Goal: Task Accomplishment & Management: Manage account settings

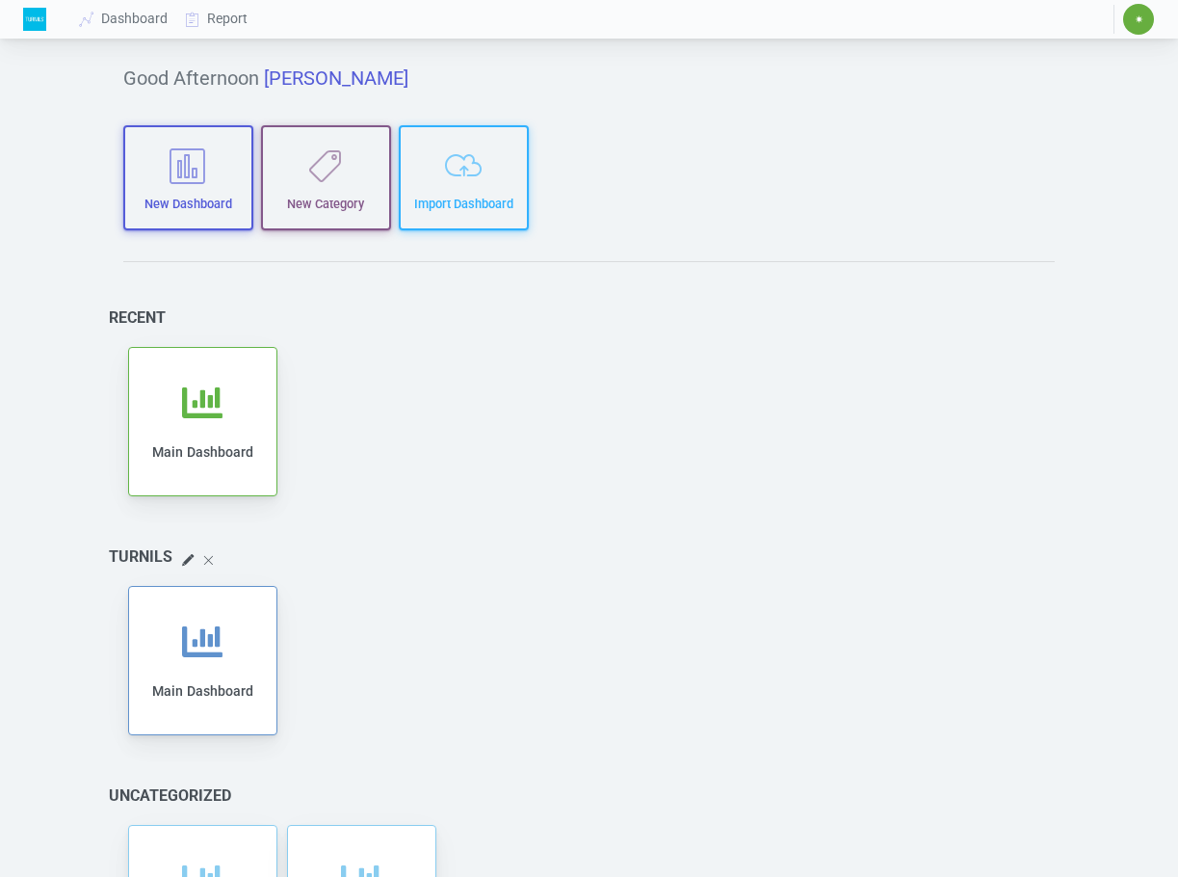
click at [1141, 23] on span "✷" at bounding box center [1139, 19] width 9 height 12
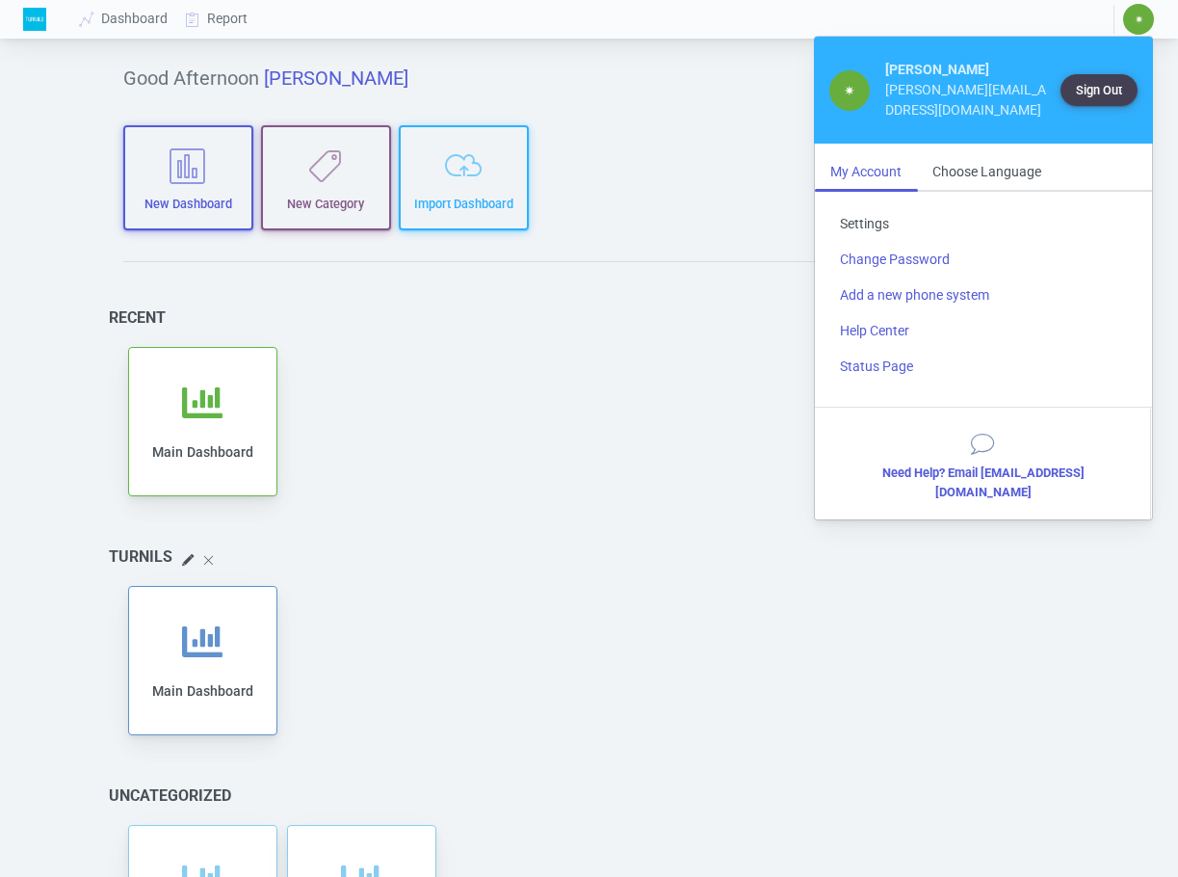
click at [862, 206] on link "Settings" at bounding box center [984, 224] width 318 height 36
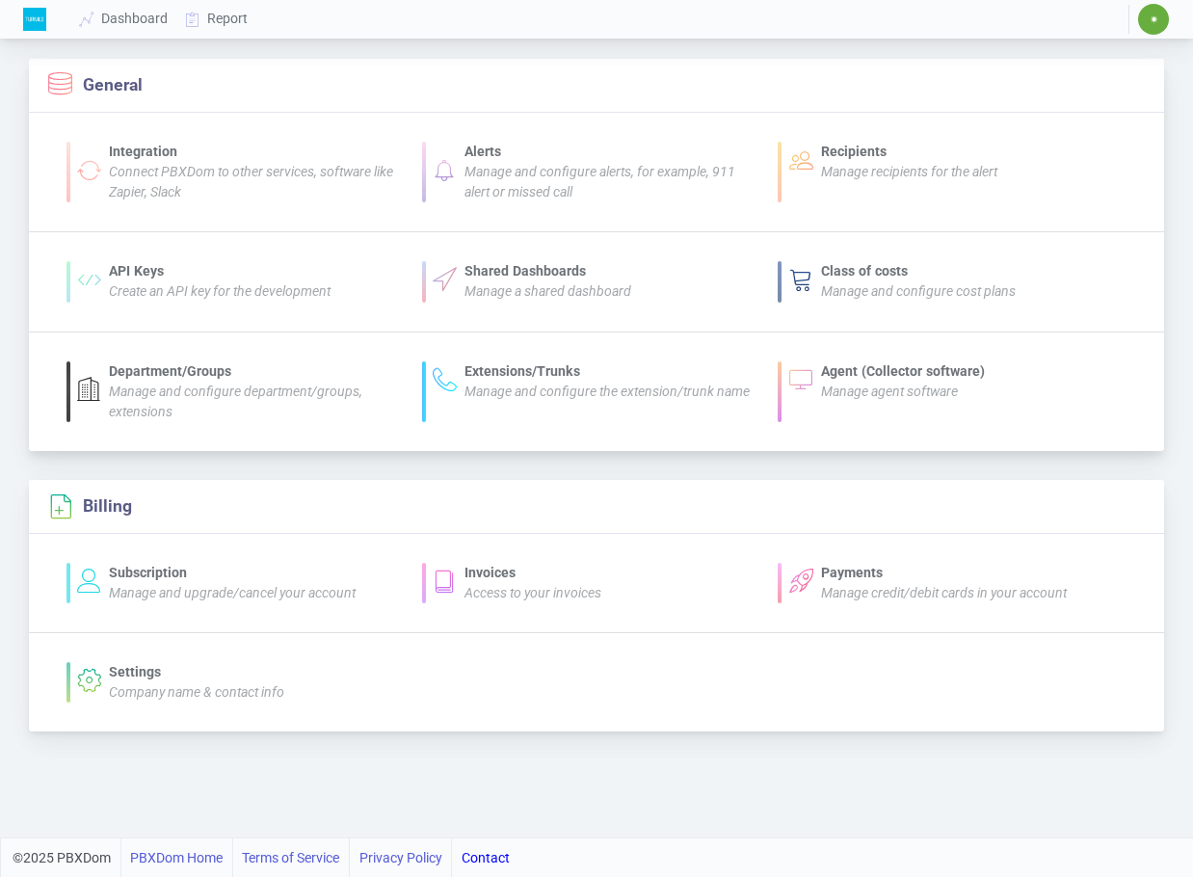
click at [865, 389] on icon "Manage agent software" at bounding box center [889, 391] width 137 height 15
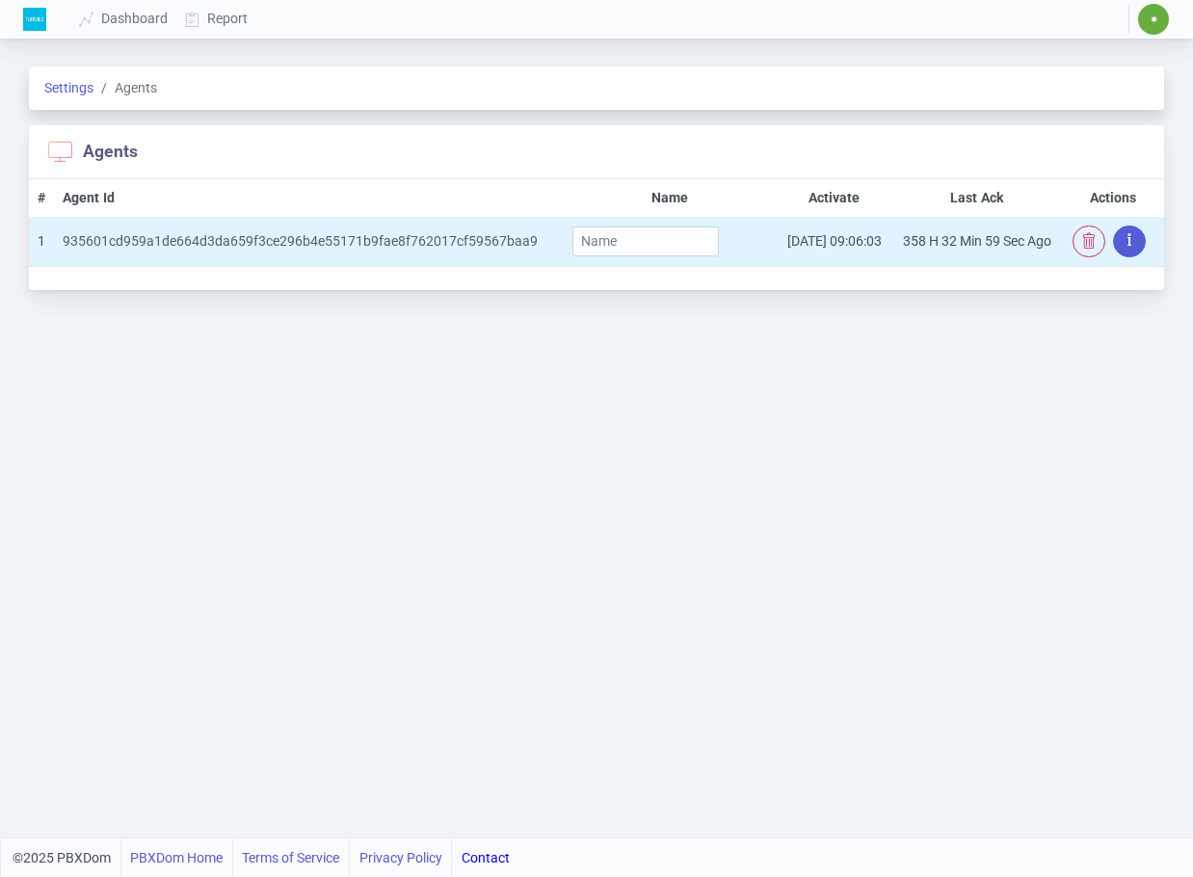
click at [1129, 238] on icon "button" at bounding box center [1129, 239] width 4 height 23
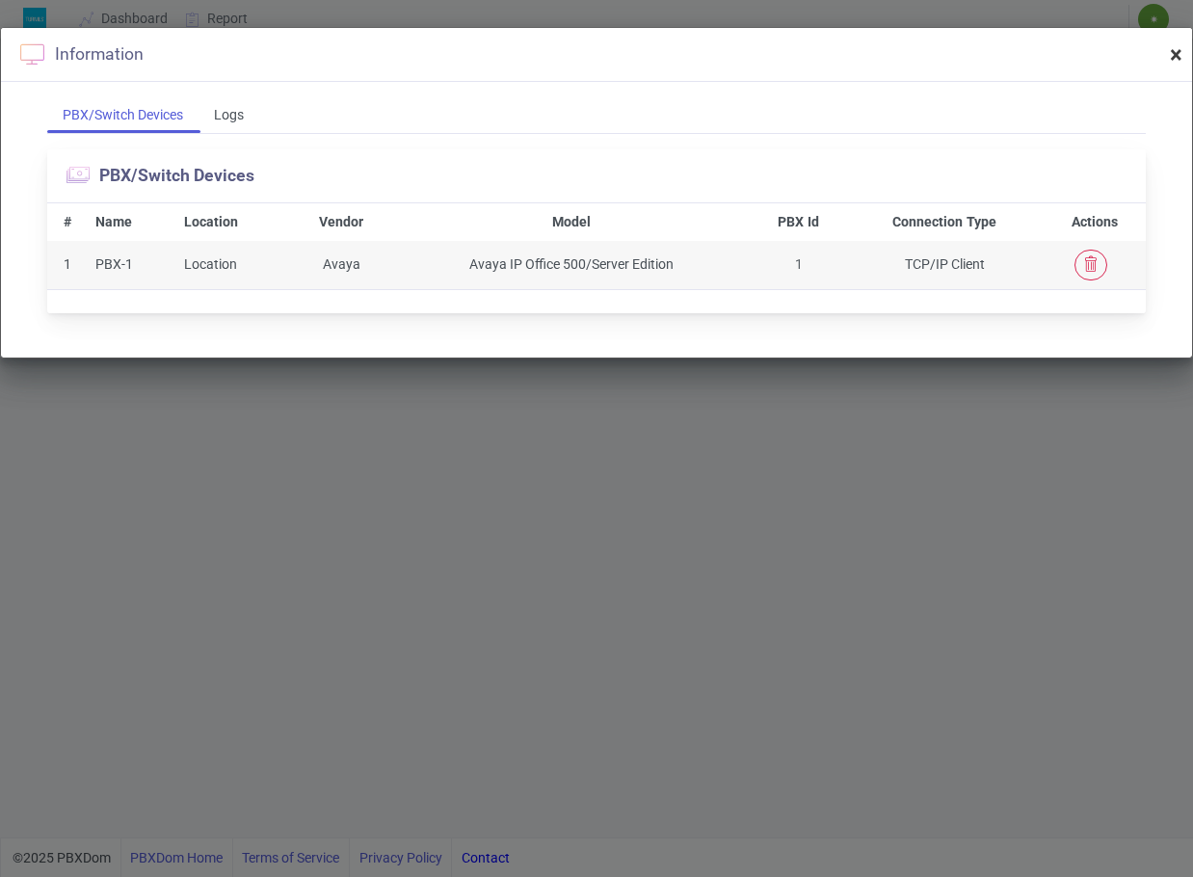
click at [1175, 55] on span "×" at bounding box center [1176, 54] width 13 height 27
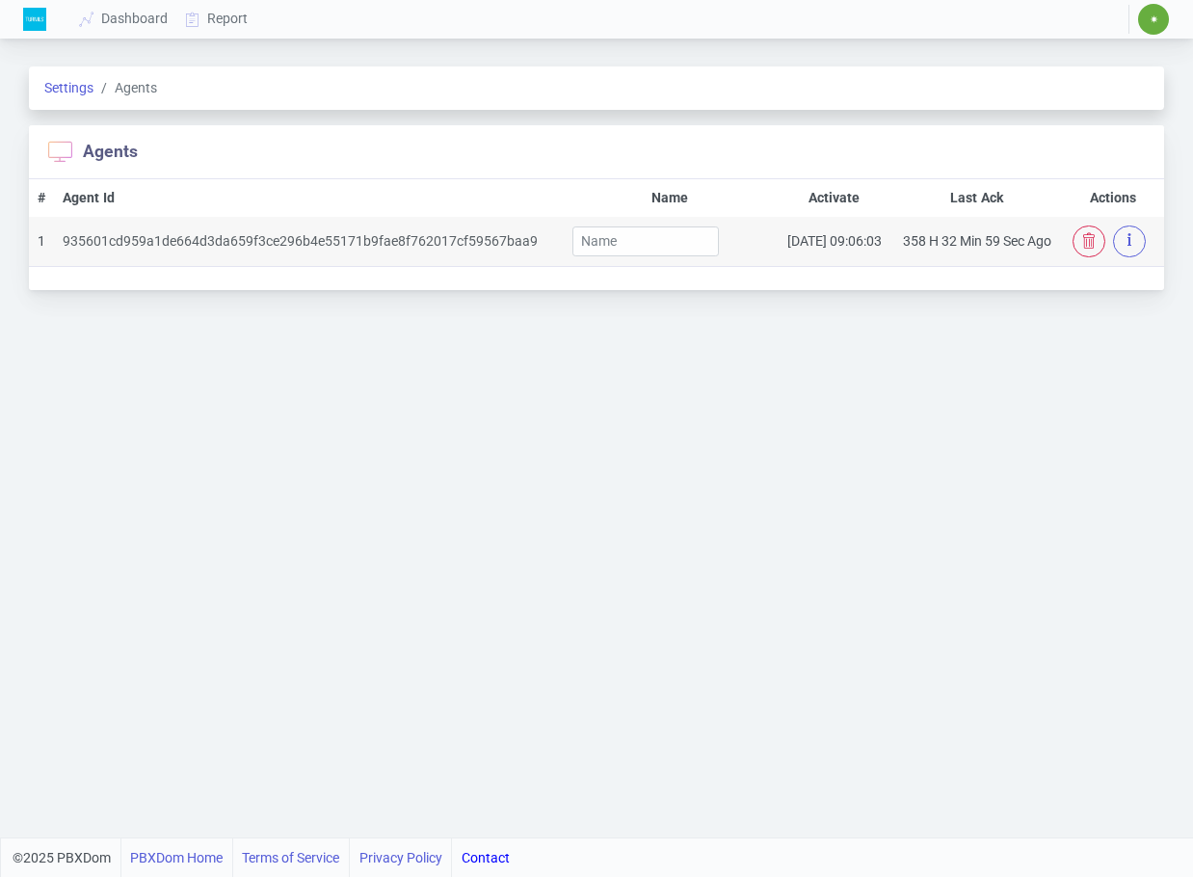
click at [1157, 20] on span "✷" at bounding box center [1154, 19] width 9 height 12
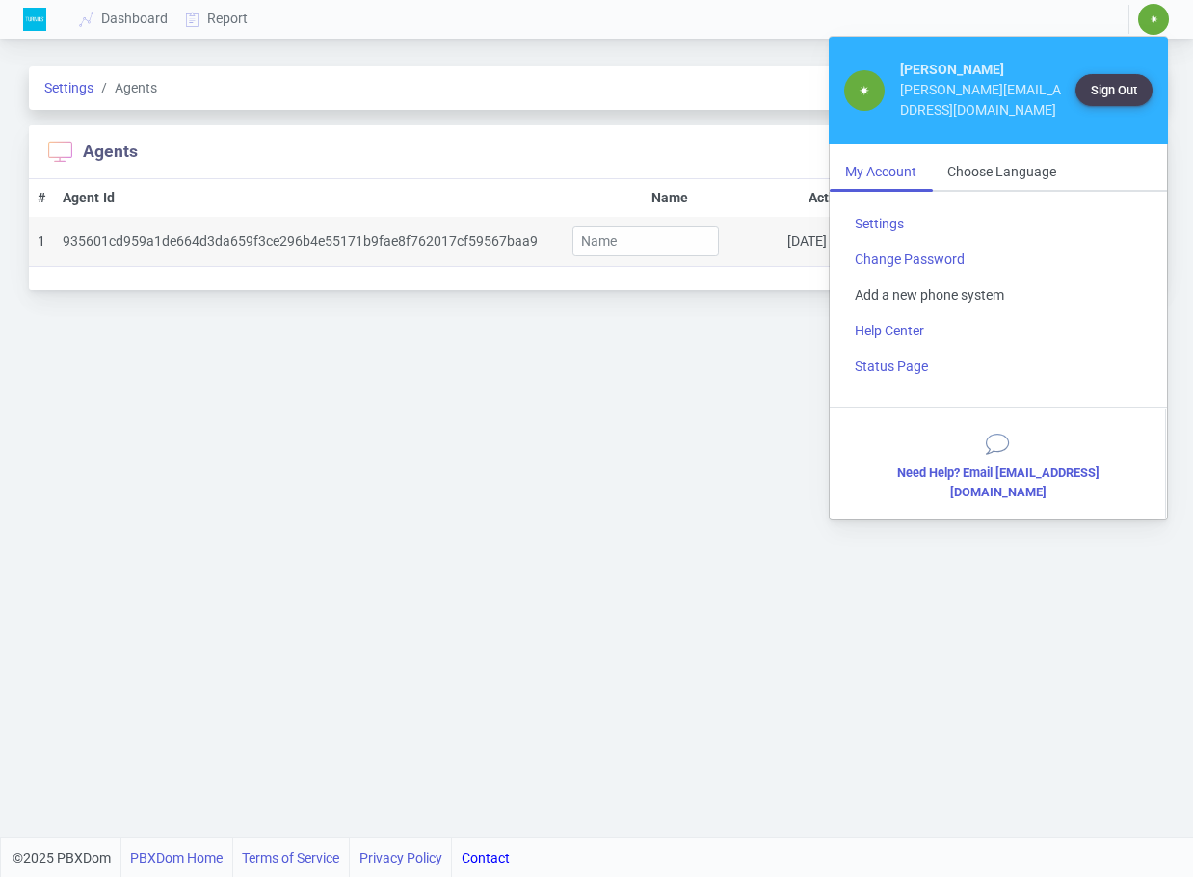
click at [945, 278] on link "Add a new phone system" at bounding box center [998, 296] width 318 height 36
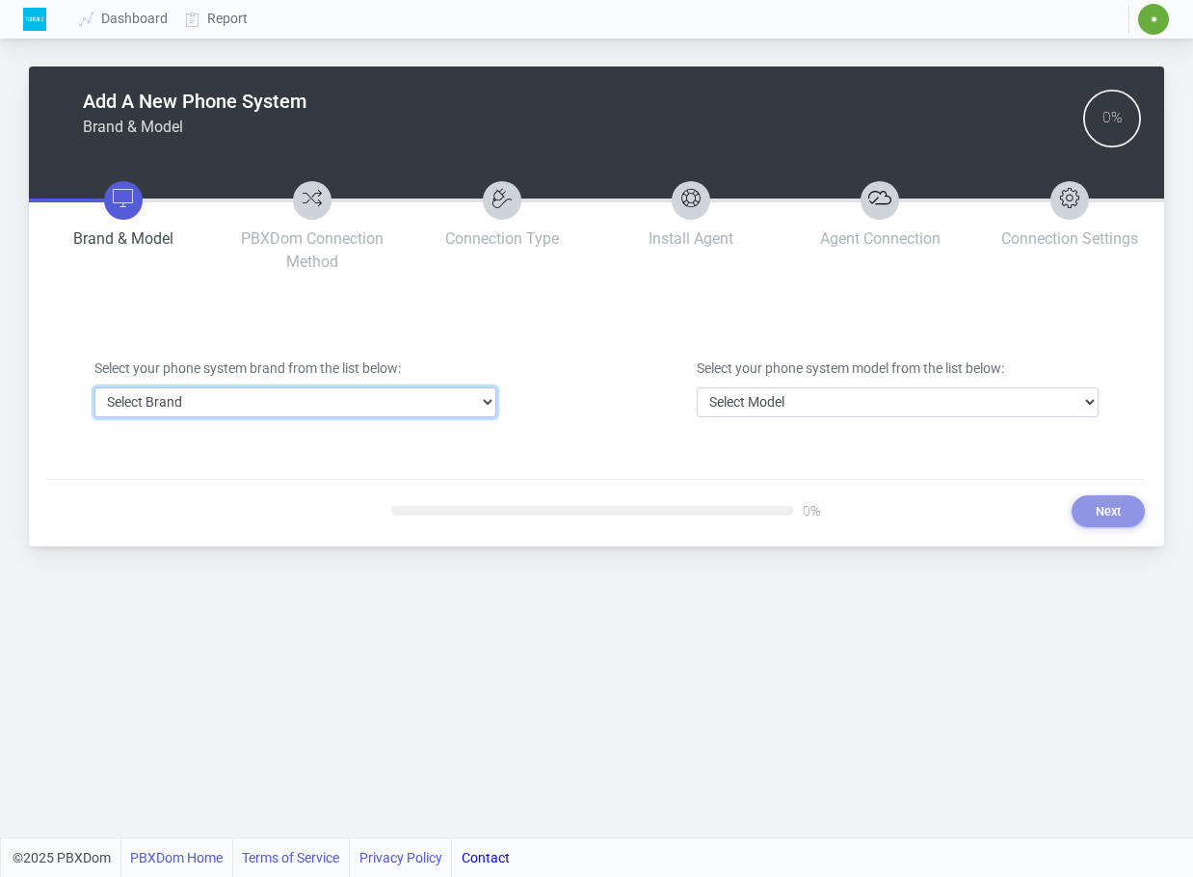
drag, startPoint x: 334, startPoint y: 392, endPoint x: 339, endPoint y: 381, distance: 12.5
click at [336, 389] on select "Select Brand 3CX Avaya Cisco FreePBX/Asterisk Mitel Panasonic Yeastar" at bounding box center [295, 402] width 402 height 30
select select "3"
click at [94, 387] on select "Select Brand 3CX Avaya Cisco FreePBX/Asterisk Mitel Panasonic Yeastar" at bounding box center [295, 402] width 402 height 30
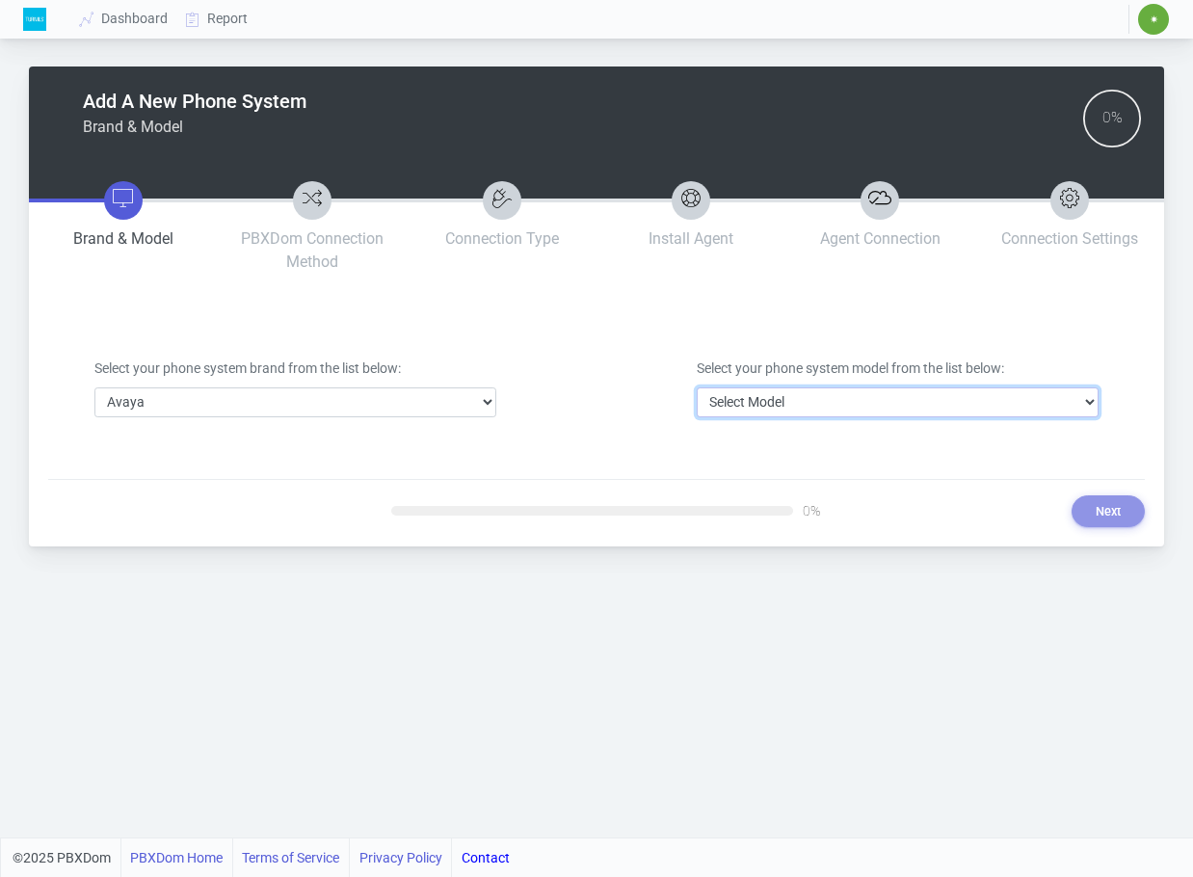
click at [779, 402] on select "Select Model Avaya Aura Communication Manager Avaya IP Office 500/Server Edition" at bounding box center [898, 402] width 402 height 30
select select "40"
click at [697, 387] on select "Select Model Avaya Aura Communication Manager Avaya IP Office 500/Server Edition" at bounding box center [898, 402] width 402 height 30
click at [1107, 512] on button "Next" at bounding box center [1108, 511] width 73 height 32
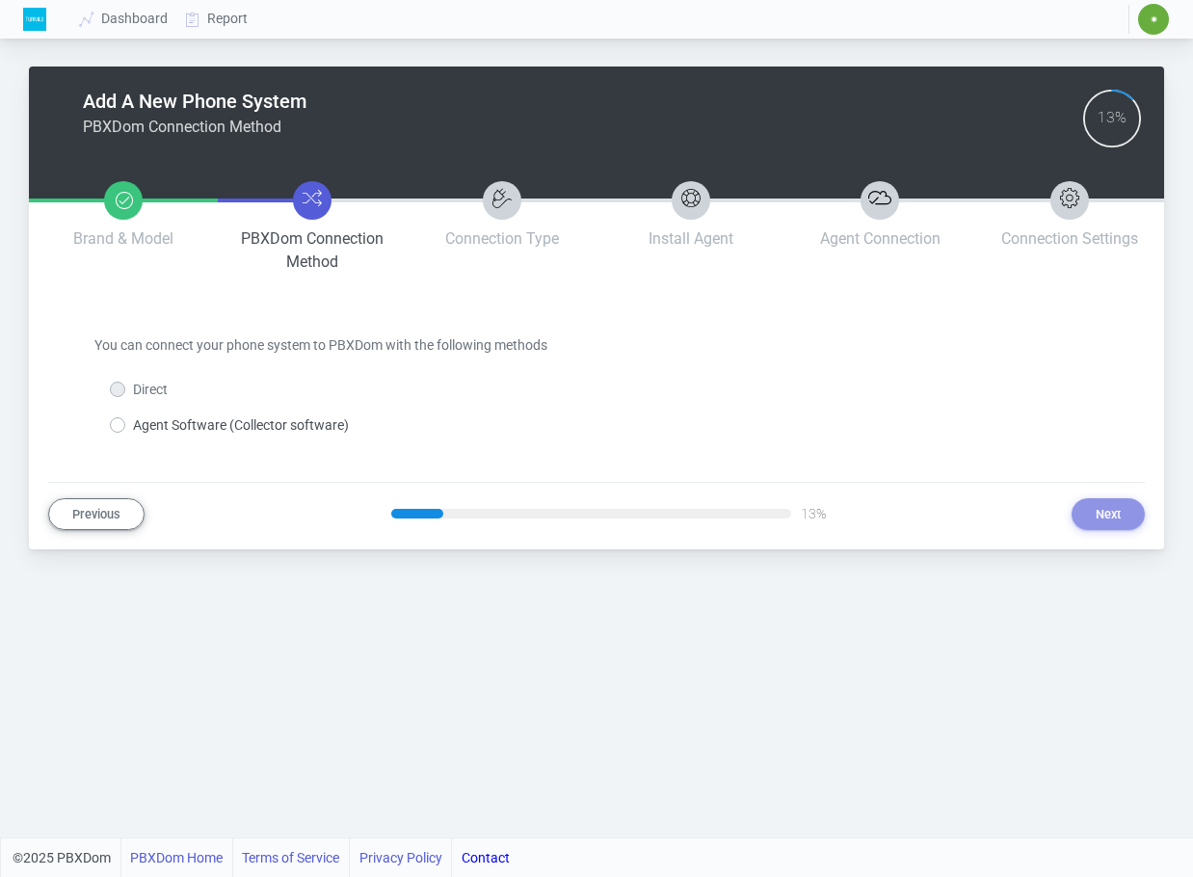
click at [143, 420] on label "Agent Software (Collector software)" at bounding box center [241, 425] width 216 height 20
click at [143, 420] on input "Agent Software (Collector software)" at bounding box center [139, 421] width 13 height 13
radio input "true"
click at [1081, 506] on button "Next" at bounding box center [1108, 514] width 73 height 32
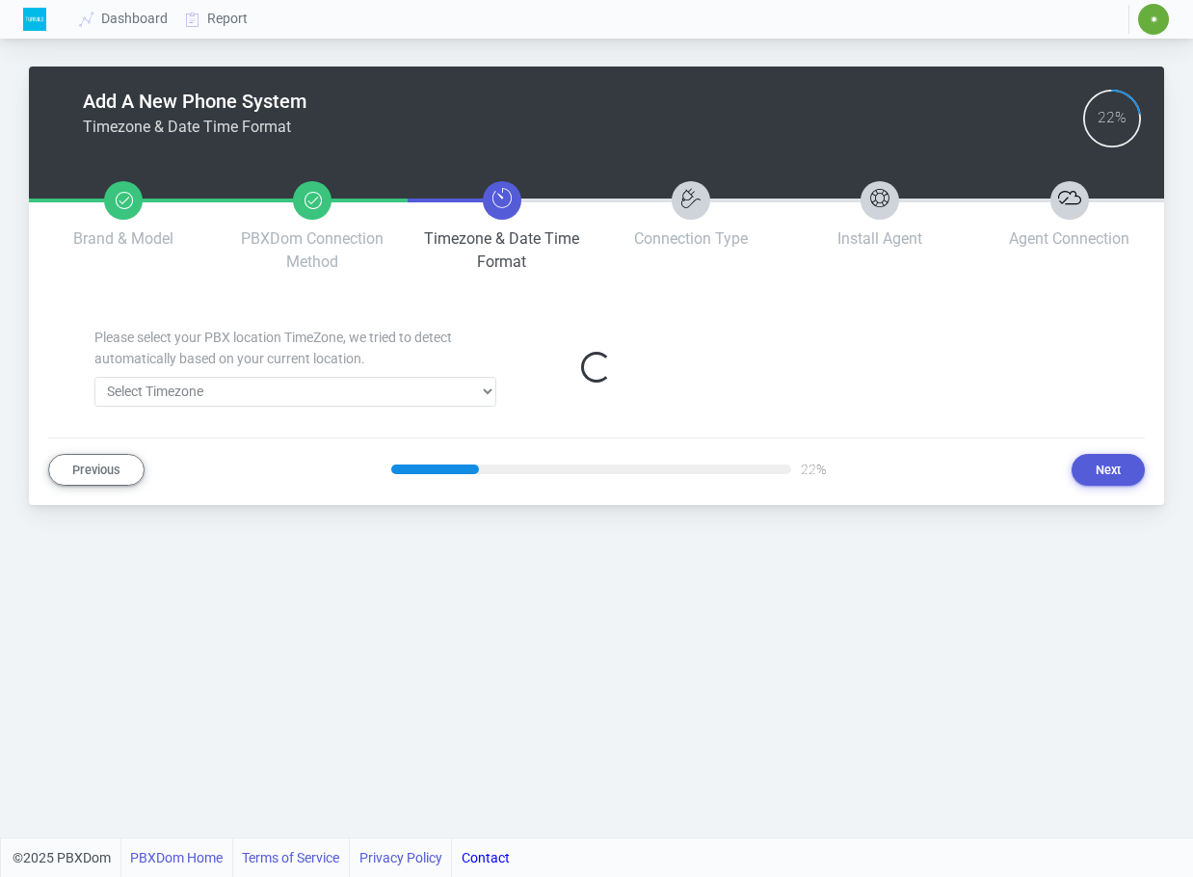
select select "372"
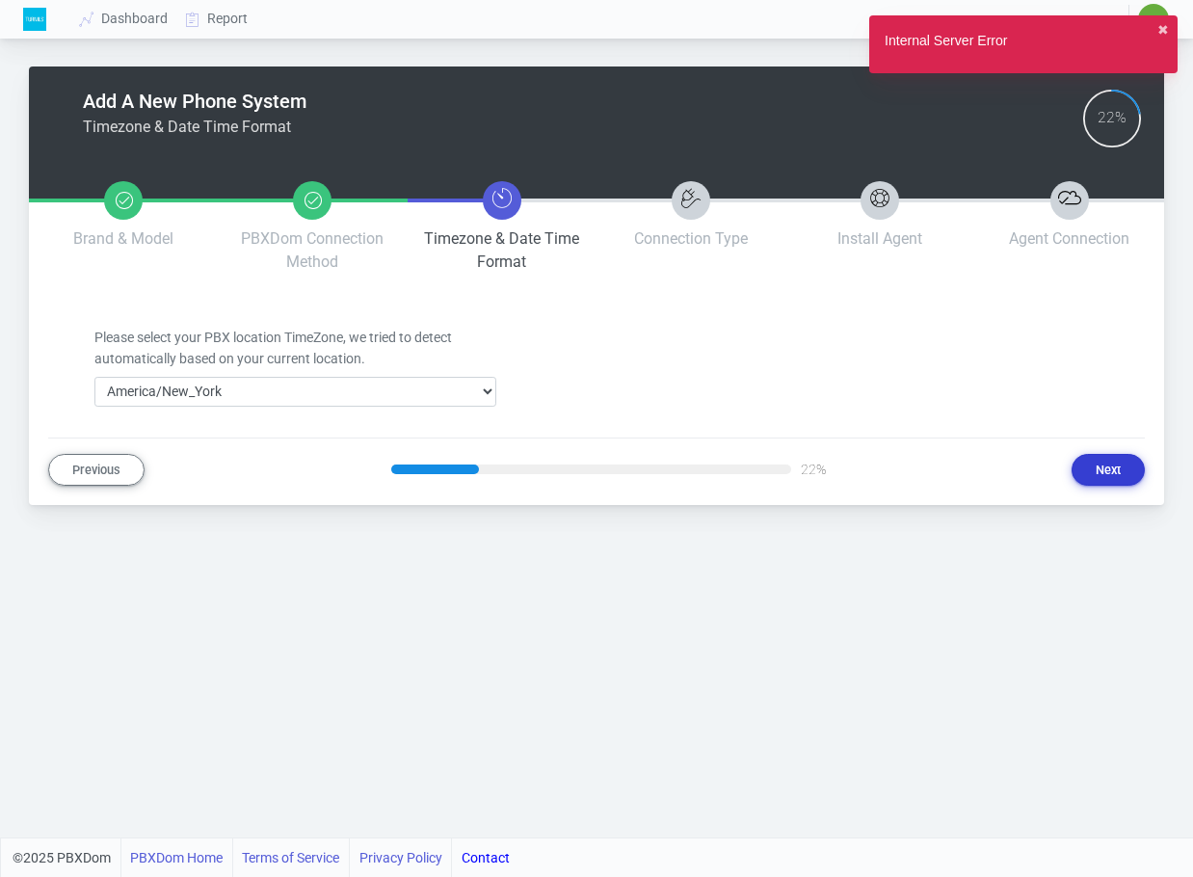
click at [1092, 468] on button "Next" at bounding box center [1108, 470] width 73 height 32
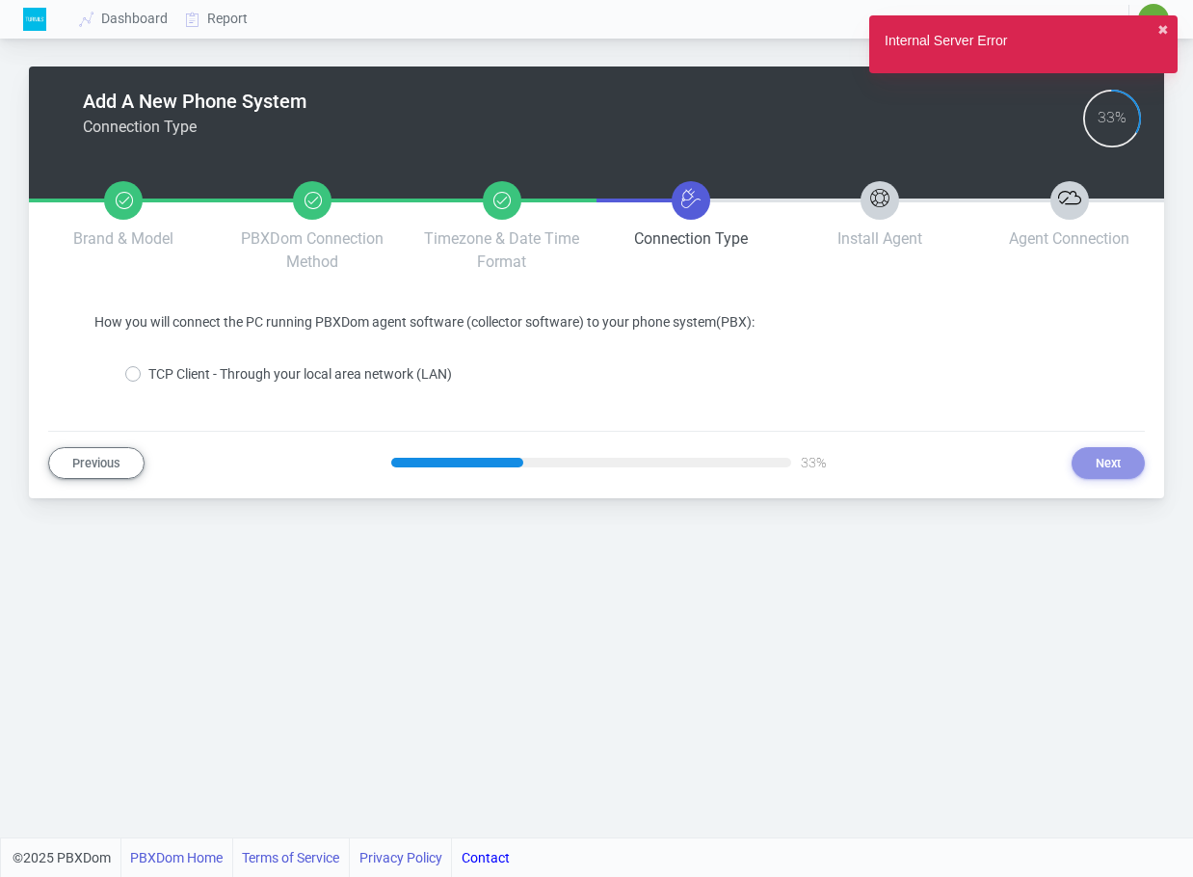
click at [247, 375] on label "TCP Client - Through your local area network (LAN)" at bounding box center [300, 374] width 304 height 20
click at [161, 375] on input "TCP Client - Through your local area network (LAN)" at bounding box center [154, 370] width 13 height 13
radio input "true"
click at [1099, 468] on button "Next" at bounding box center [1108, 463] width 73 height 32
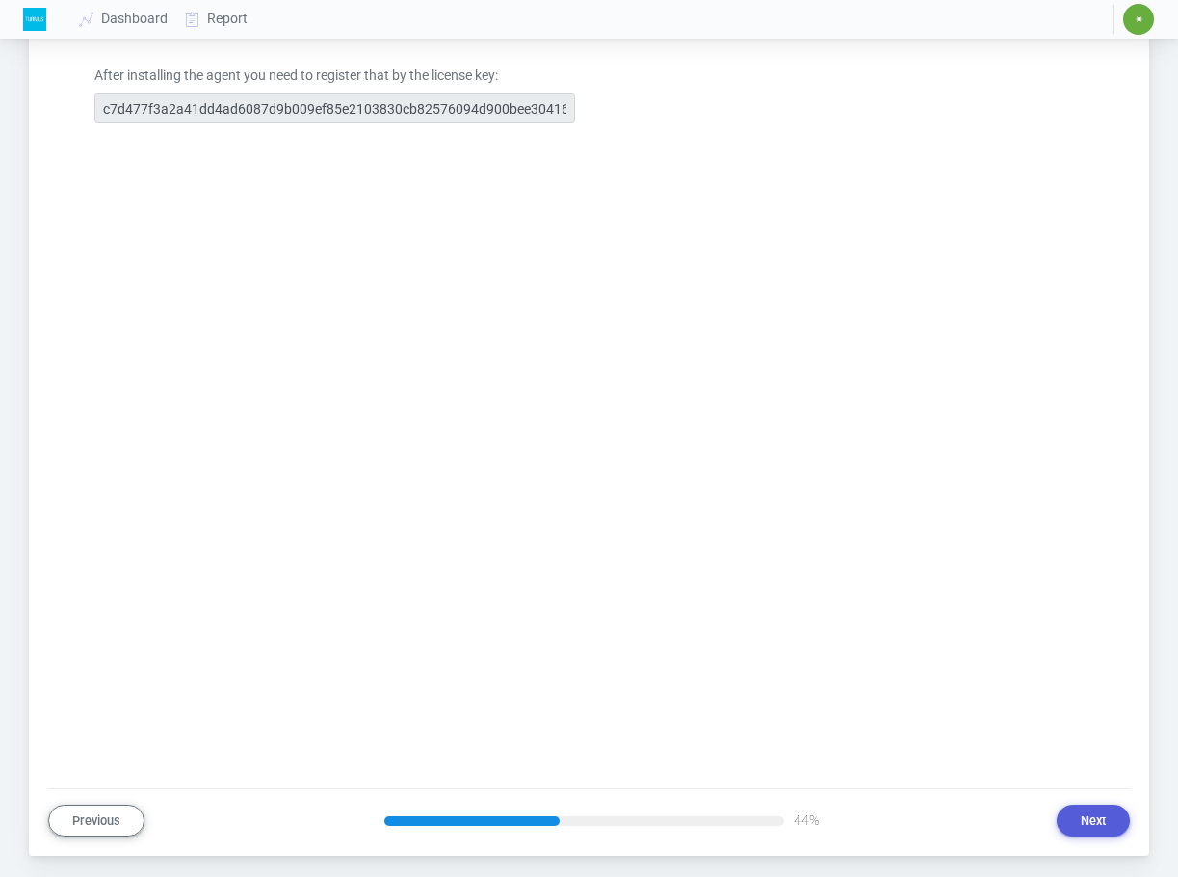
scroll to position [1507, 0]
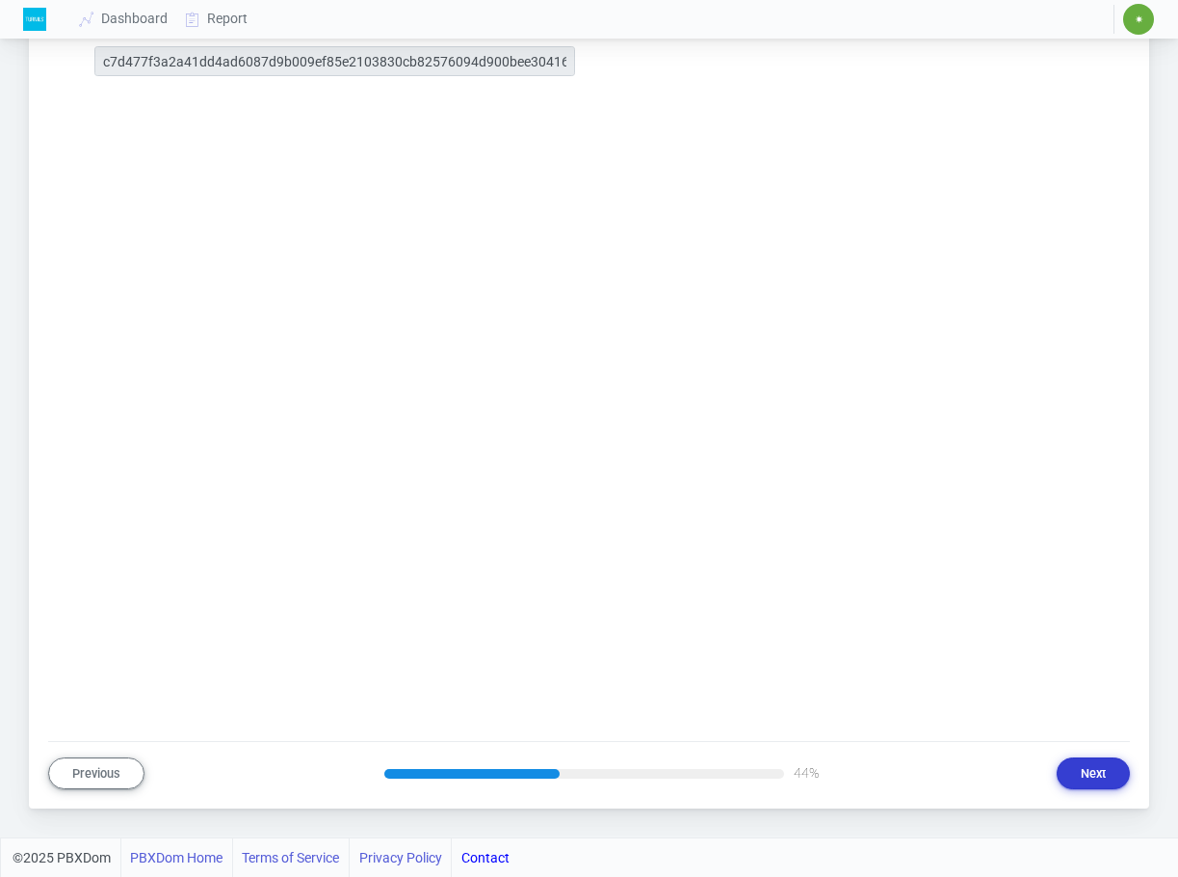
click at [1082, 763] on button "Next" at bounding box center [1093, 773] width 73 height 32
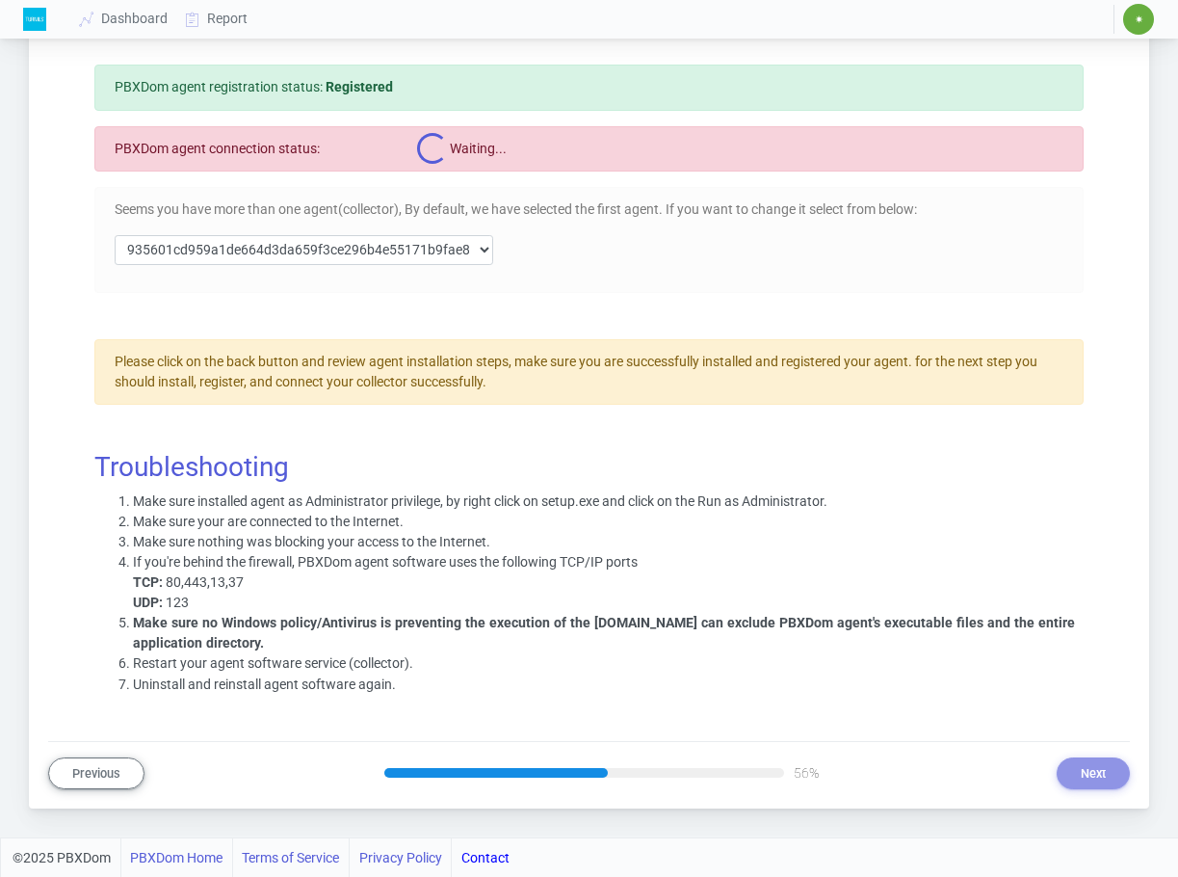
scroll to position [0, 0]
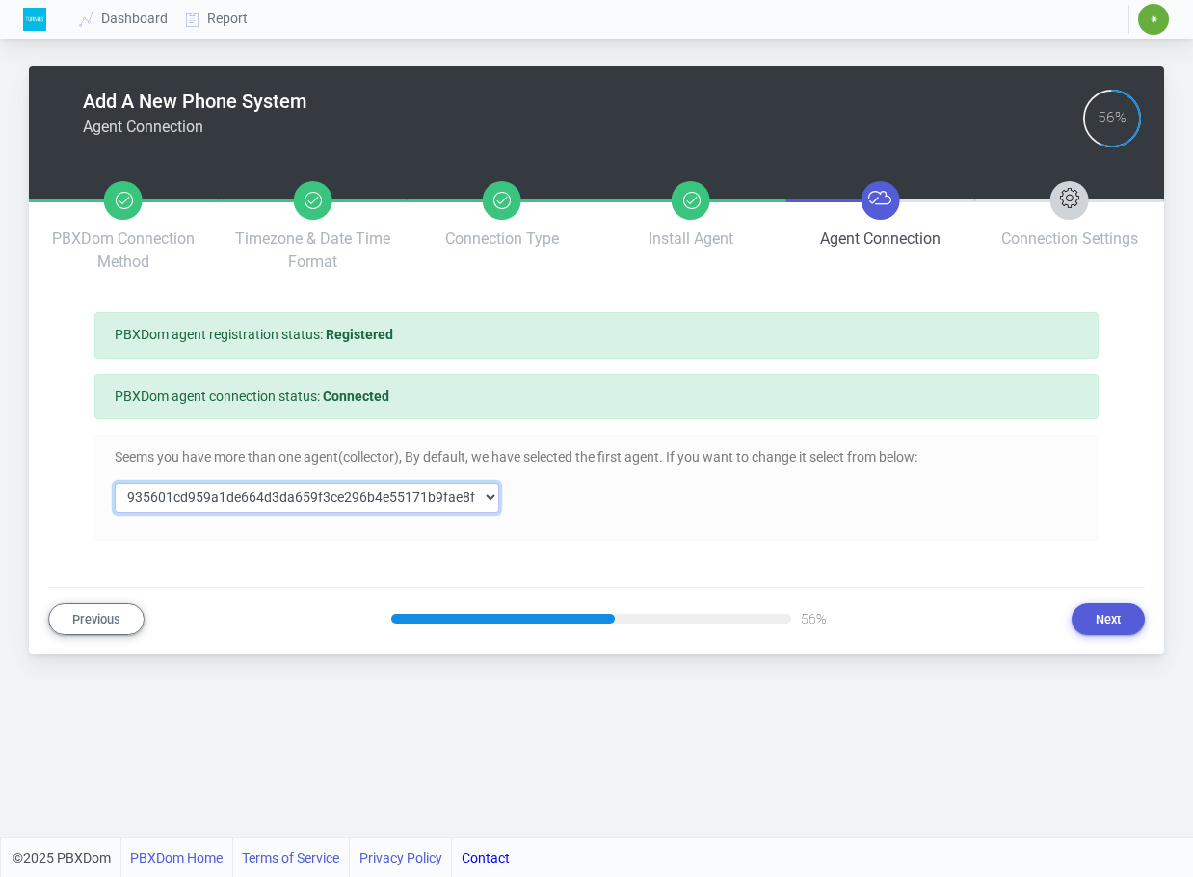
click at [325, 493] on select "Select Agent 935601cd959a1de664d3da659f3ce296b4e55171b9fae8f762017cf59567baa9 2…" at bounding box center [307, 498] width 384 height 30
click at [115, 483] on select "Select Agent 935601cd959a1de664d3da659f3ce296b4e55171b9fae8f762017cf59567baa9 2…" at bounding box center [307, 498] width 384 height 30
click at [666, 543] on div "Add A New Phone System Agent Connection 56% Brand & Model PBXDom Connection Met…" at bounding box center [596, 350] width 1097 height 569
click at [442, 505] on select "Select Agent 935601cd959a1de664d3da659f3ce296b4e55171b9fae8f762017cf59567baa9 2…" at bounding box center [307, 498] width 384 height 30
select select "2706d844fba8143b0af1af3a35ede5a2e56fca987ea5ff1da6dc135fc95bbb42"
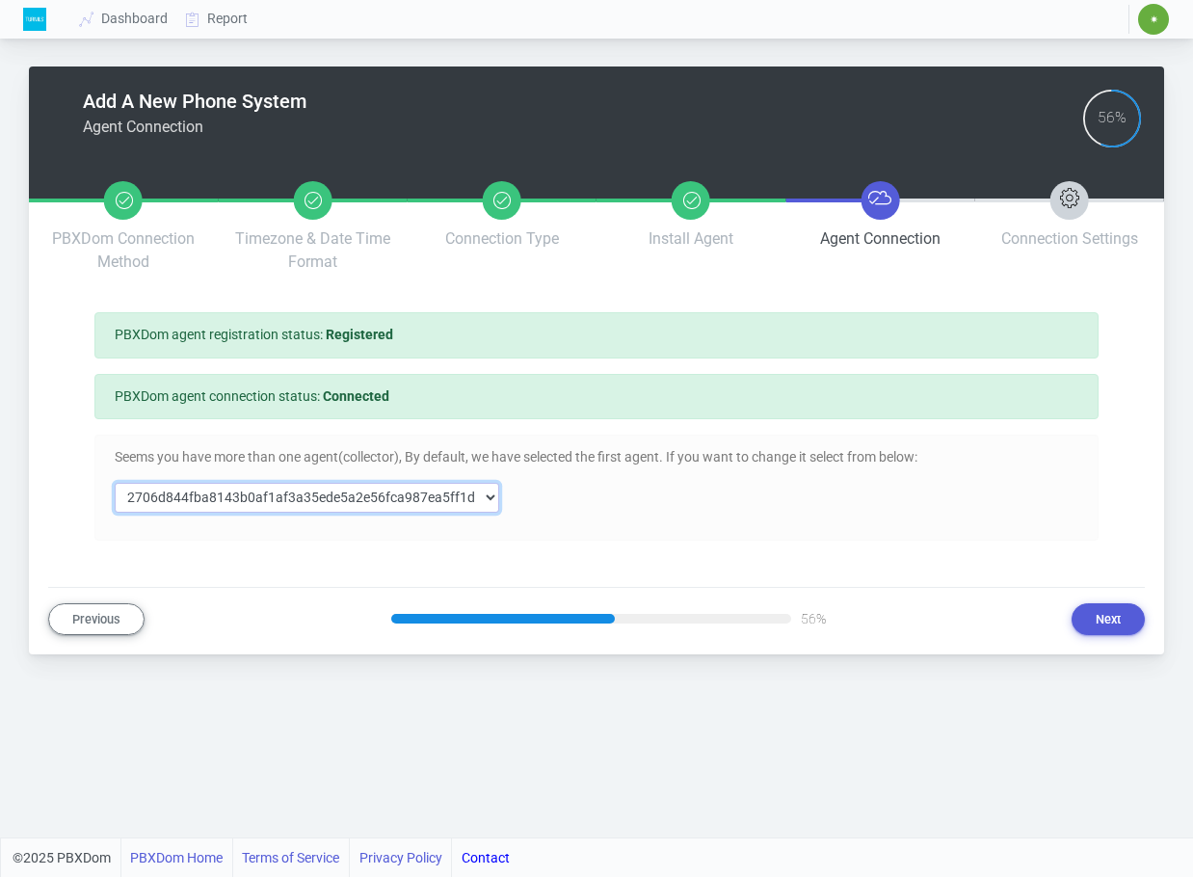
click at [115, 483] on select "Select Agent 935601cd959a1de664d3da659f3ce296b4e55171b9fae8f762017cf59567baa9 2…" at bounding box center [307, 498] width 384 height 30
click at [720, 506] on div "Seems you have more than one agent(collector), By default, we have selected the…" at bounding box center [596, 487] width 993 height 81
click at [1099, 620] on button "Next" at bounding box center [1108, 619] width 73 height 32
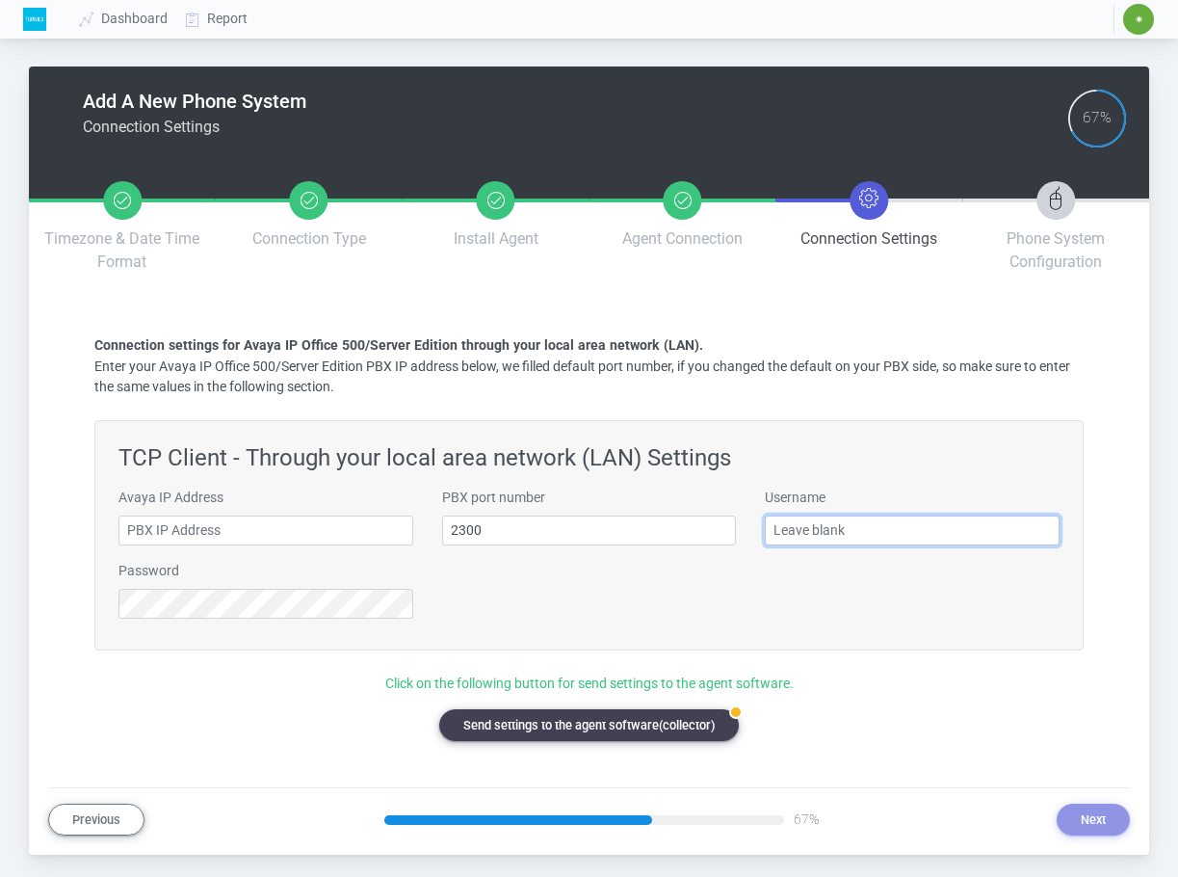
type input "patrick.shirley@turnils.com"
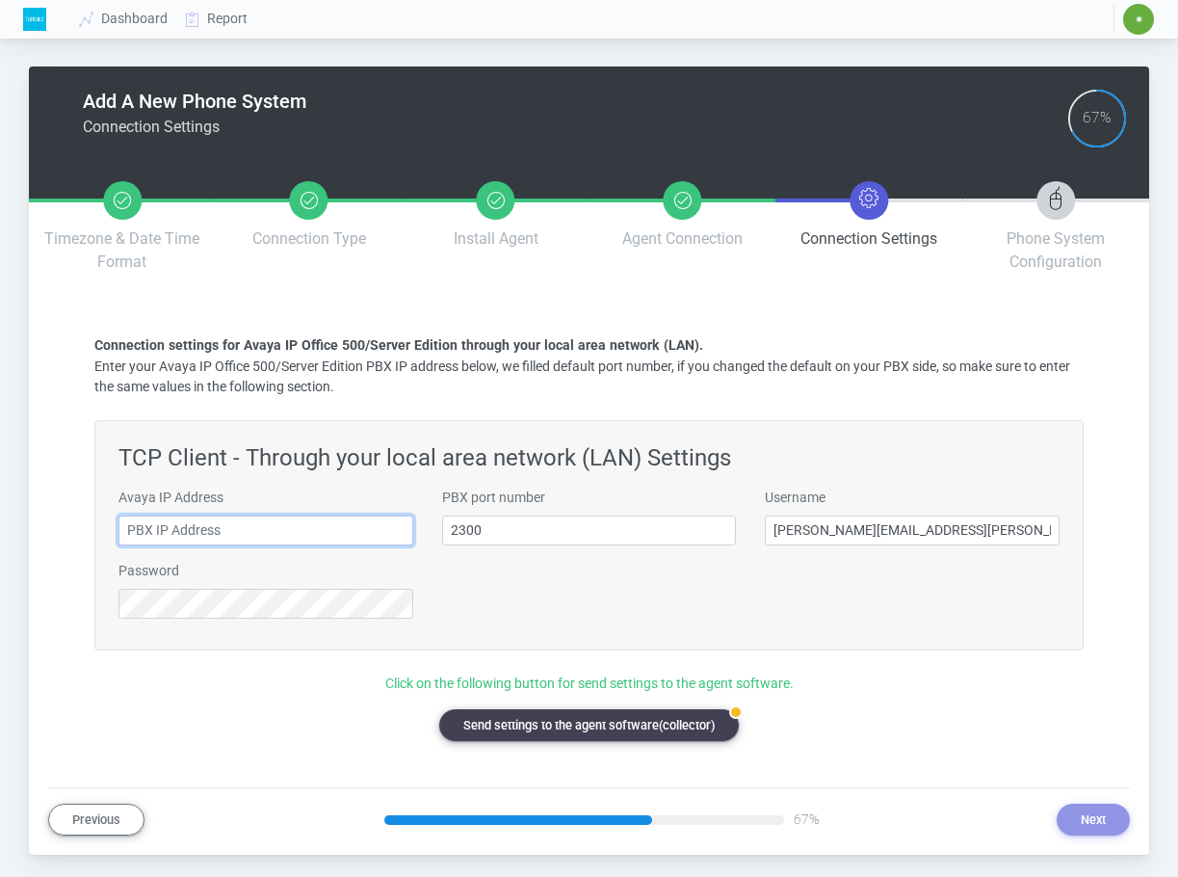
click at [304, 529] on input "text" at bounding box center [266, 531] width 295 height 30
paste input "10.60.9.235"
type input "10.60.9.235"
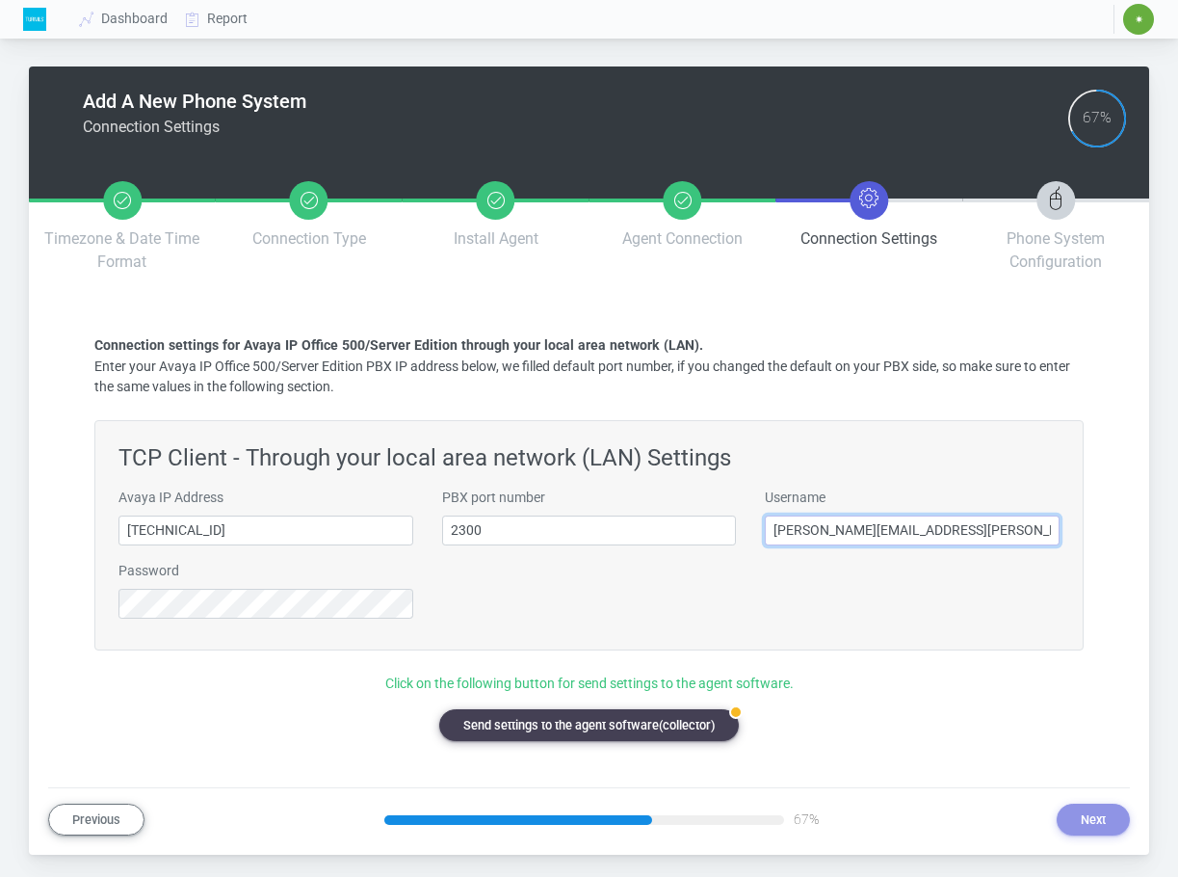
click at [862, 531] on input "patrick.shirley@turnils.com" at bounding box center [912, 531] width 295 height 30
paste input "Administrator"
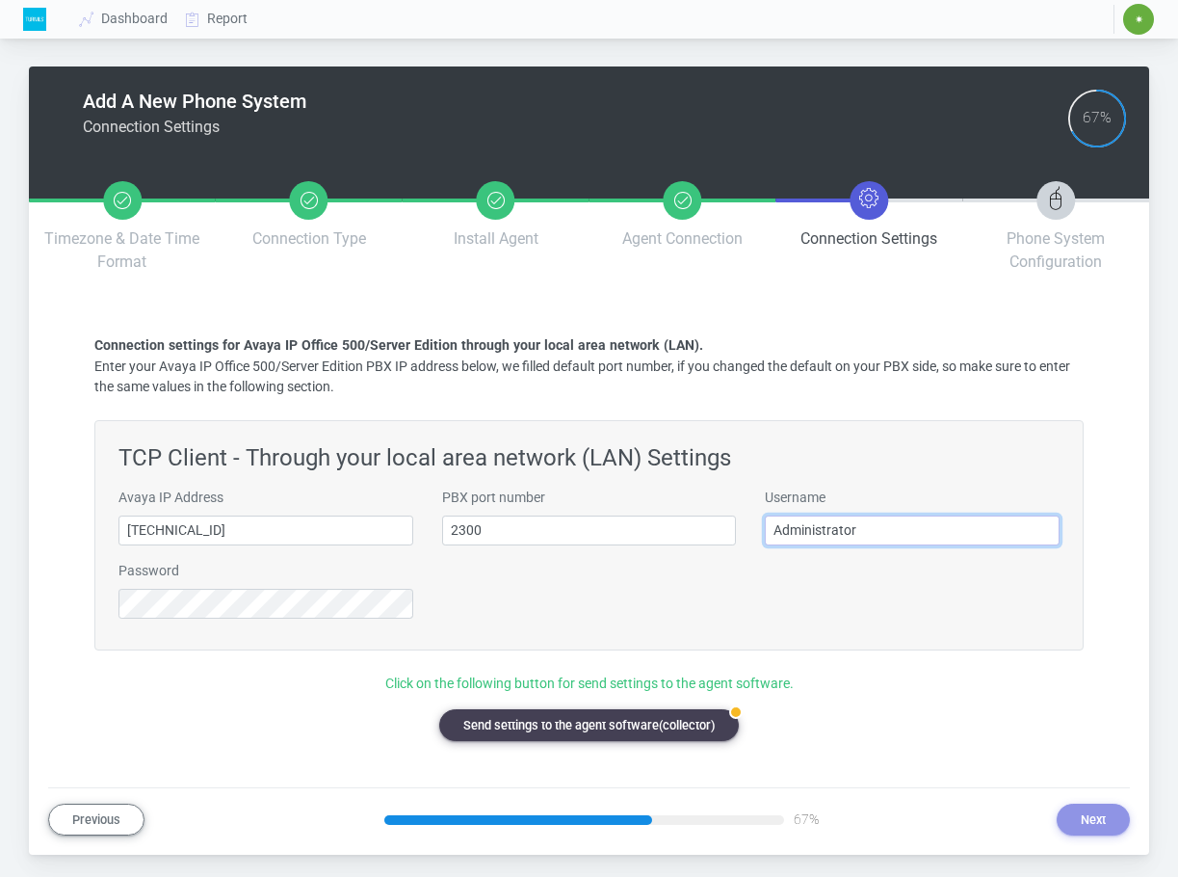
type input "Administrator"
click at [749, 582] on div "Avaya IP Address 10.60.9.235 PBX port number 2300 Username Administrator Passwo…" at bounding box center [589, 561] width 970 height 146
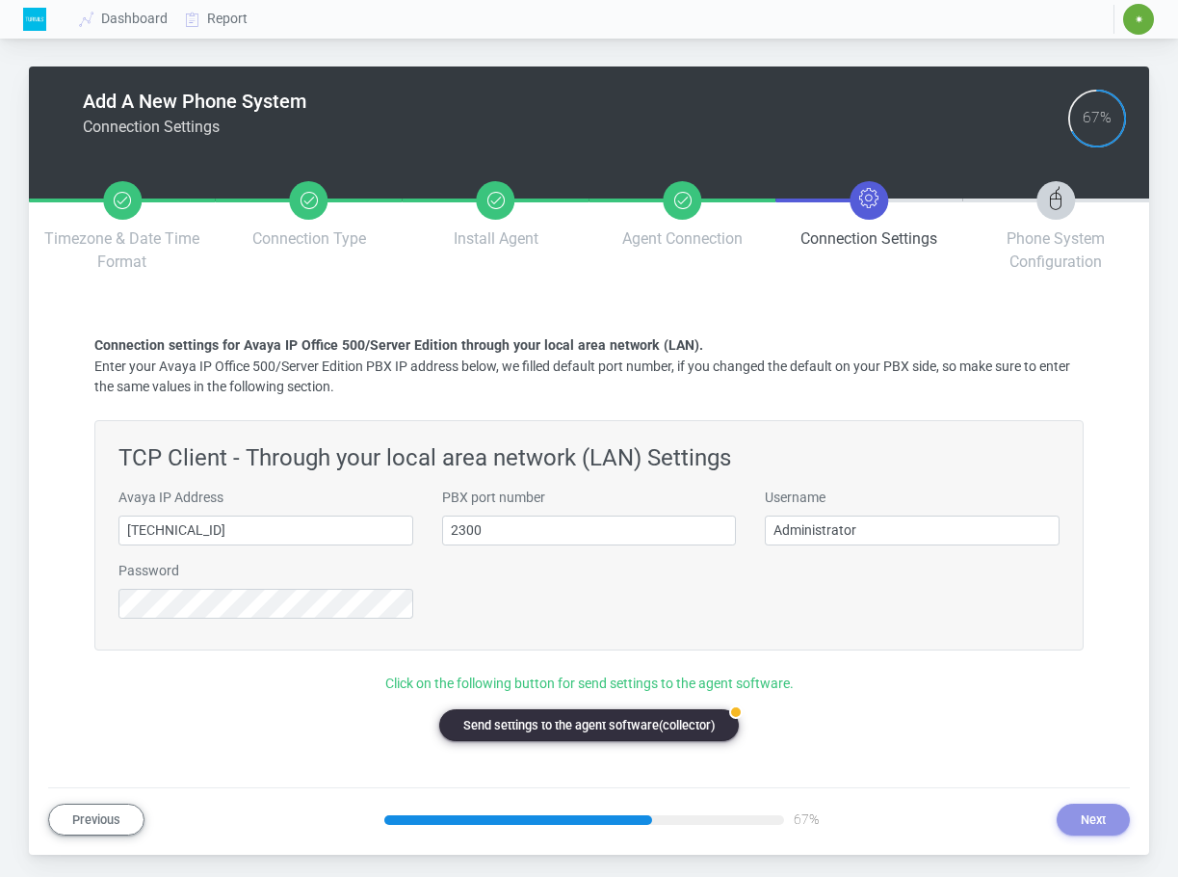
click at [625, 719] on button "badge Send settings to the agent software(collector)" at bounding box center [589, 725] width 300 height 32
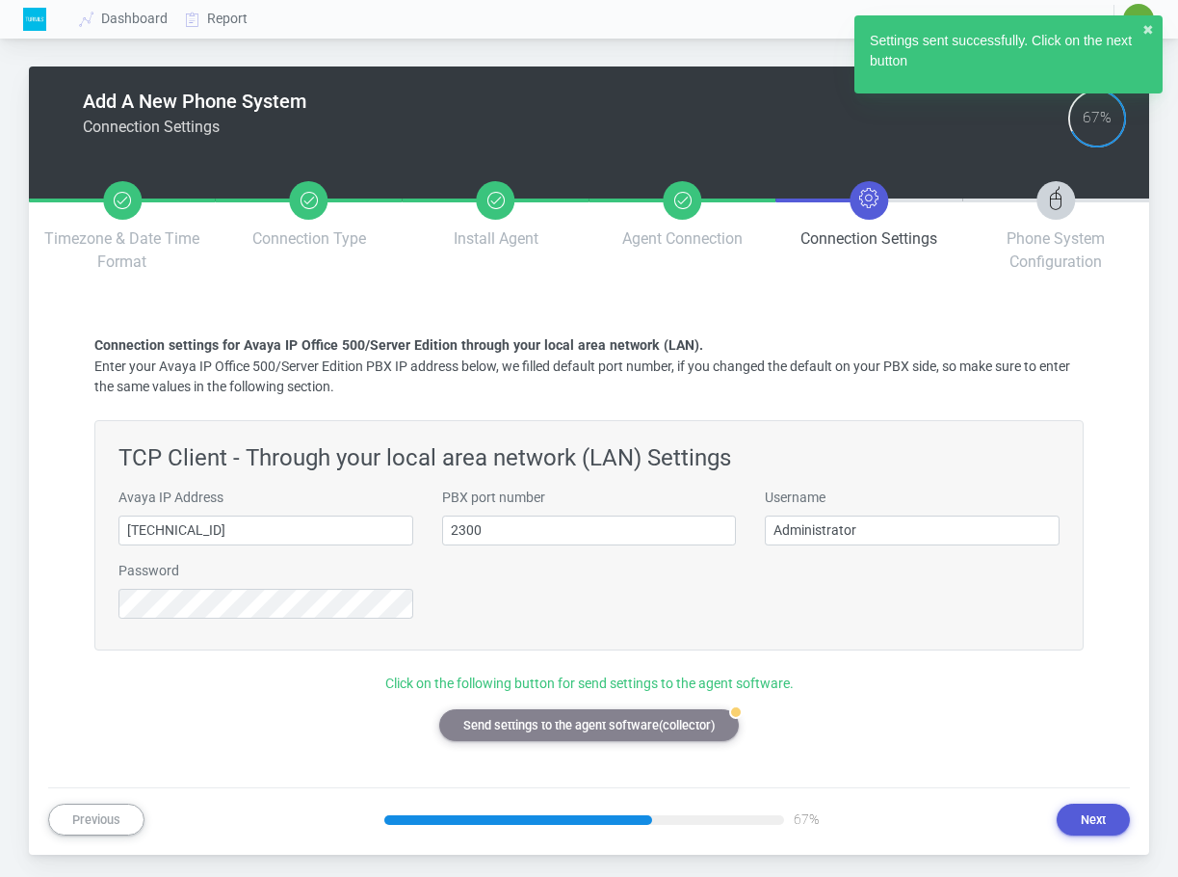
drag, startPoint x: 1087, startPoint y: 824, endPoint x: 1000, endPoint y: 713, distance: 140.7
click at [994, 704] on div "Add A New Phone System Connection Settings 67% Brand & Model PBXDom Connection …" at bounding box center [589, 450] width 1082 height 769
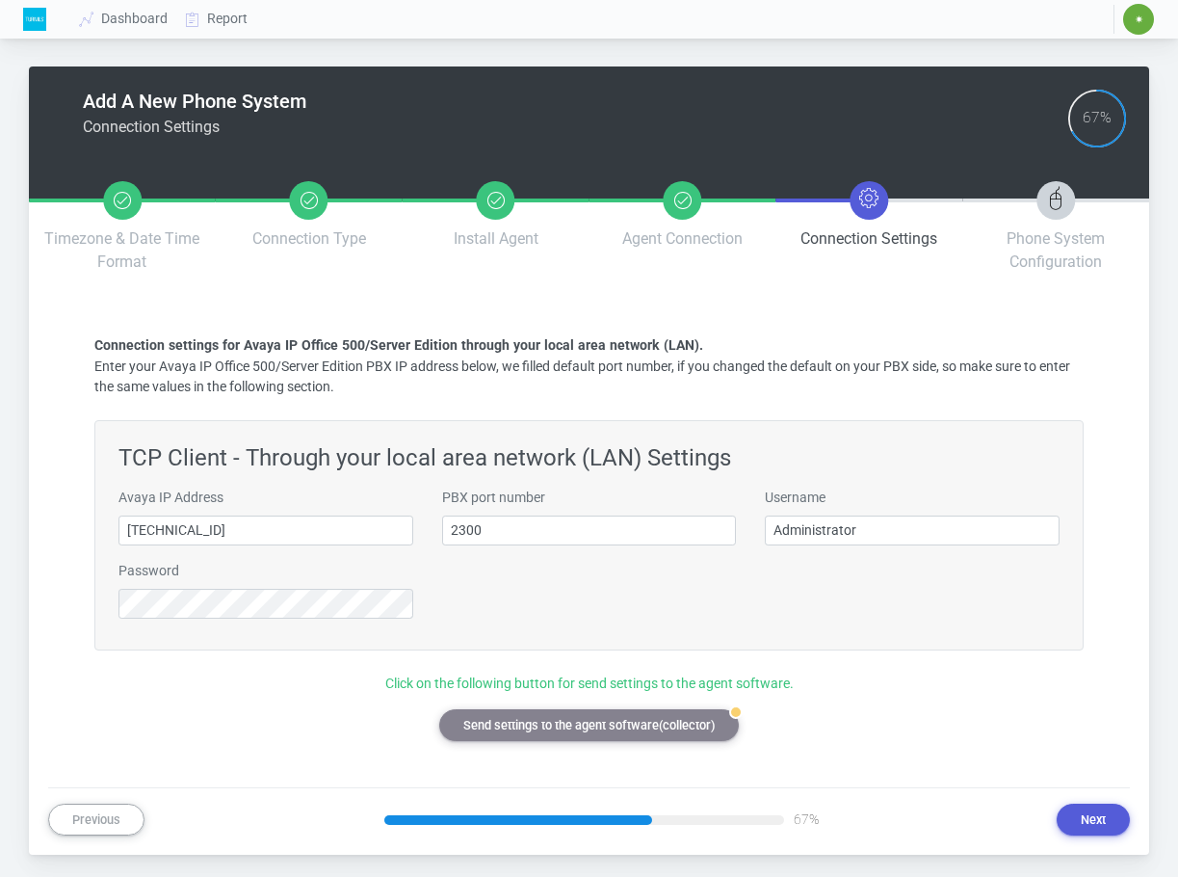
click at [895, 677] on p "Click on the following button for send settings to the agent software." at bounding box center [589, 684] width 990 height 20
click at [1092, 823] on button "Next" at bounding box center [1093, 820] width 73 height 32
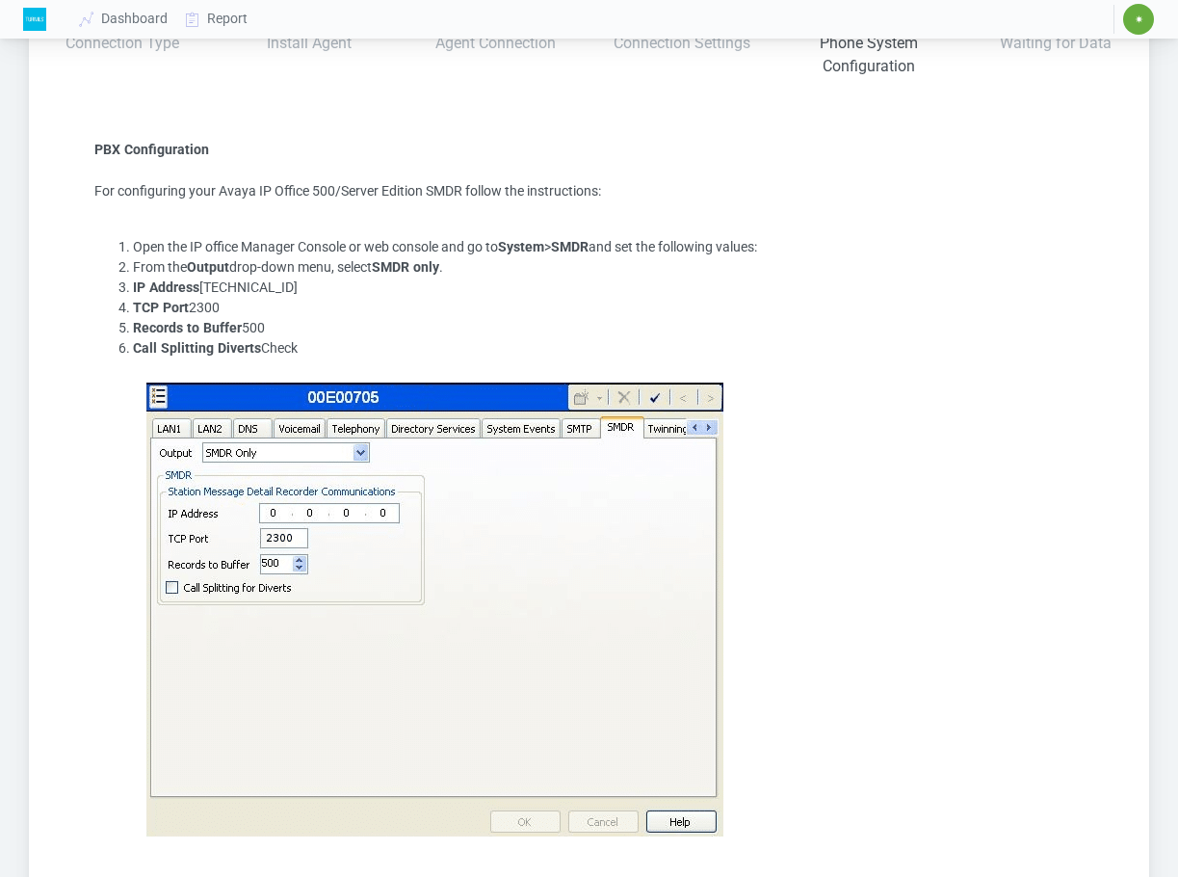
scroll to position [337, 0]
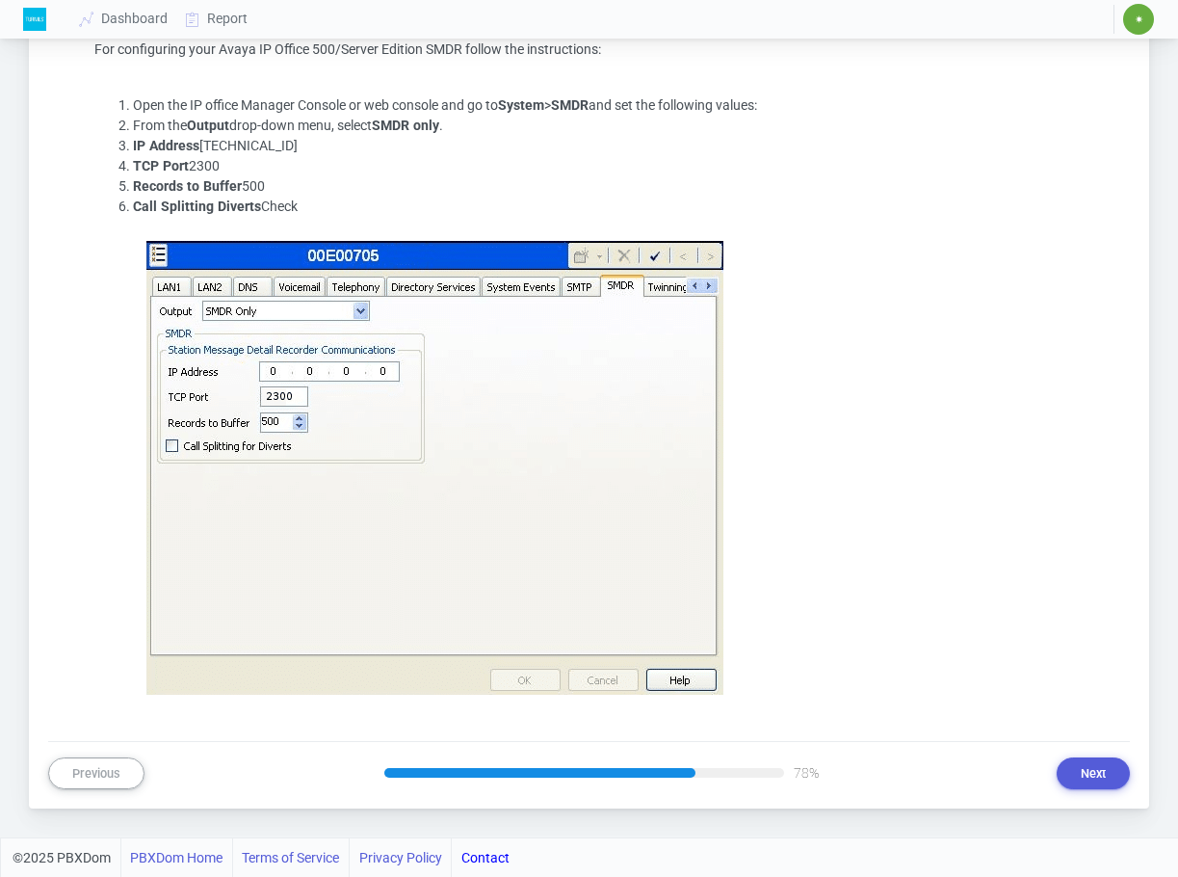
click at [832, 438] on li "Call Splitting Diverts Check" at bounding box center [608, 445] width 951 height 497
click at [1098, 776] on button "Next" at bounding box center [1093, 773] width 73 height 32
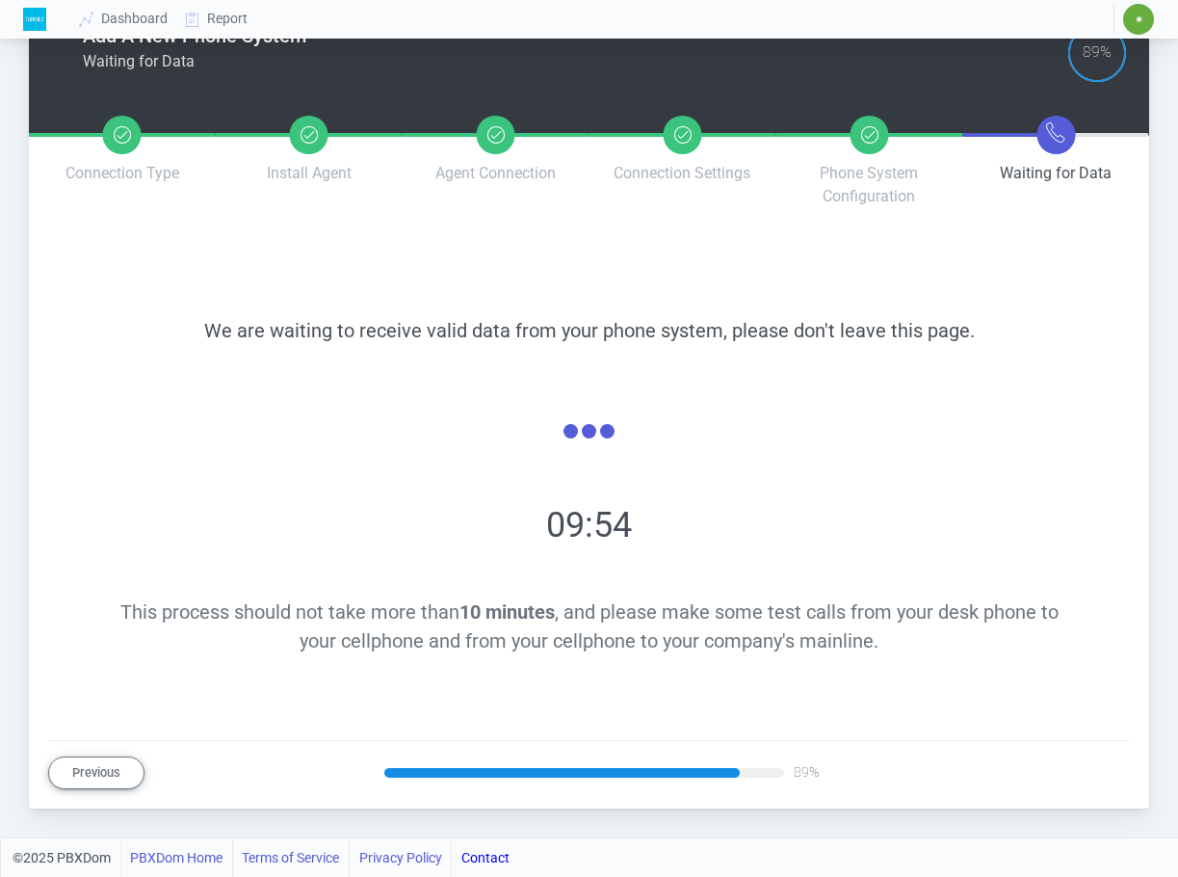
drag, startPoint x: 866, startPoint y: 533, endPoint x: 866, endPoint y: 546, distance: 13.5
click at [866, 533] on div "09:54" at bounding box center [589, 525] width 943 height 52
click at [990, 437] on div at bounding box center [589, 433] width 943 height 85
click at [990, 375] on div "We are waiting to receive valid data from your phone system, please don't leave…" at bounding box center [589, 486] width 990 height 478
click at [1125, 508] on section "We are waiting to receive valid data from your phone system, please don't leave…" at bounding box center [589, 486] width 1082 height 478
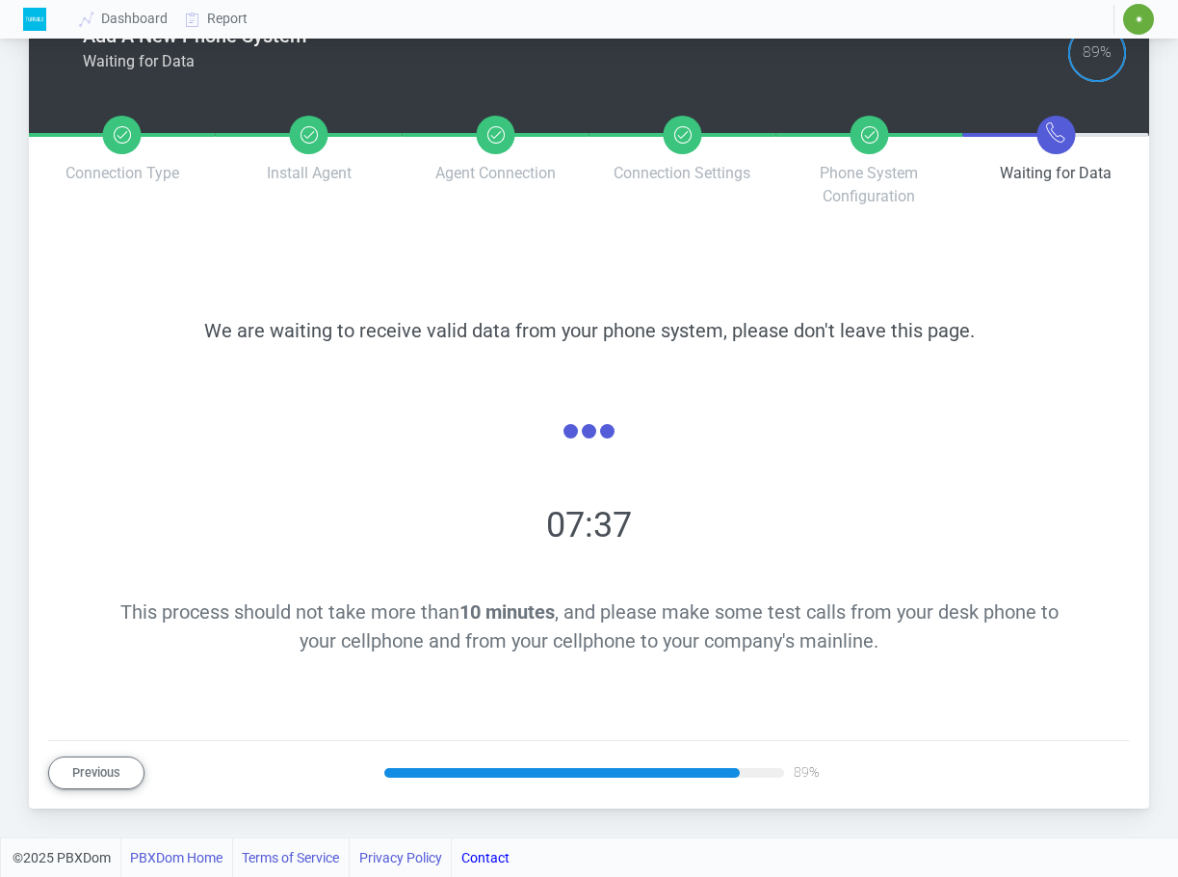
scroll to position [0, 0]
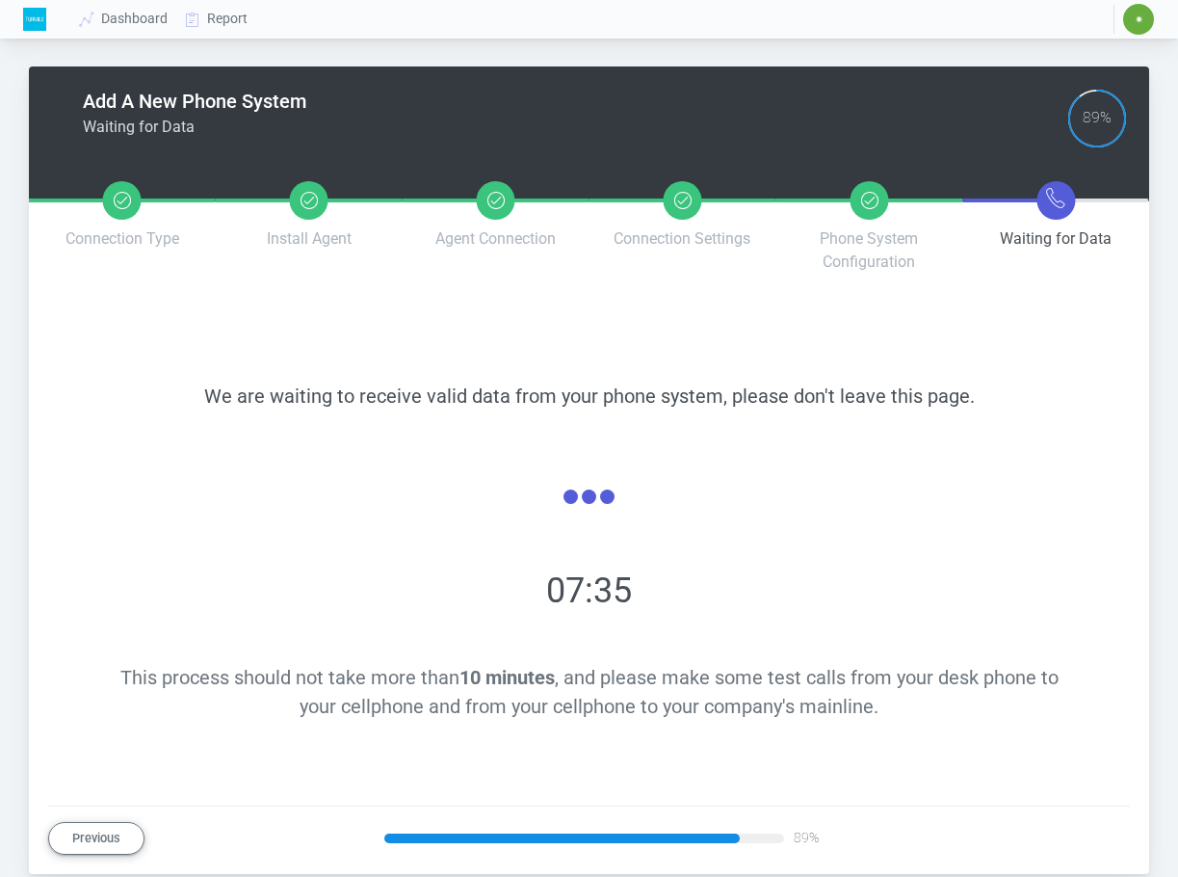
click at [1135, 20] on span "✷" at bounding box center [1139, 19] width 9 height 12
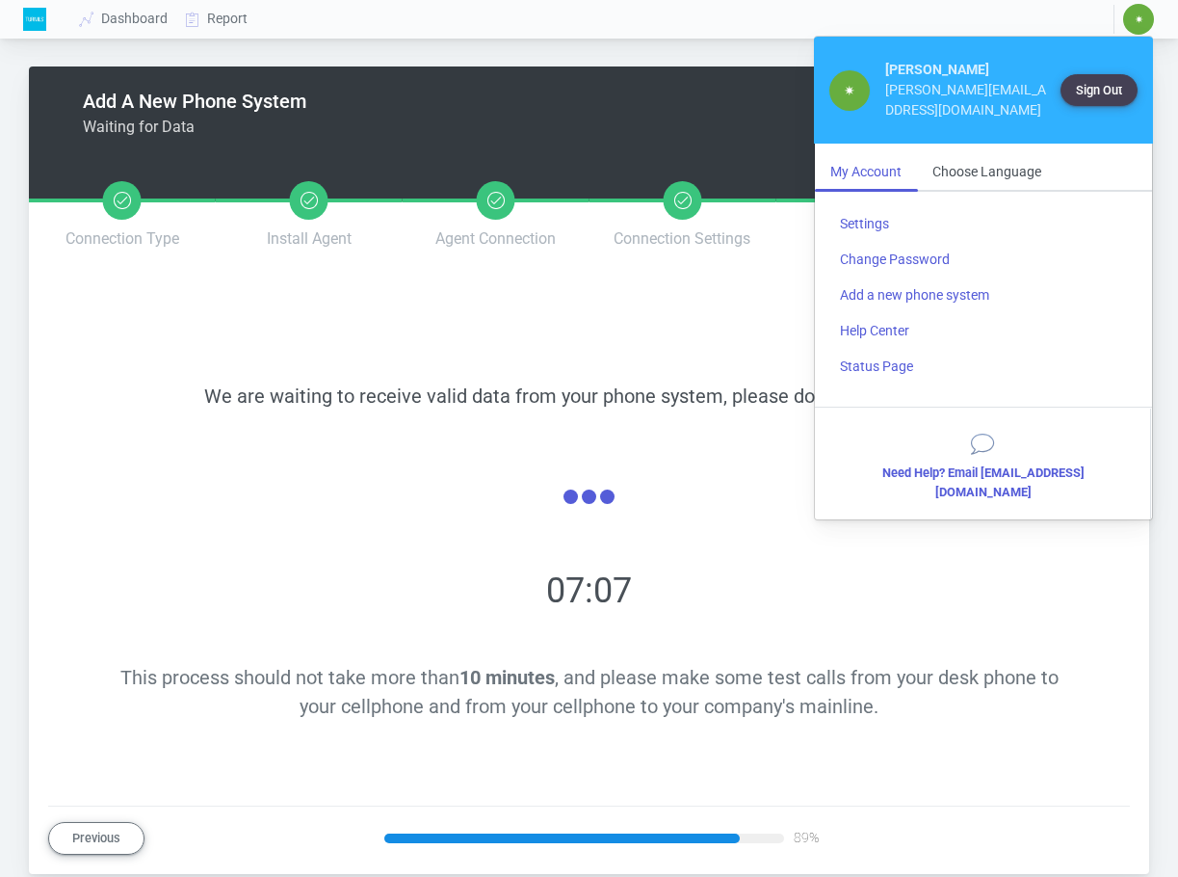
click at [578, 342] on div "We are waiting to receive valid data from your phone system, please don't leave…" at bounding box center [589, 551] width 990 height 478
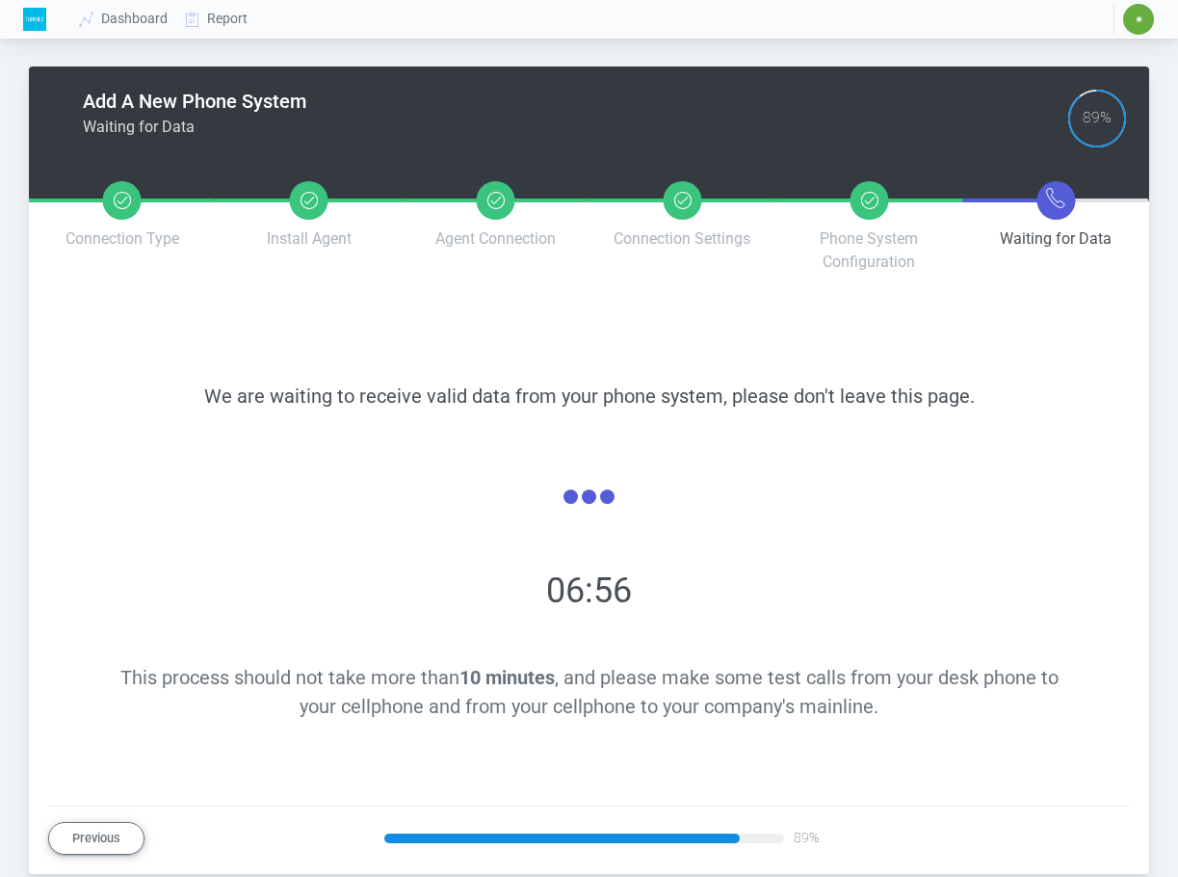
click at [1056, 391] on div "We are waiting to receive valid data from your phone system, please don't leave…" at bounding box center [589, 396] width 943 height 29
click at [1073, 560] on div "We are waiting to receive valid data from your phone system, please don't leave…" at bounding box center [589, 551] width 990 height 478
click at [994, 496] on div at bounding box center [589, 499] width 943 height 85
click at [1058, 369] on div "We are waiting to receive valid data from your phone system, please don't leave…" at bounding box center [589, 551] width 990 height 478
click at [898, 441] on div "We are waiting to receive valid data from your phone system, please don't leave…" at bounding box center [589, 551] width 990 height 478
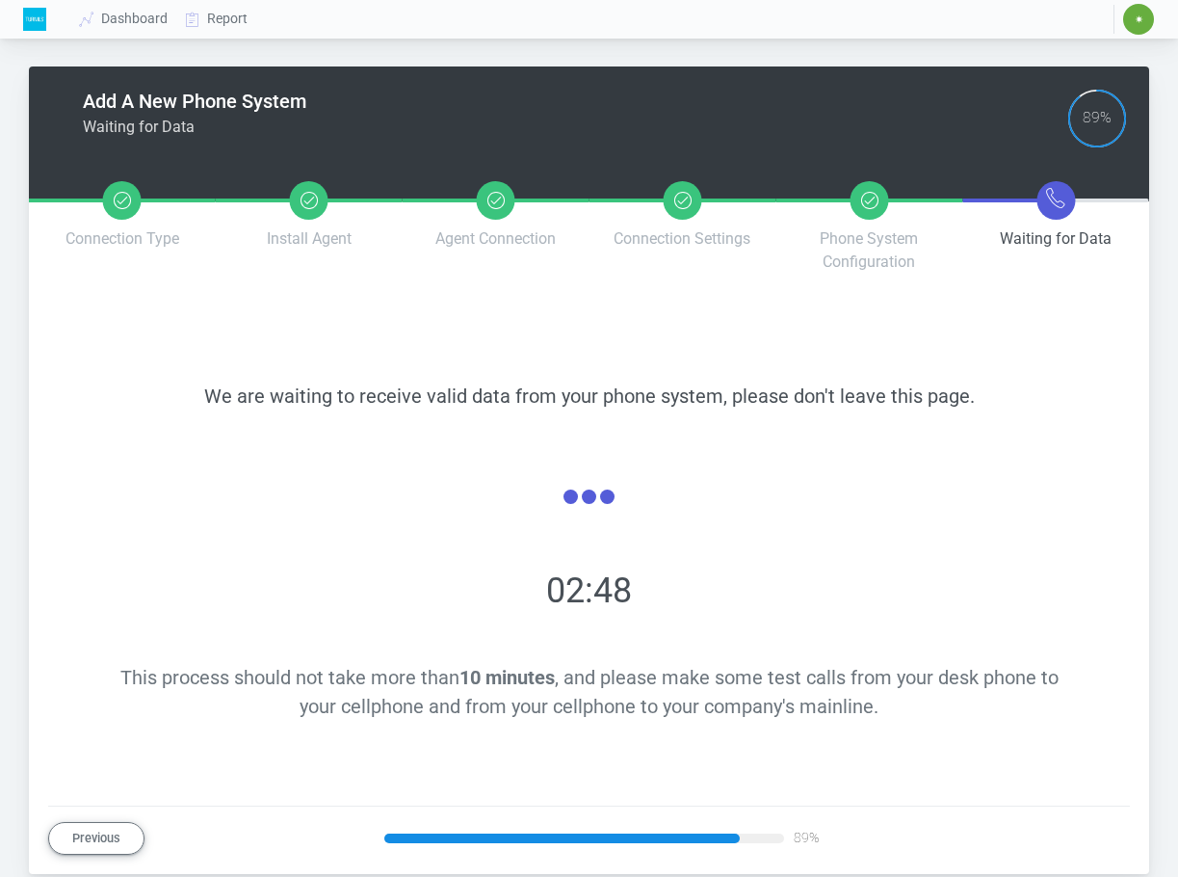
click at [336, 492] on div at bounding box center [589, 499] width 943 height 85
click at [530, 396] on span "We are waiting to receive valid data from your phone system, please don't leave…" at bounding box center [589, 395] width 771 height 23
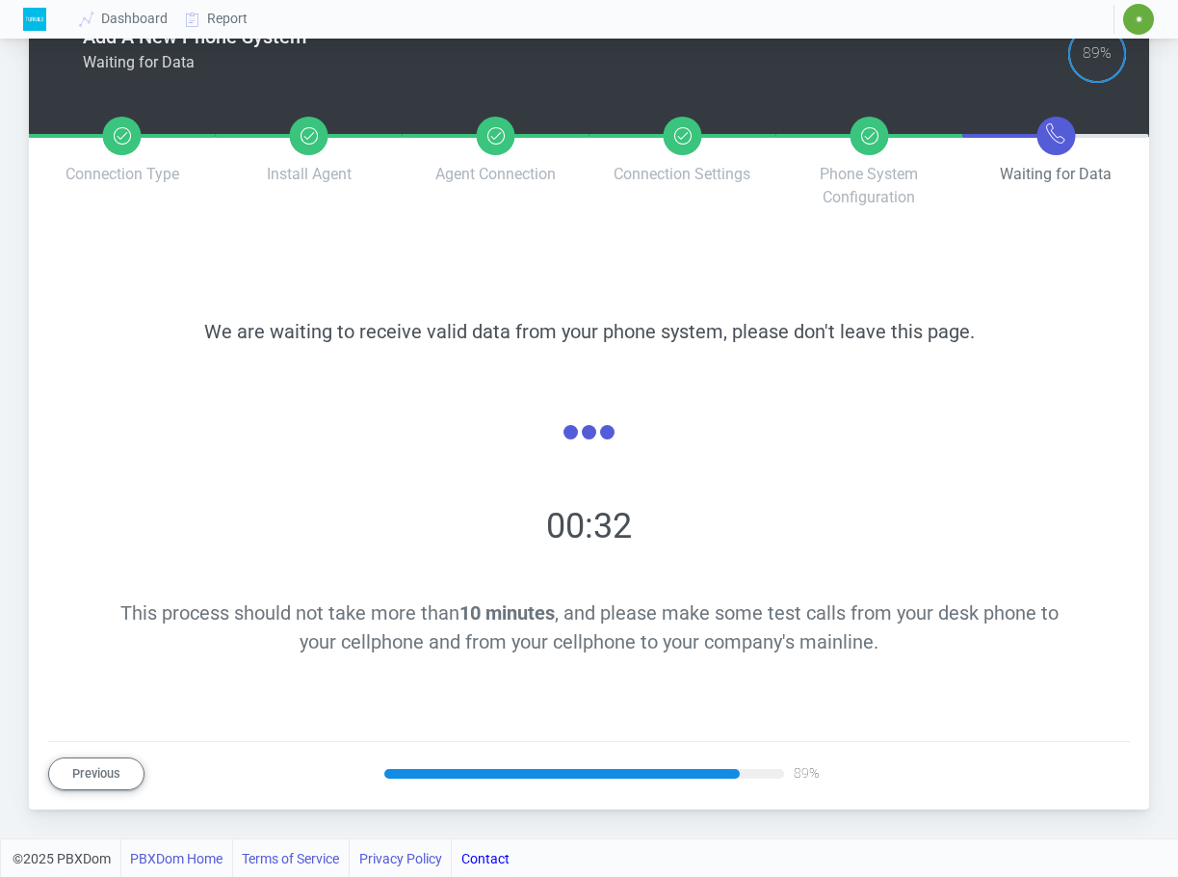
scroll to position [66, 0]
click at [1011, 254] on div "We are waiting to receive valid data from your phone system, please don't leave…" at bounding box center [589, 486] width 990 height 478
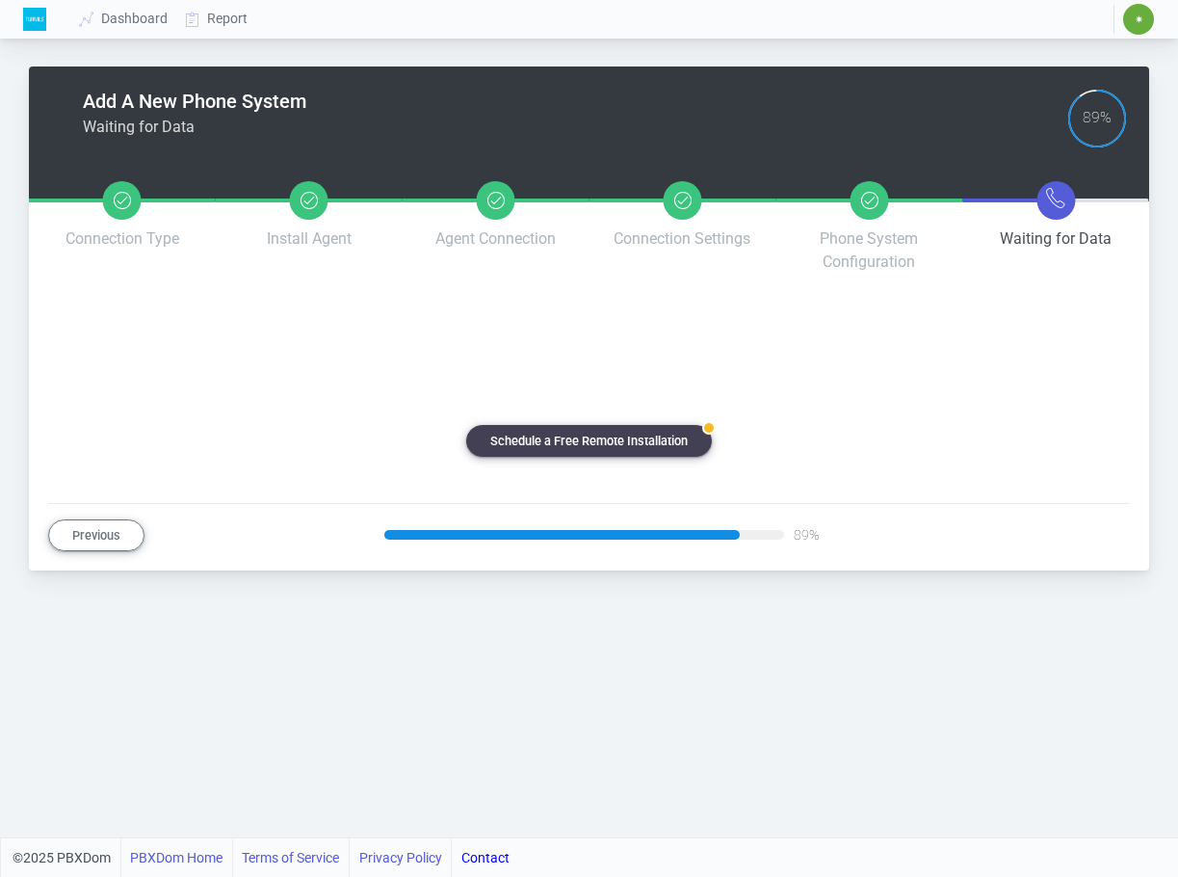
scroll to position [0, 0]
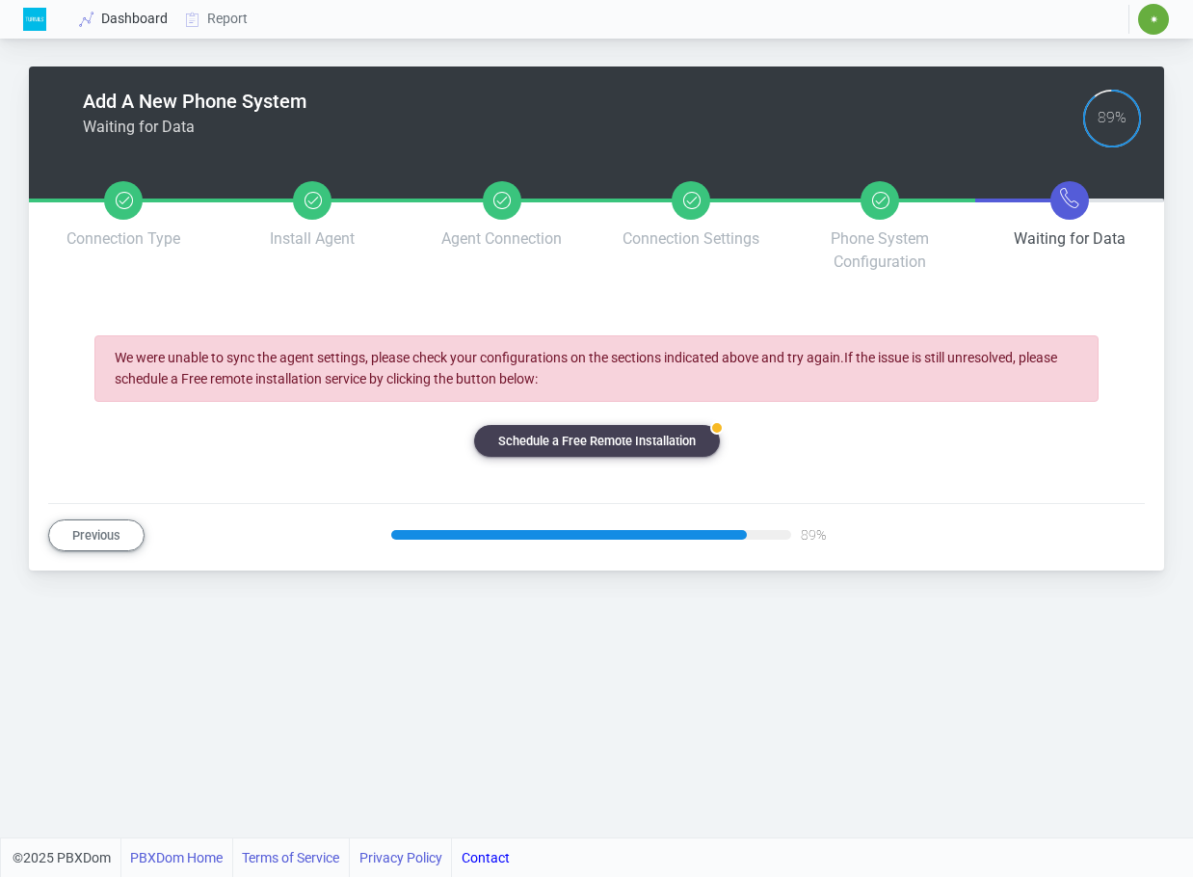
click at [125, 13] on link "Dashboard" at bounding box center [124, 19] width 106 height 36
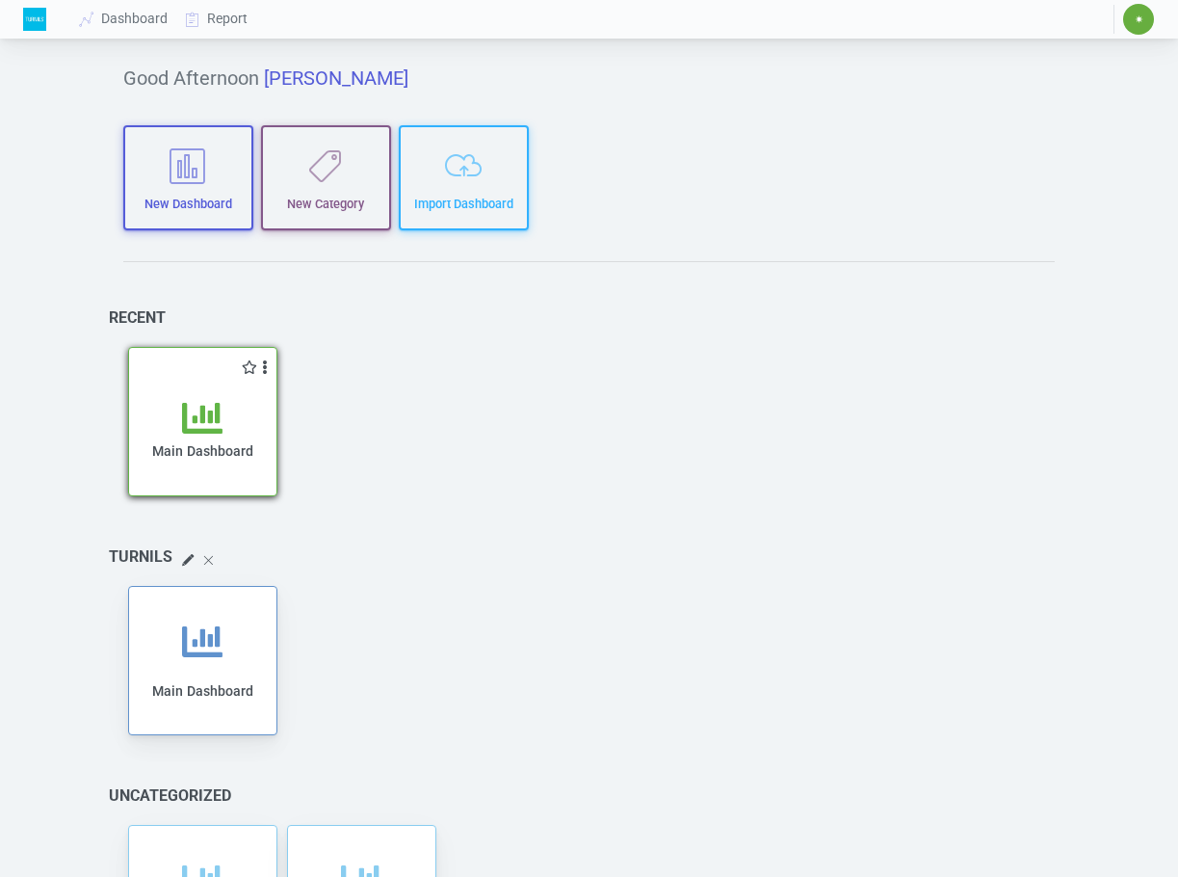
click at [190, 444] on span "Main Dashboard" at bounding box center [202, 450] width 101 height 15
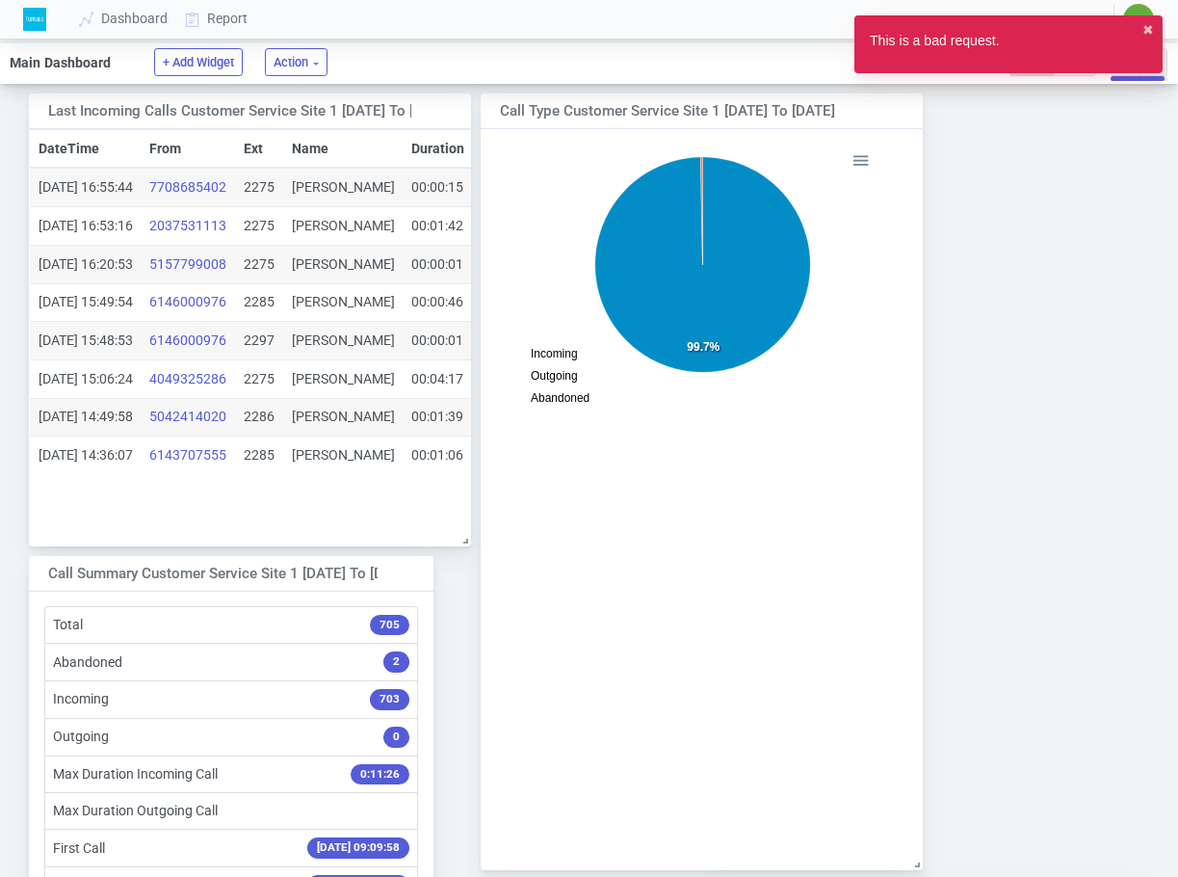
scroll to position [10, 10]
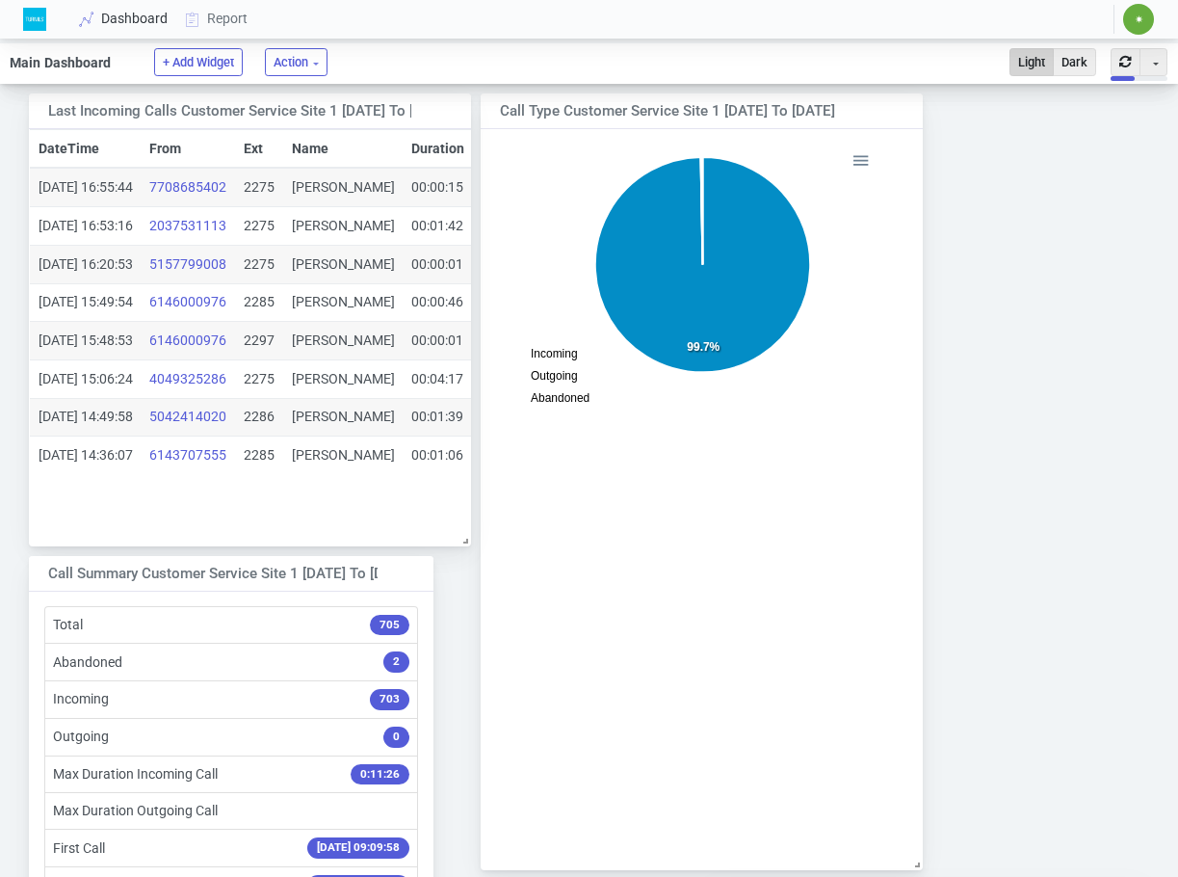
click at [119, 17] on link "Dashboard" at bounding box center [124, 19] width 106 height 36
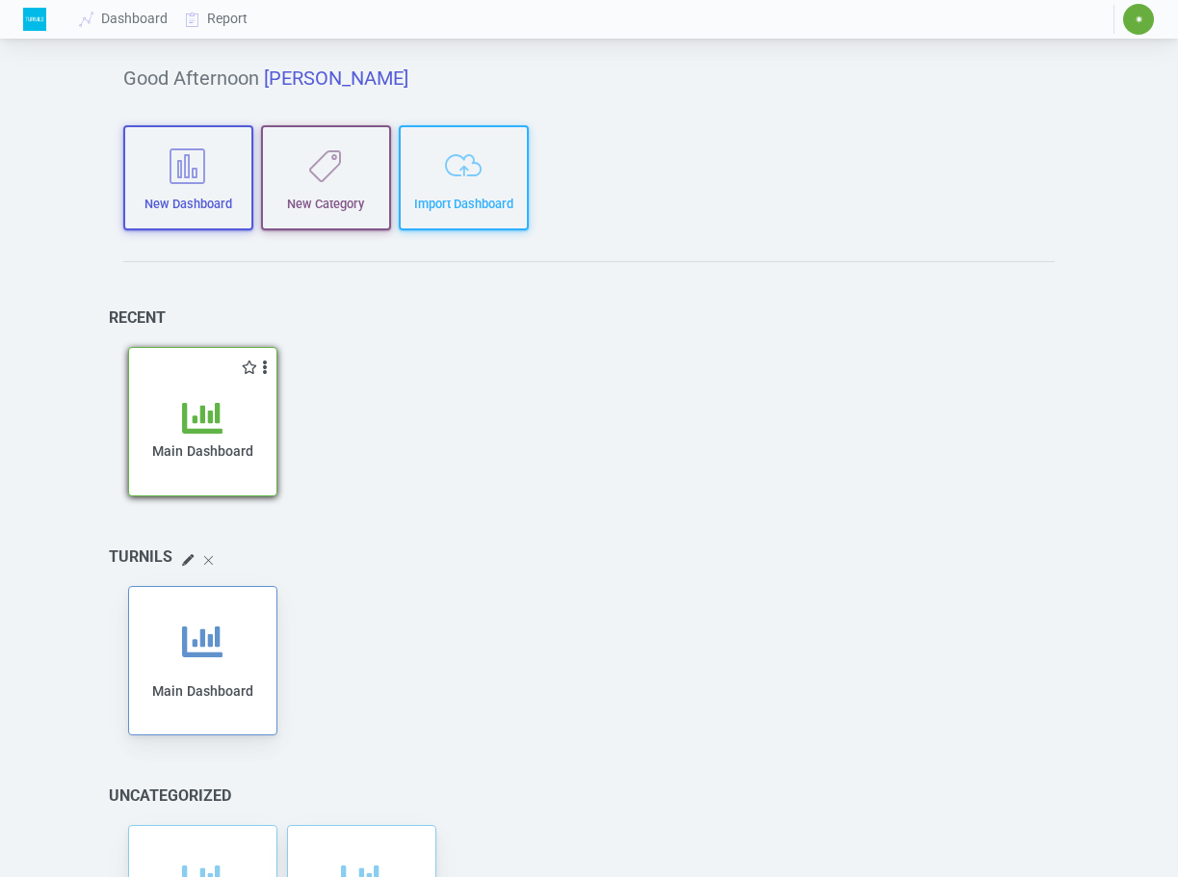
click at [227, 407] on div "Main Dashboard" at bounding box center [202, 447] width 109 height 98
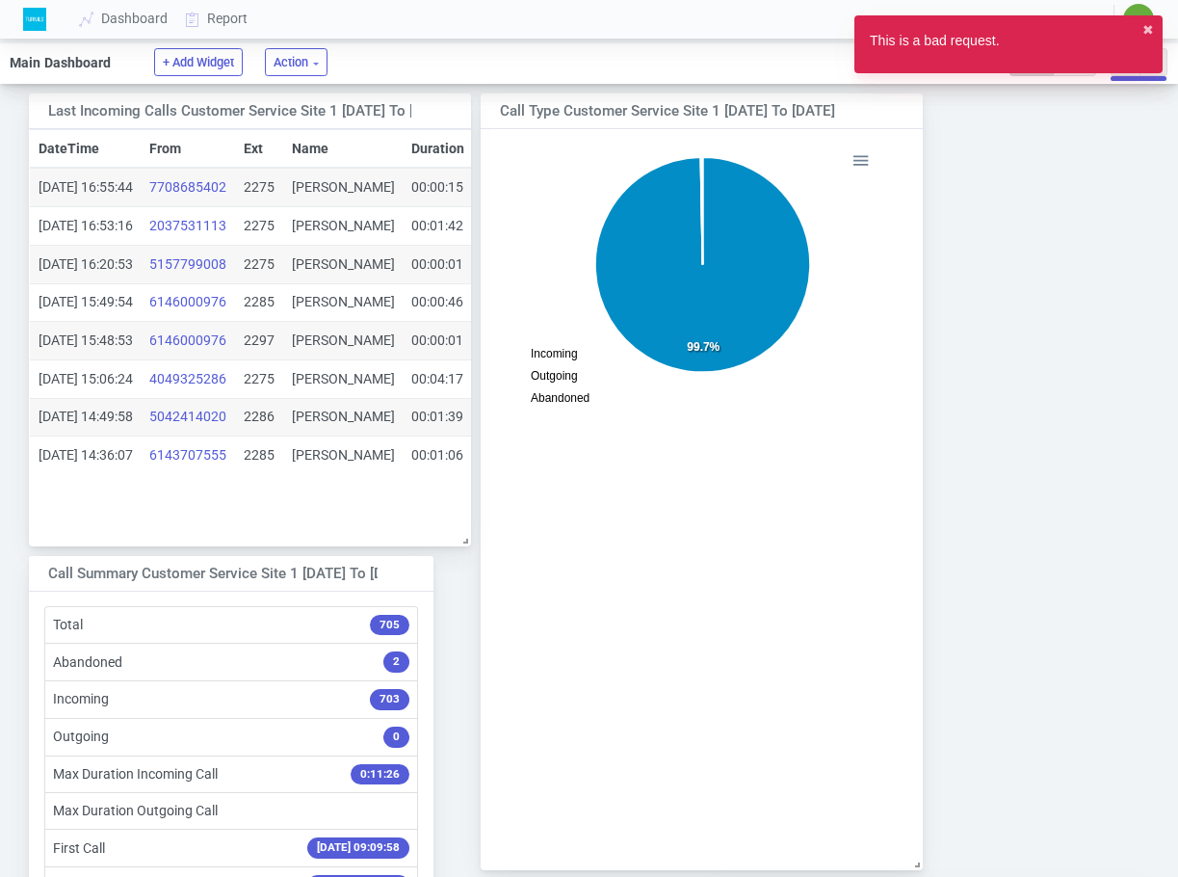
scroll to position [278, 426]
click at [240, 20] on link "Report" at bounding box center [217, 19] width 80 height 36
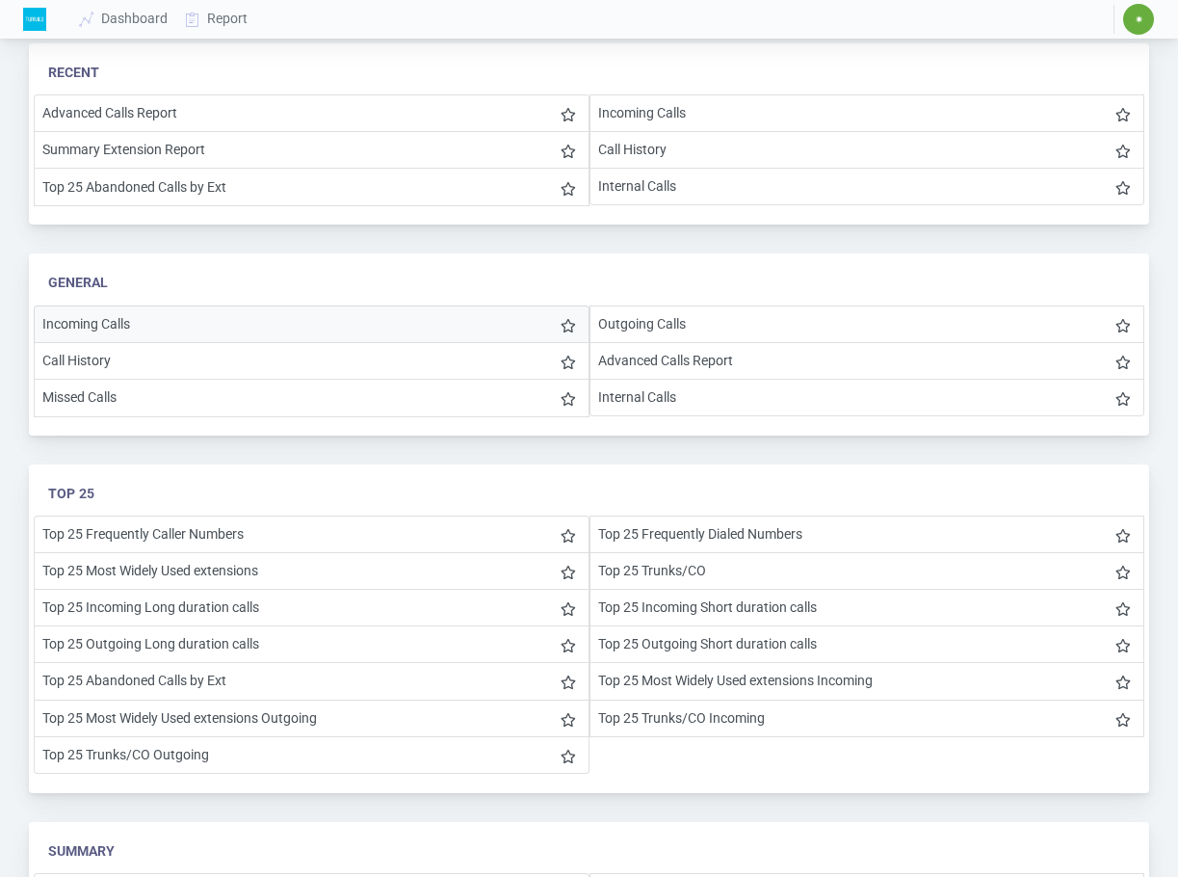
click at [140, 320] on li "Incoming Calls" at bounding box center [312, 324] width 556 height 38
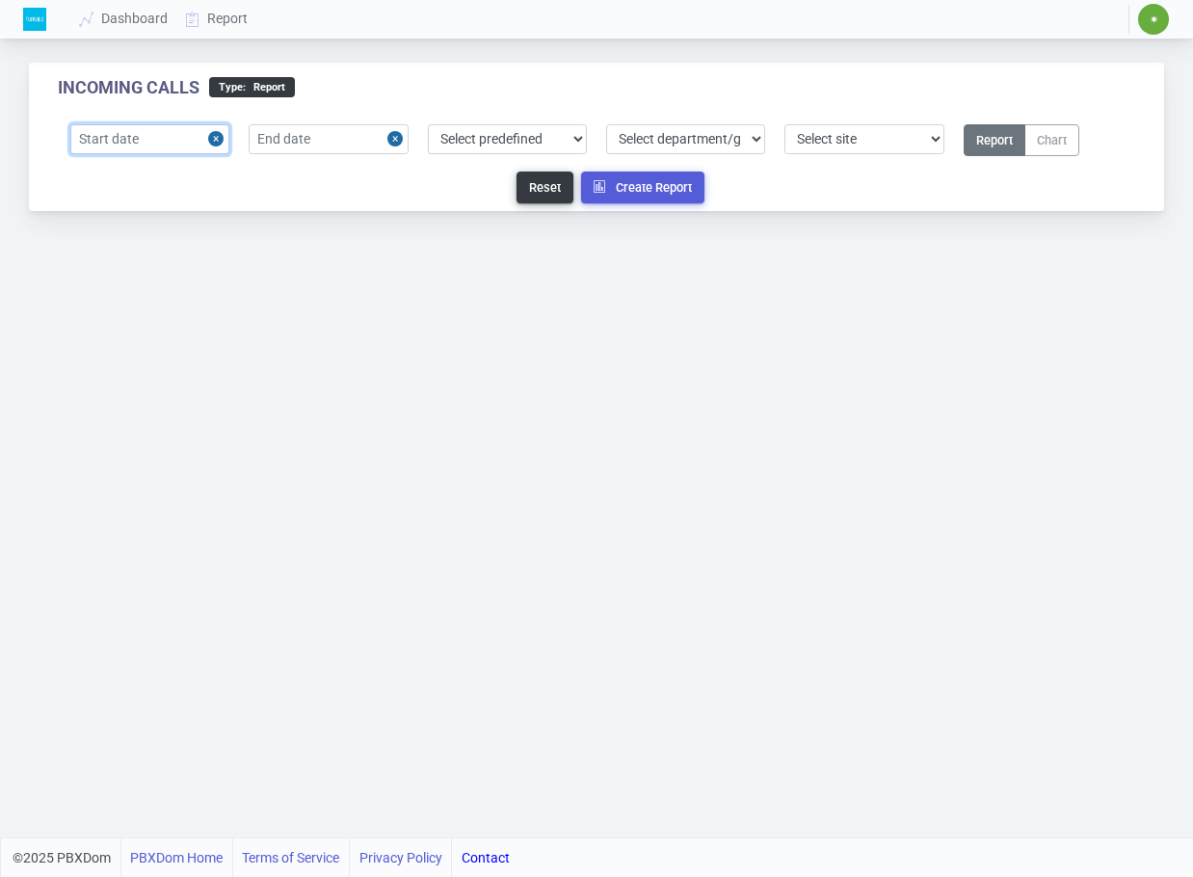
click at [153, 140] on input "text" at bounding box center [149, 139] width 159 height 30
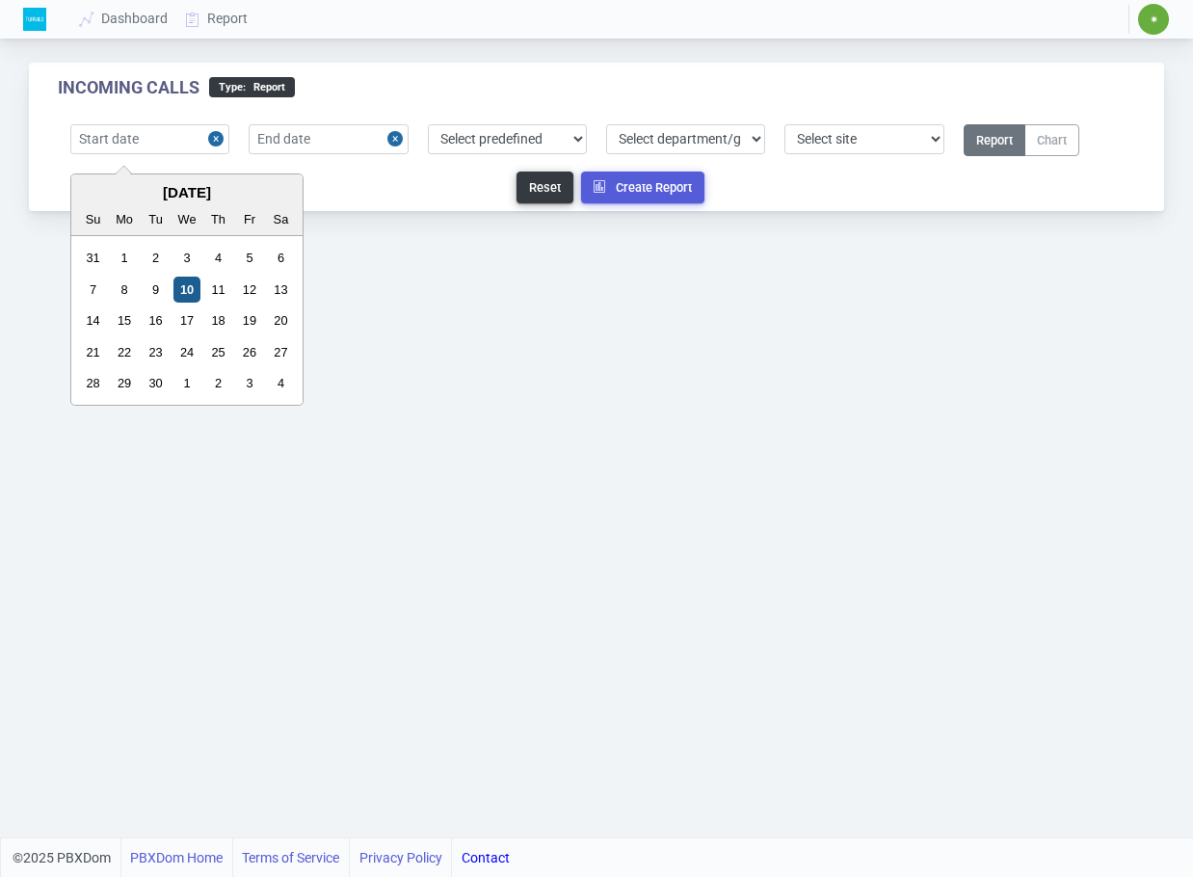
click at [198, 284] on div "10" at bounding box center [186, 290] width 26 height 26
type input "2025-09-10"
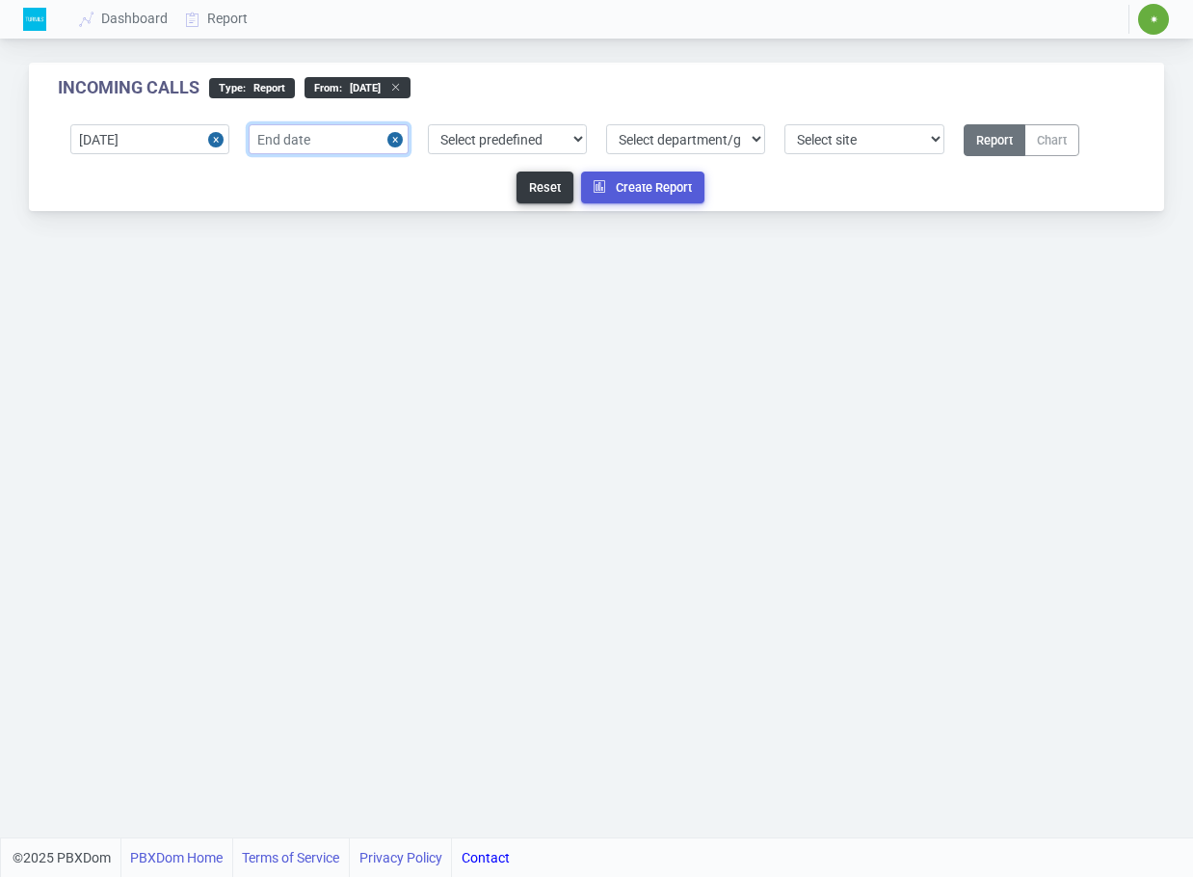
click at [369, 140] on input "text" at bounding box center [328, 139] width 159 height 30
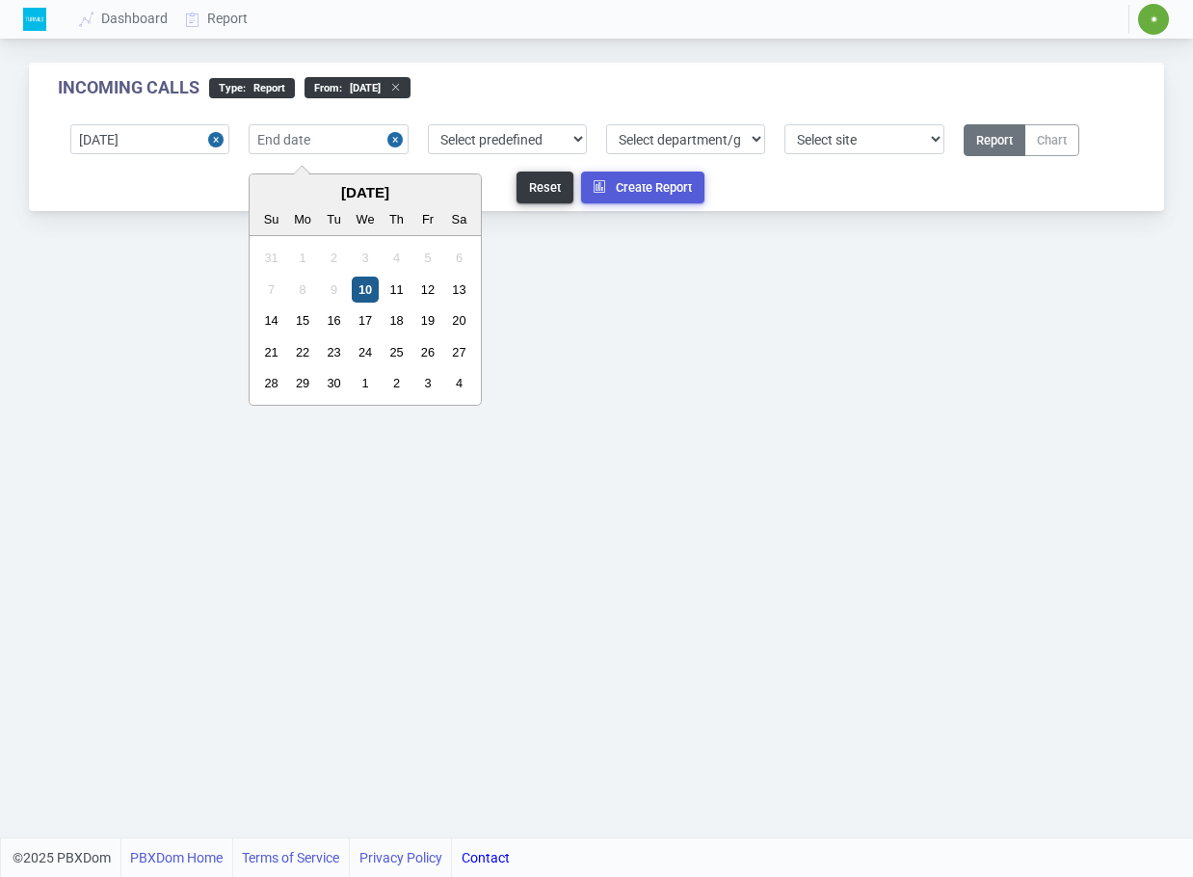
click at [362, 283] on div "10" at bounding box center [365, 290] width 26 height 26
type input "2025-09-10"
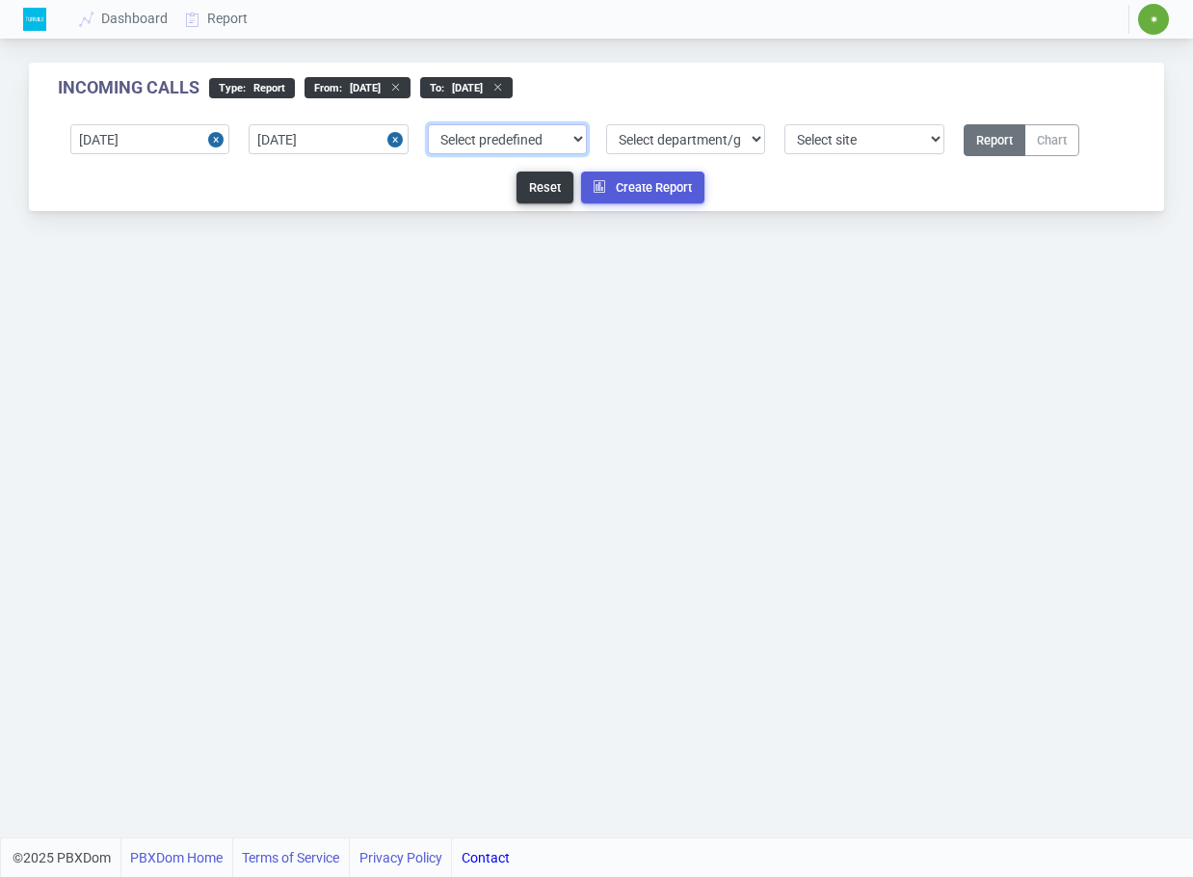
click at [490, 143] on select "Select predefined Today Yesterday Current Year Current Month Current Week Previ…" at bounding box center [507, 139] width 159 height 30
select select "0"
click at [428, 124] on select "Select predefined Today Yesterday Current Year Current Month Current Week Previ…" at bounding box center [507, 139] width 159 height 30
click at [750, 140] on select "Select department/group Exclude Extension WhiteListExtension Customer Service" at bounding box center [685, 139] width 159 height 30
select select "6"
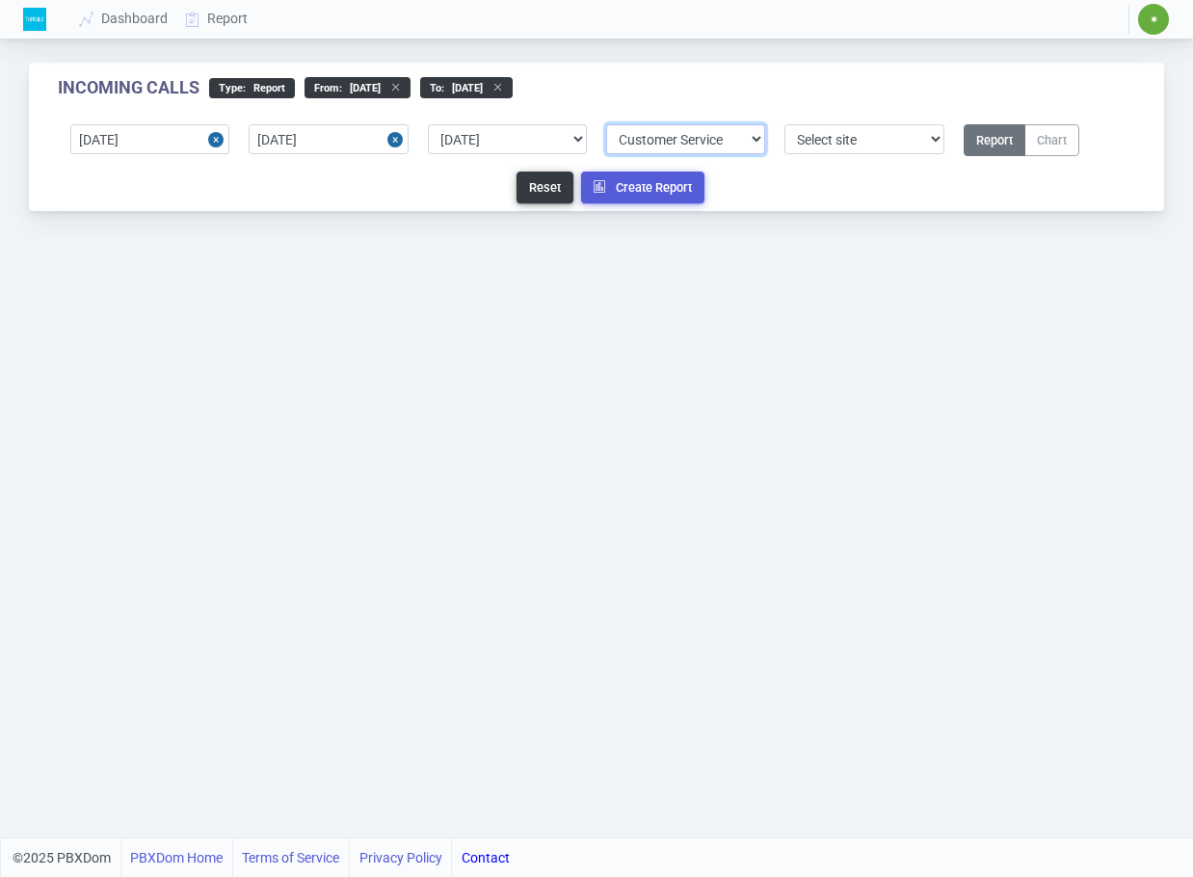
click at [606, 124] on select "Select department/group Exclude Extension WhiteListExtension Customer Service" at bounding box center [685, 139] width 159 height 30
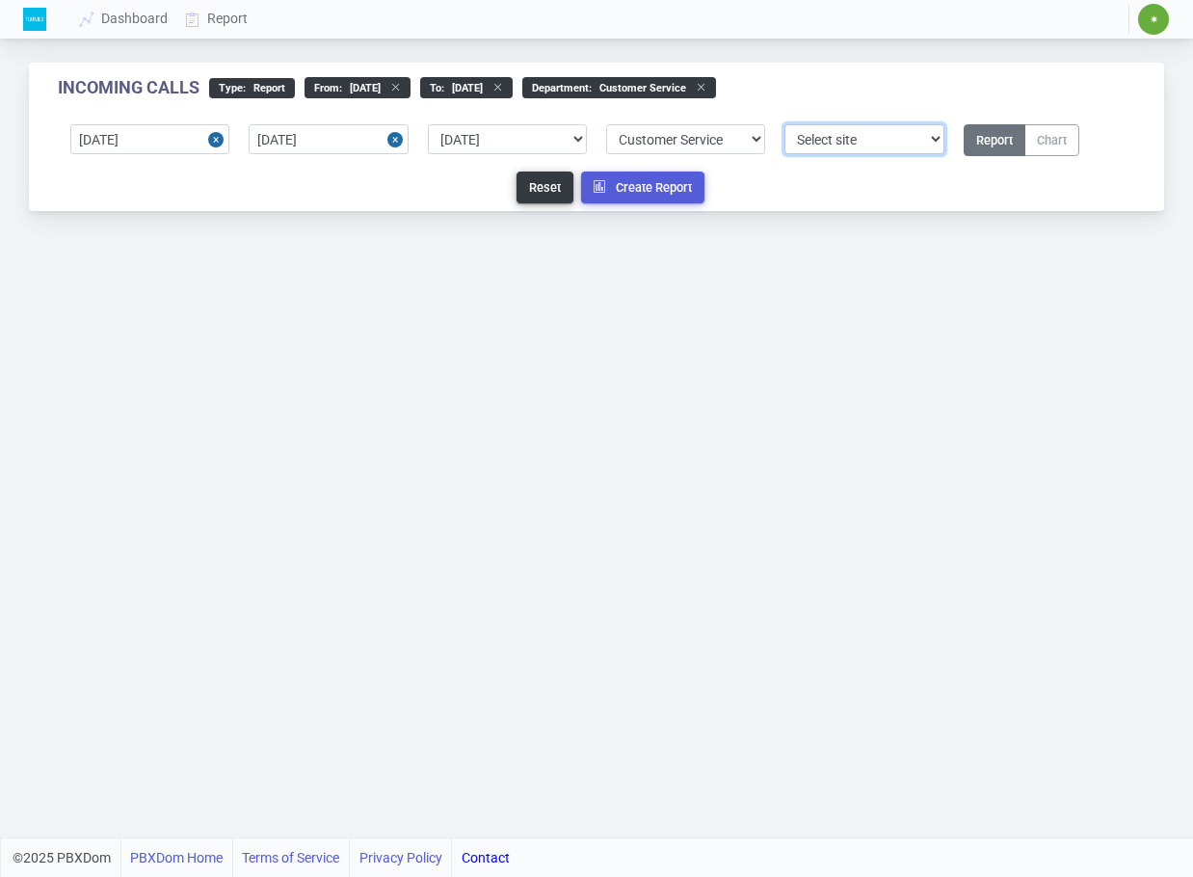
click at [894, 146] on select "Select site 2" at bounding box center [863, 139] width 159 height 30
select select "2"
click at [784, 124] on select "Select site 2" at bounding box center [863, 139] width 159 height 30
click at [393, 137] on button "Close" at bounding box center [397, 139] width 21 height 30
click at [212, 141] on button "Close" at bounding box center [218, 139] width 21 height 30
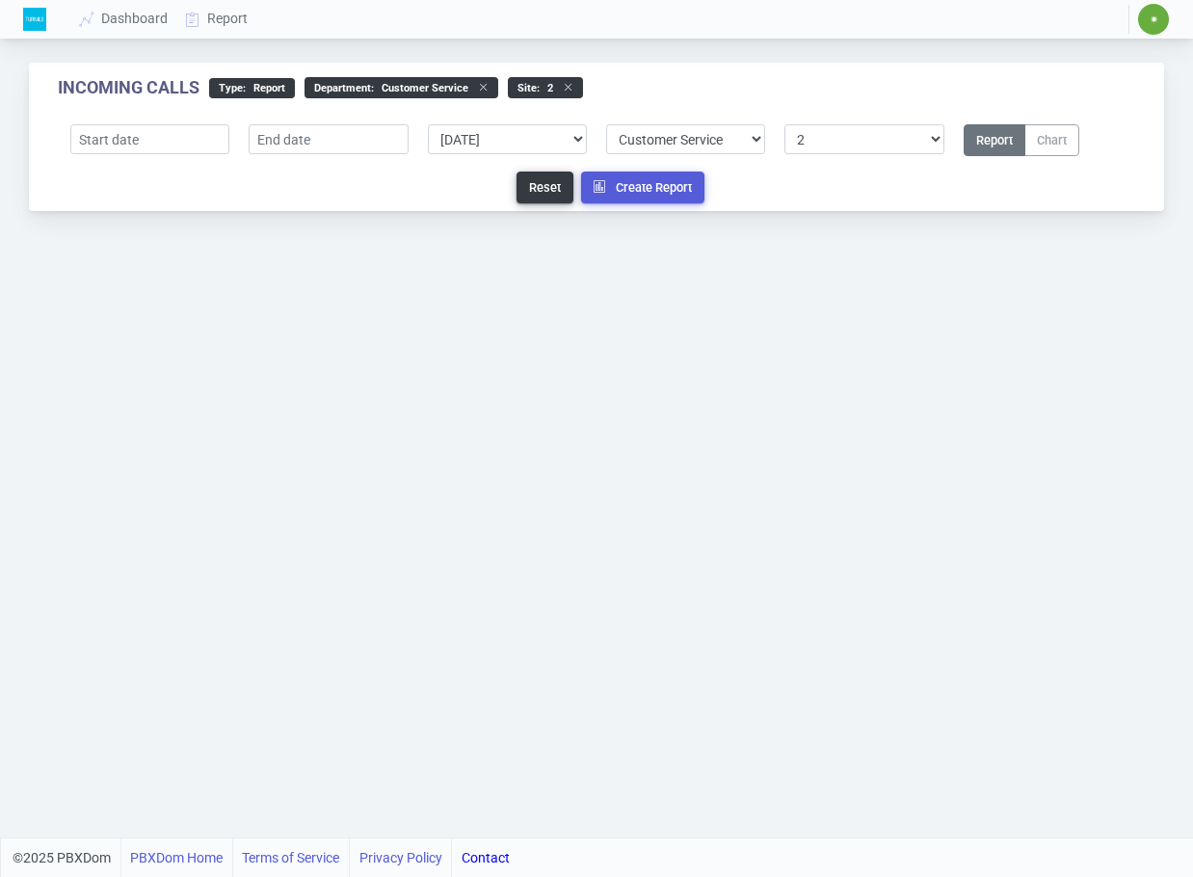
click at [989, 141] on button "Report" at bounding box center [995, 140] width 62 height 32
click at [625, 185] on button "Create Report" at bounding box center [642, 188] width 123 height 32
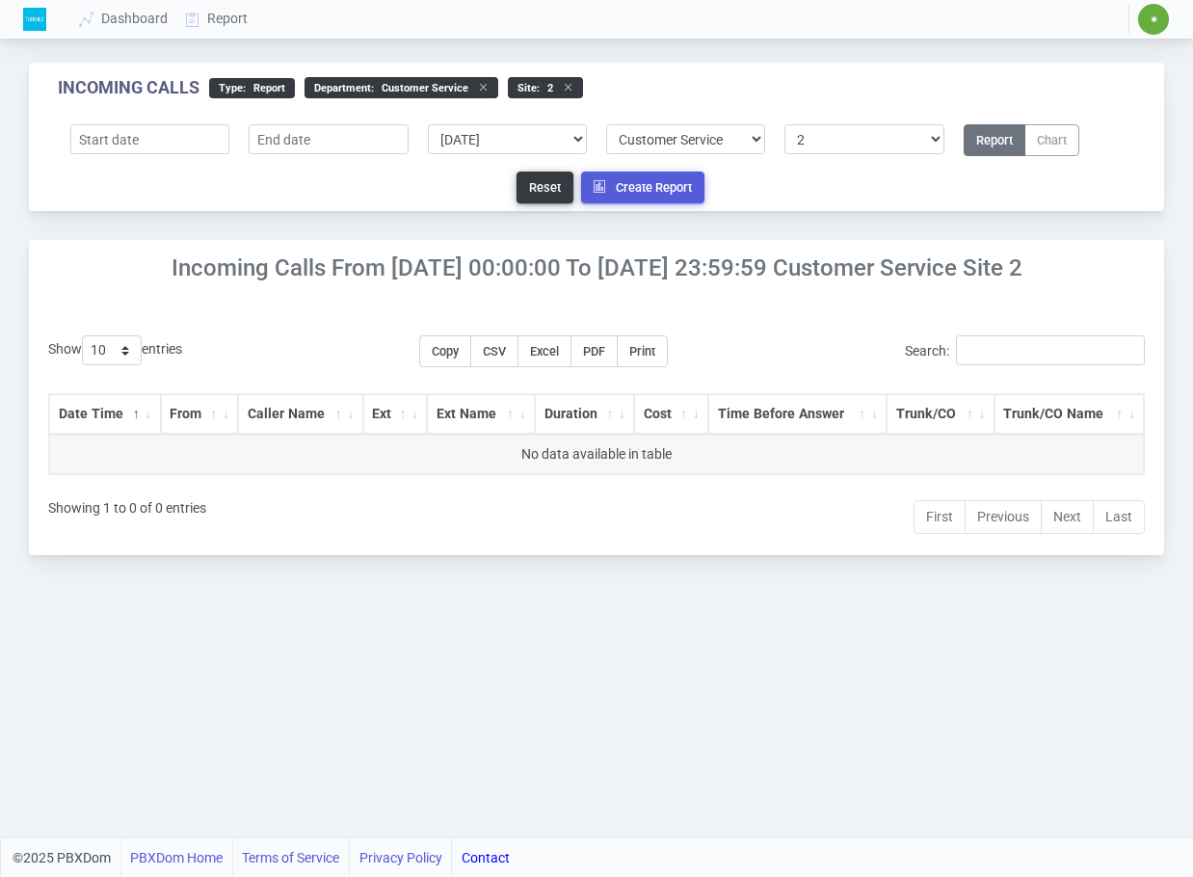
click at [251, 241] on div "Incoming Calls From 2025-09-10 00:00:00 to 2025-09-10 23:59:59 Customer Service…" at bounding box center [596, 265] width 1135 height 50
click at [219, 15] on link "Report" at bounding box center [217, 19] width 80 height 36
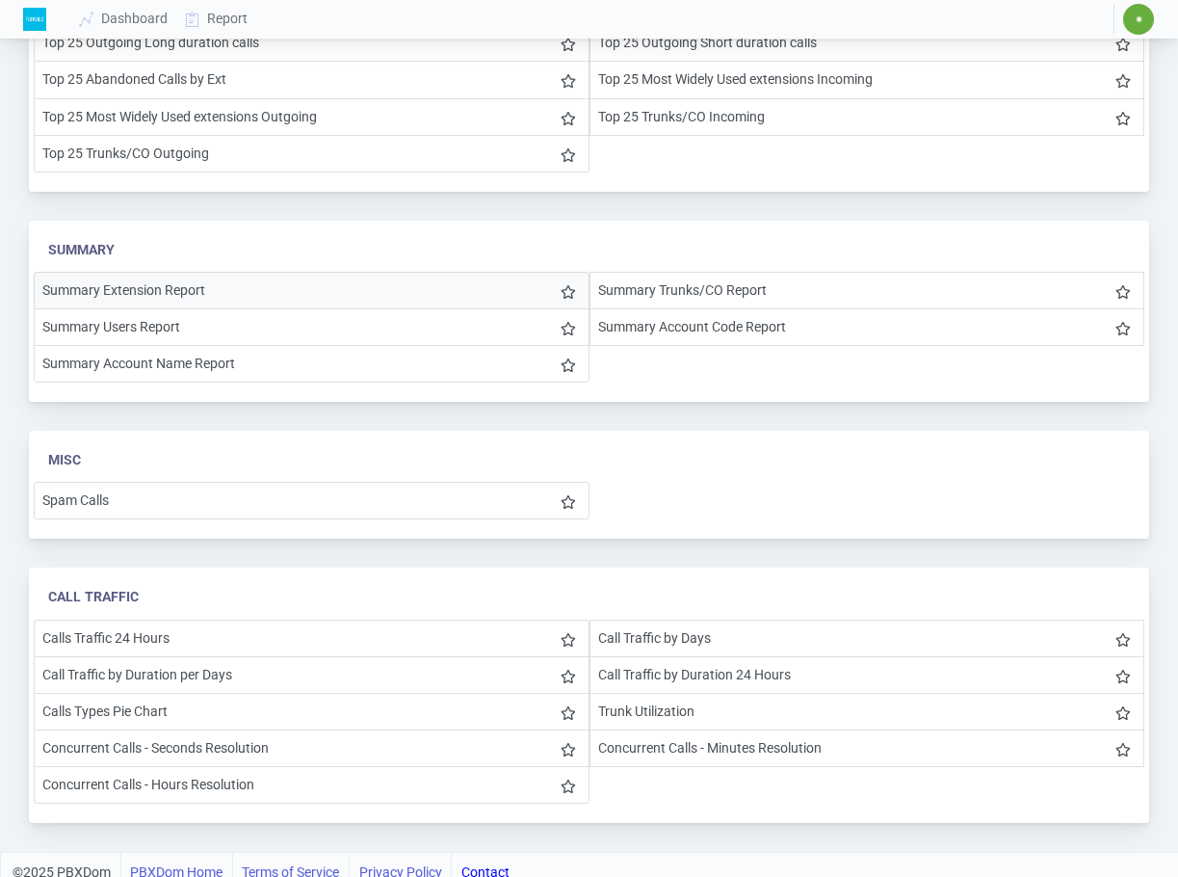
scroll to position [616, 0]
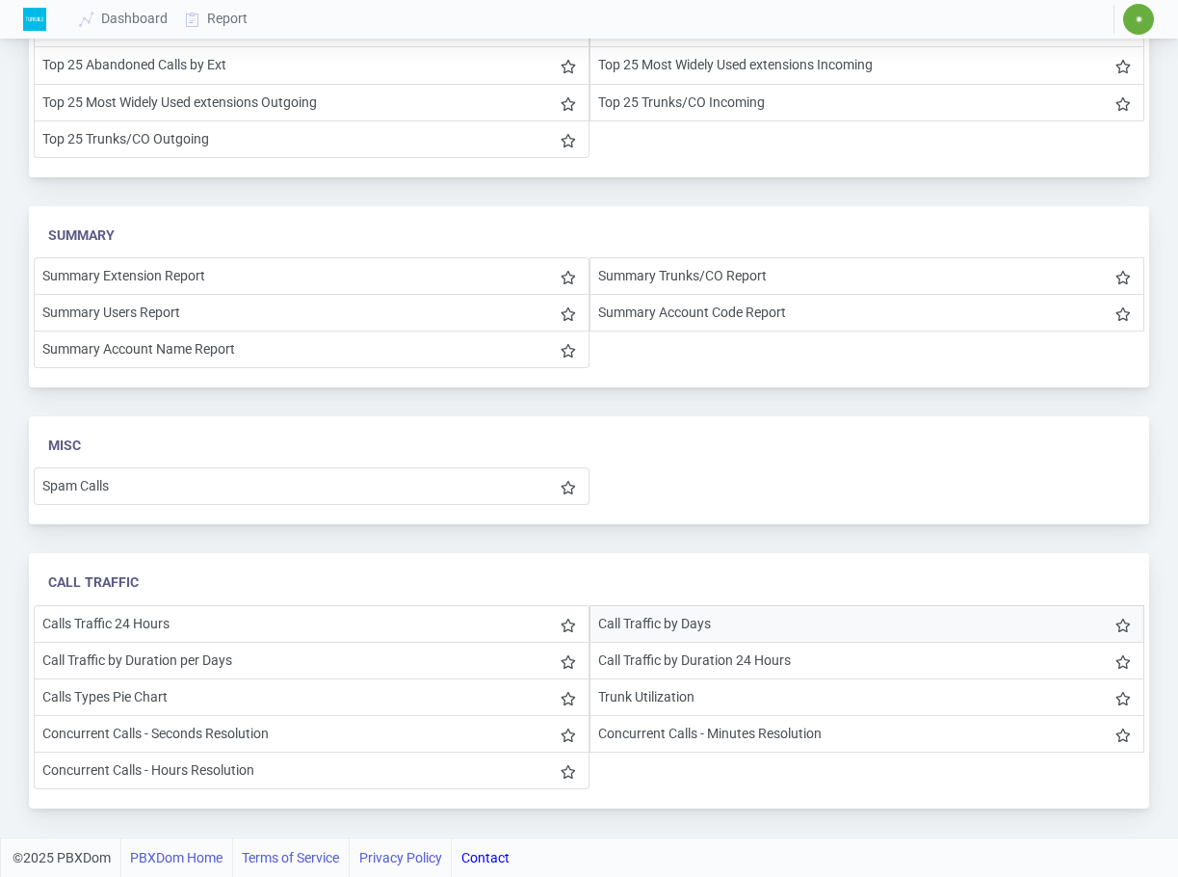
click at [707, 614] on li "Call Traffic by Days" at bounding box center [868, 624] width 556 height 38
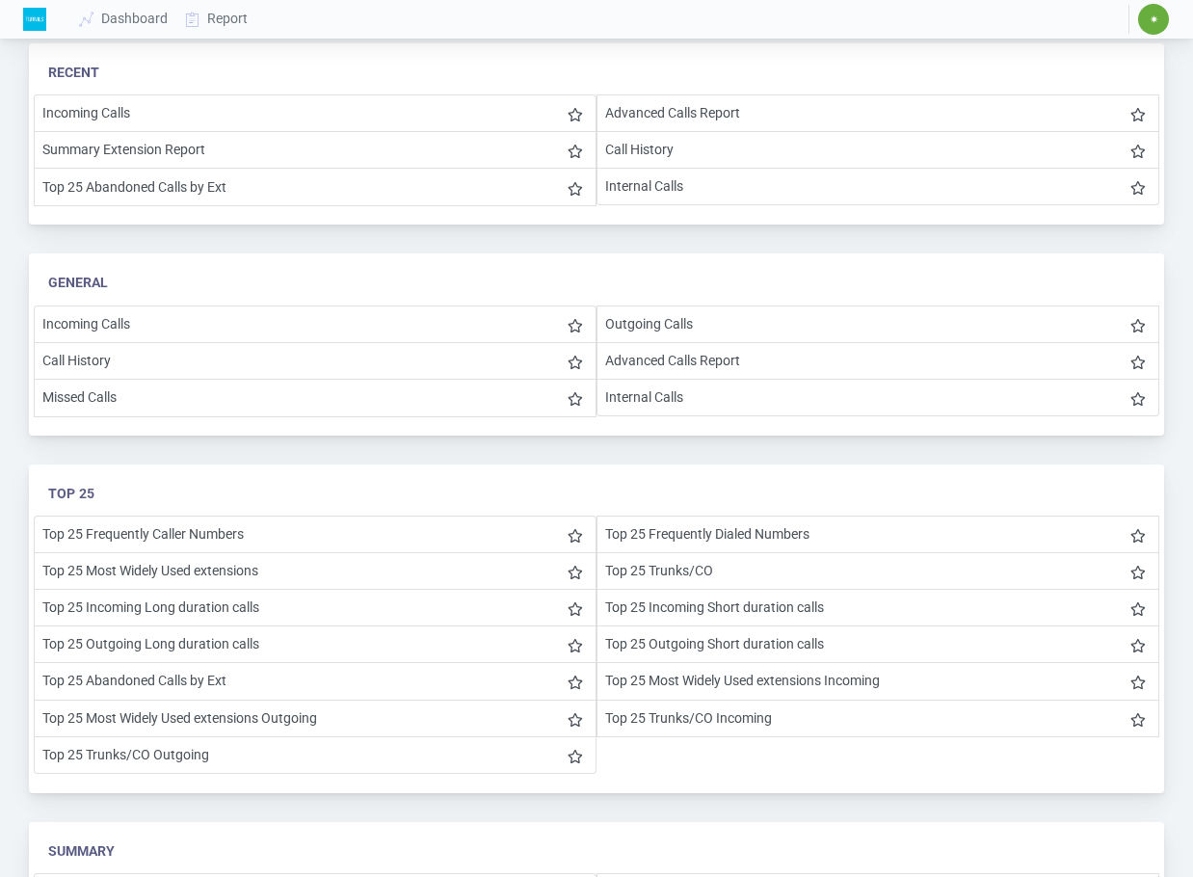
select select "0"
select select "6"
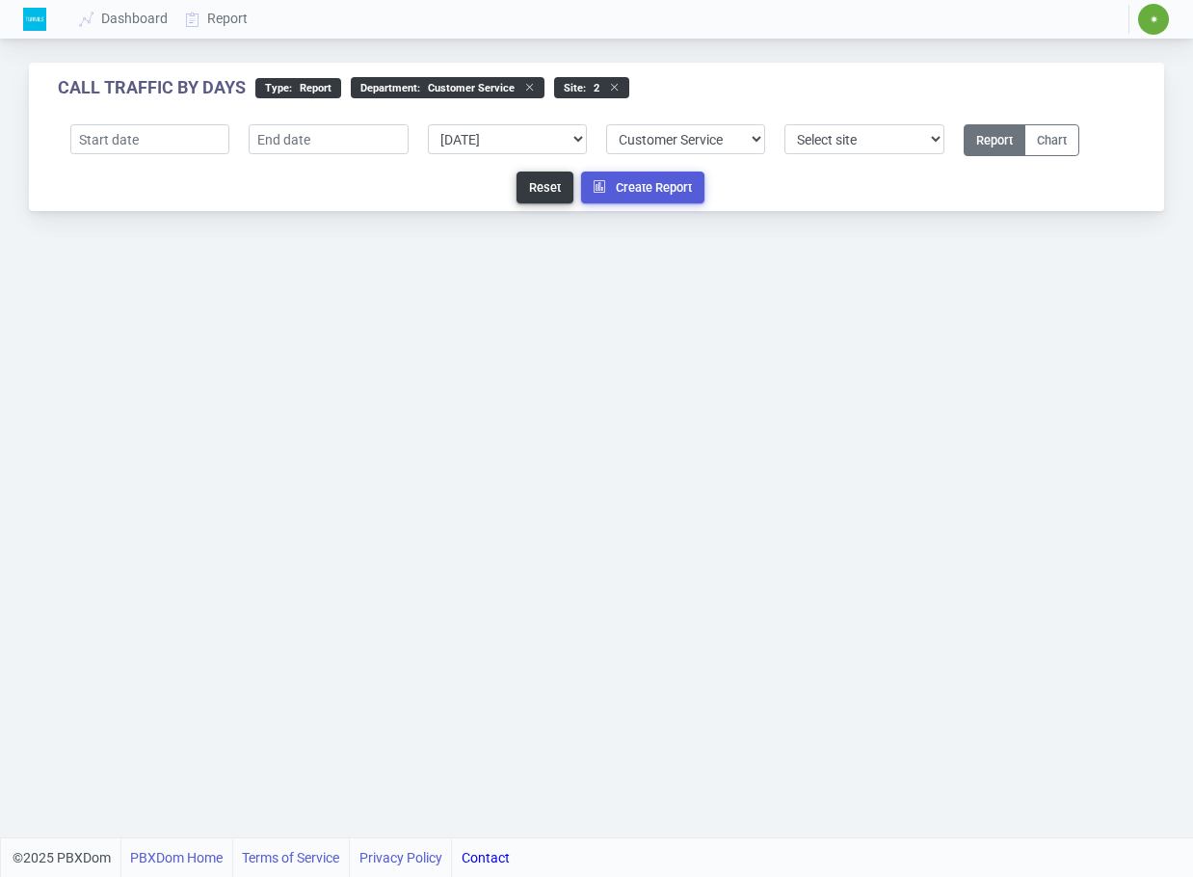
select select "2"
click at [468, 125] on select "Select predefined Today Yesterday Current Year Current Month Current Week Previ…" at bounding box center [507, 139] width 159 height 30
click at [471, 135] on select "Select predefined Today Yesterday Current Year Current Month Current Week Previ…" at bounding box center [507, 139] width 159 height 30
select select "8"
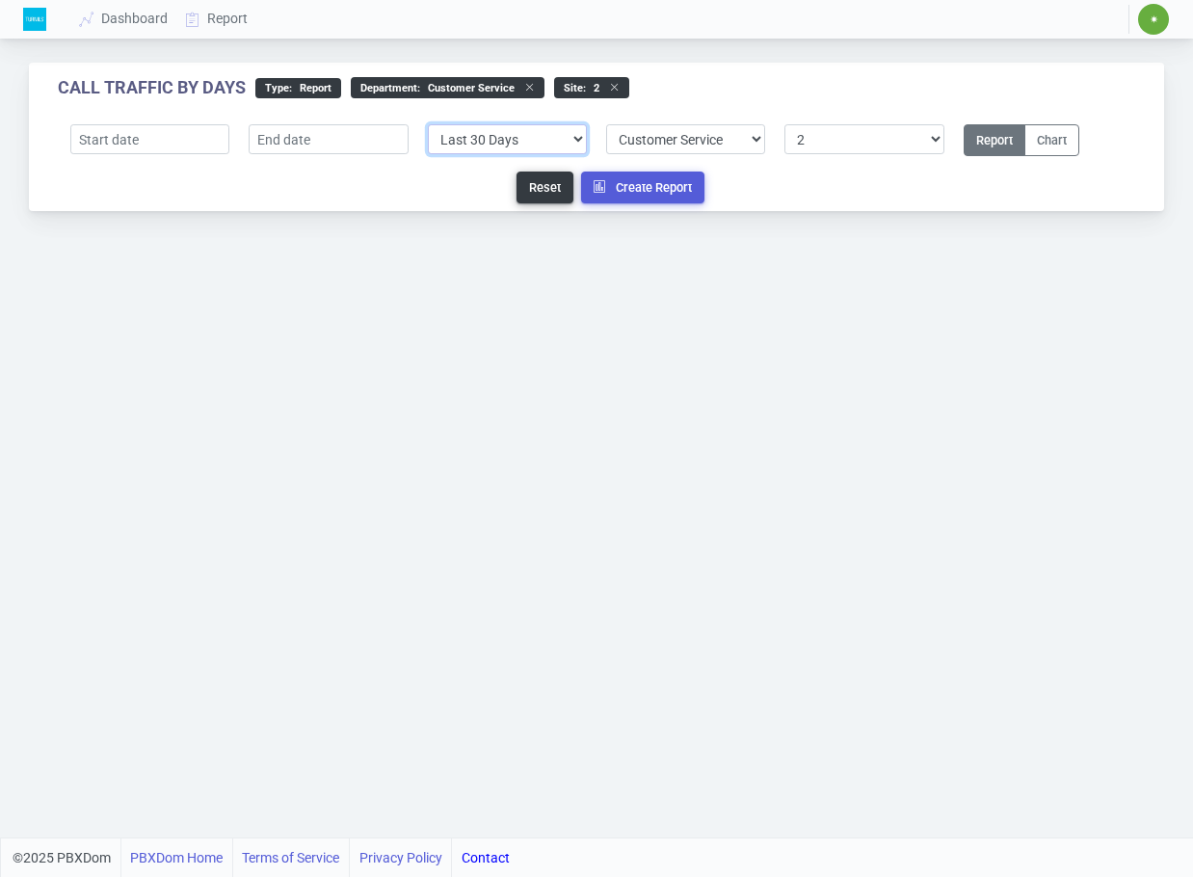
click at [428, 124] on select "Select predefined Today Yesterday Current Year Current Month Current Week Previ…" at bounding box center [507, 139] width 159 height 30
type input "2025-08-11"
type input "2025-09-10"
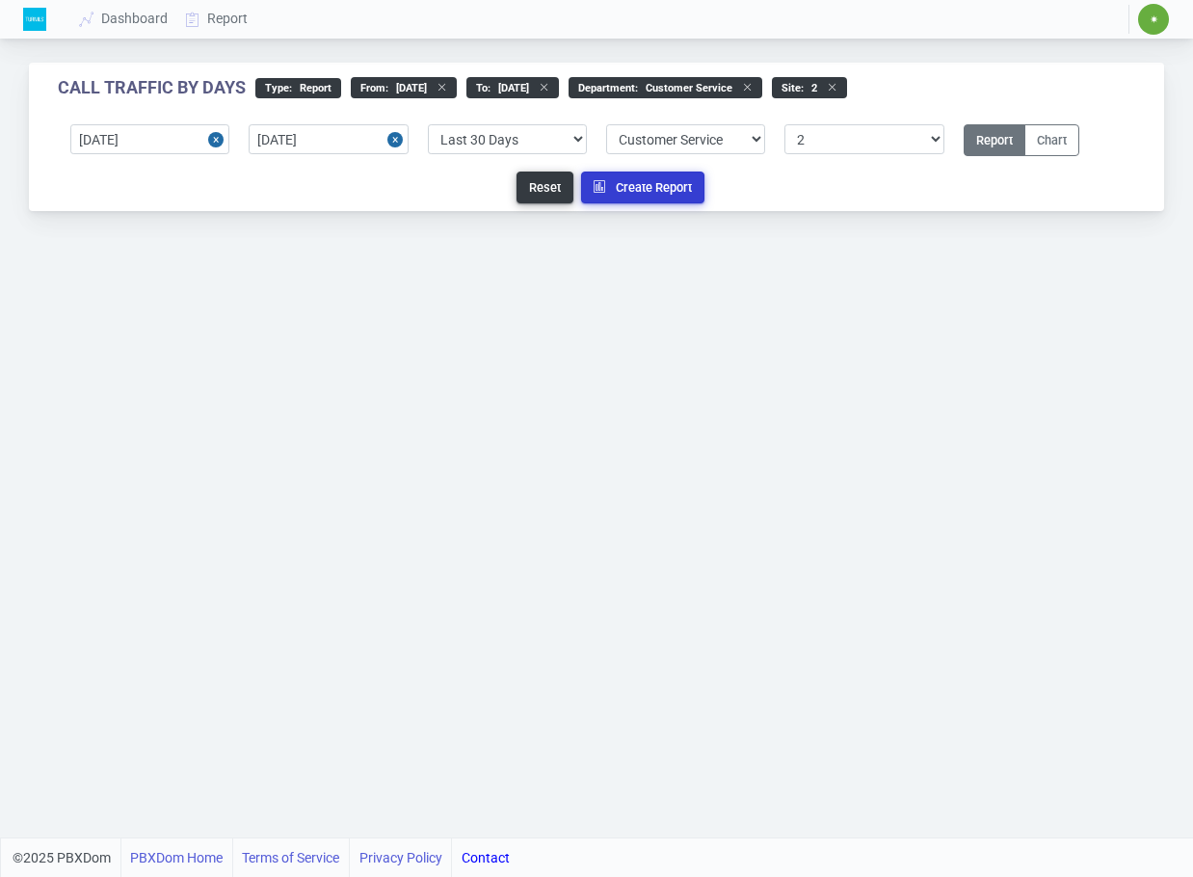
click at [655, 187] on button "Create Report" at bounding box center [642, 188] width 123 height 32
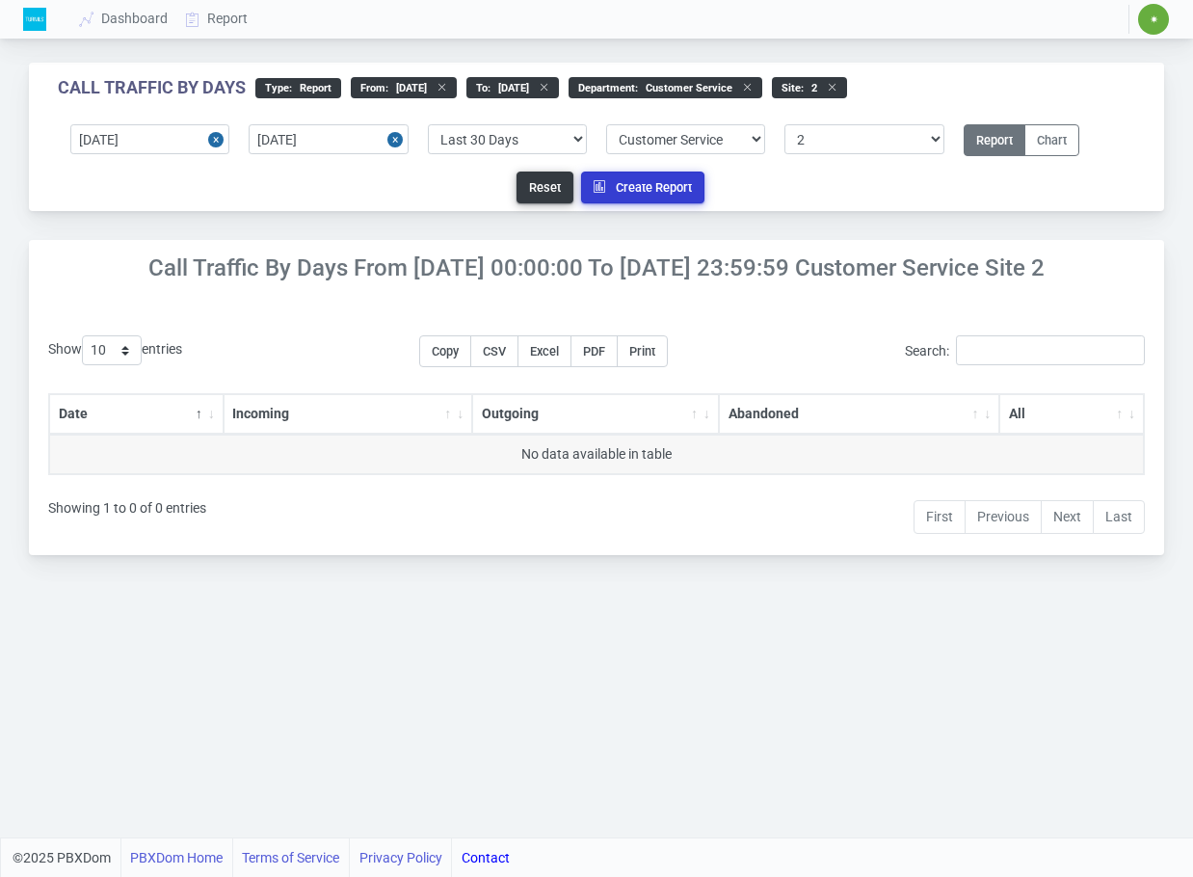
click at [624, 186] on button "Create Report" at bounding box center [642, 188] width 123 height 32
click at [753, 88] on icon at bounding box center [742, 87] width 20 height 11
select select "0"
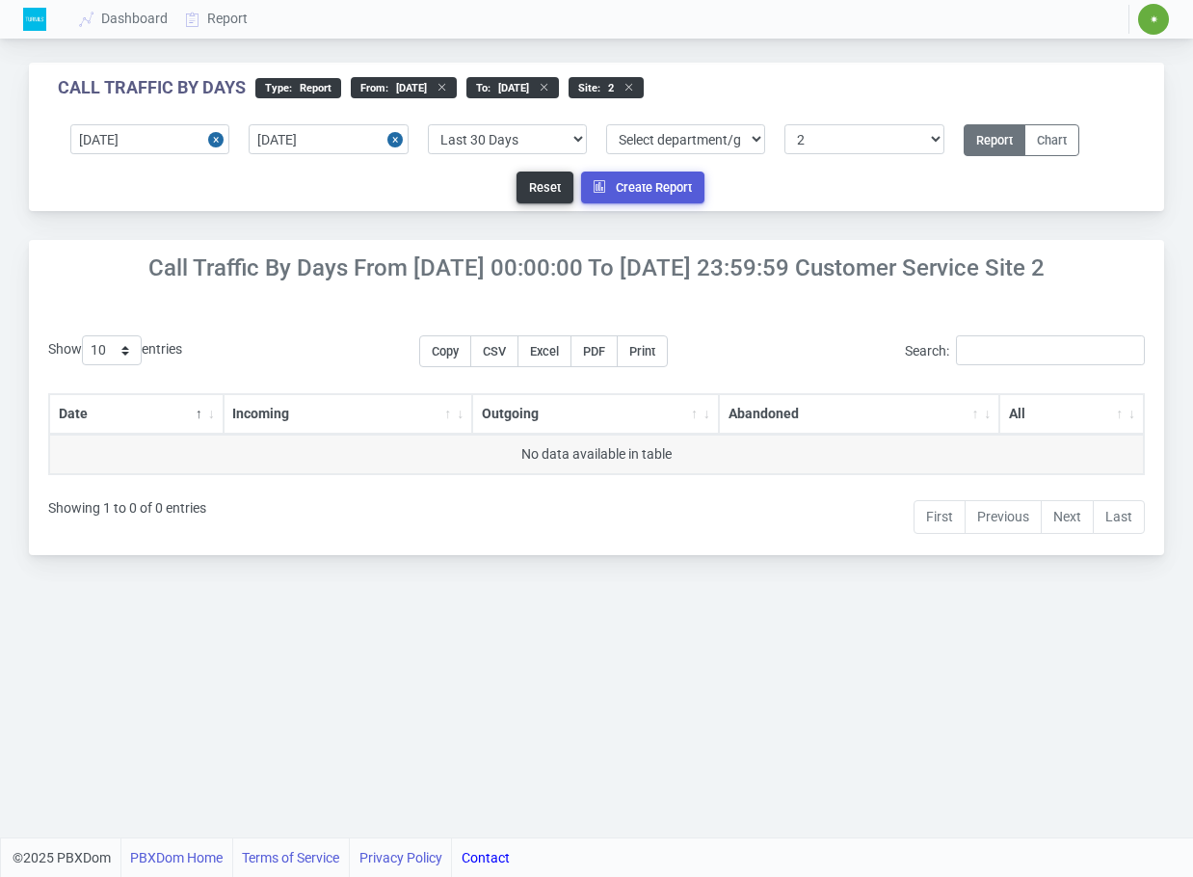
click at [644, 83] on div "site : 2" at bounding box center [606, 87] width 75 height 21
click at [634, 83] on icon at bounding box center [624, 87] width 20 height 11
select select "0"
click at [641, 189] on button "Create Report" at bounding box center [642, 188] width 123 height 32
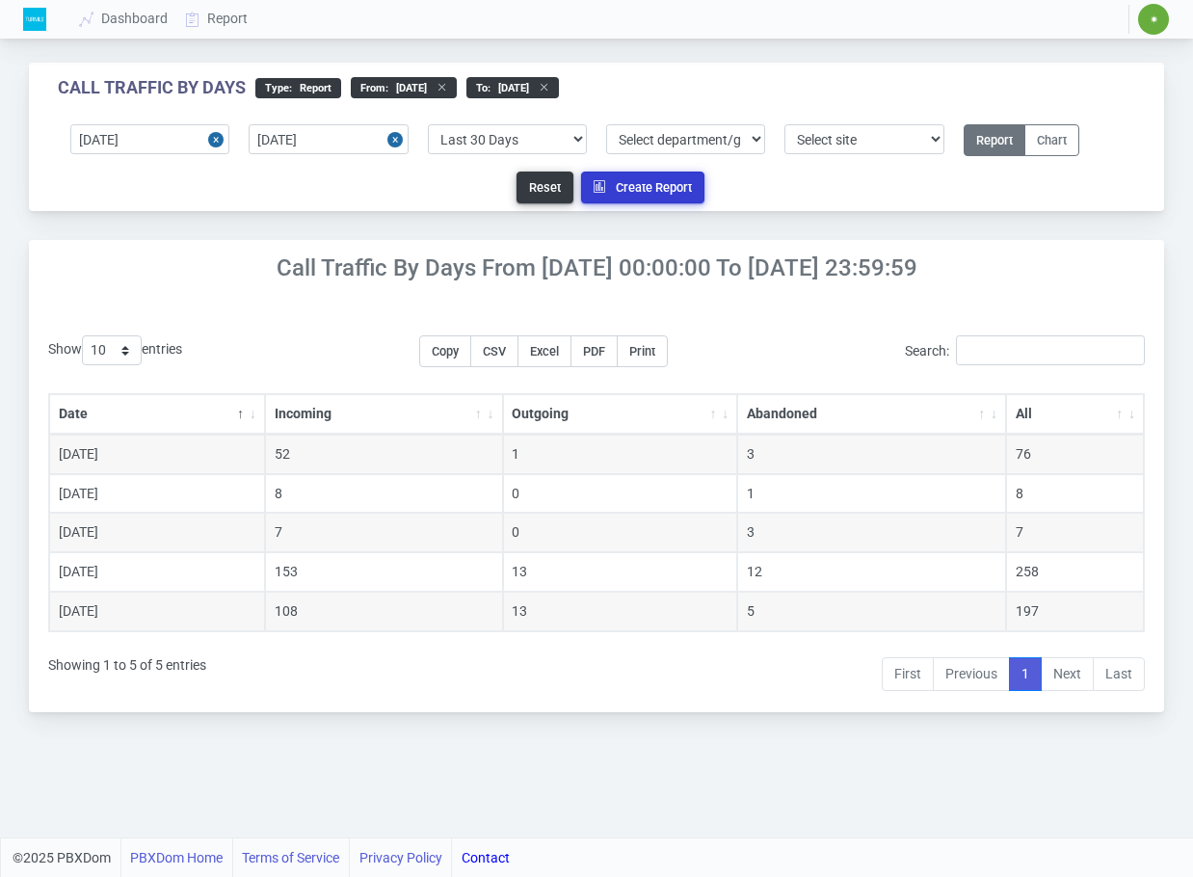
click at [659, 182] on button "Create Report" at bounding box center [642, 188] width 123 height 32
click at [649, 158] on form "2025-08-11 2025-09-10 Select predefined Today Yesterday Current Year Current Mo…" at bounding box center [596, 167] width 1135 height 87
click at [659, 179] on button "Create Report" at bounding box center [642, 188] width 123 height 32
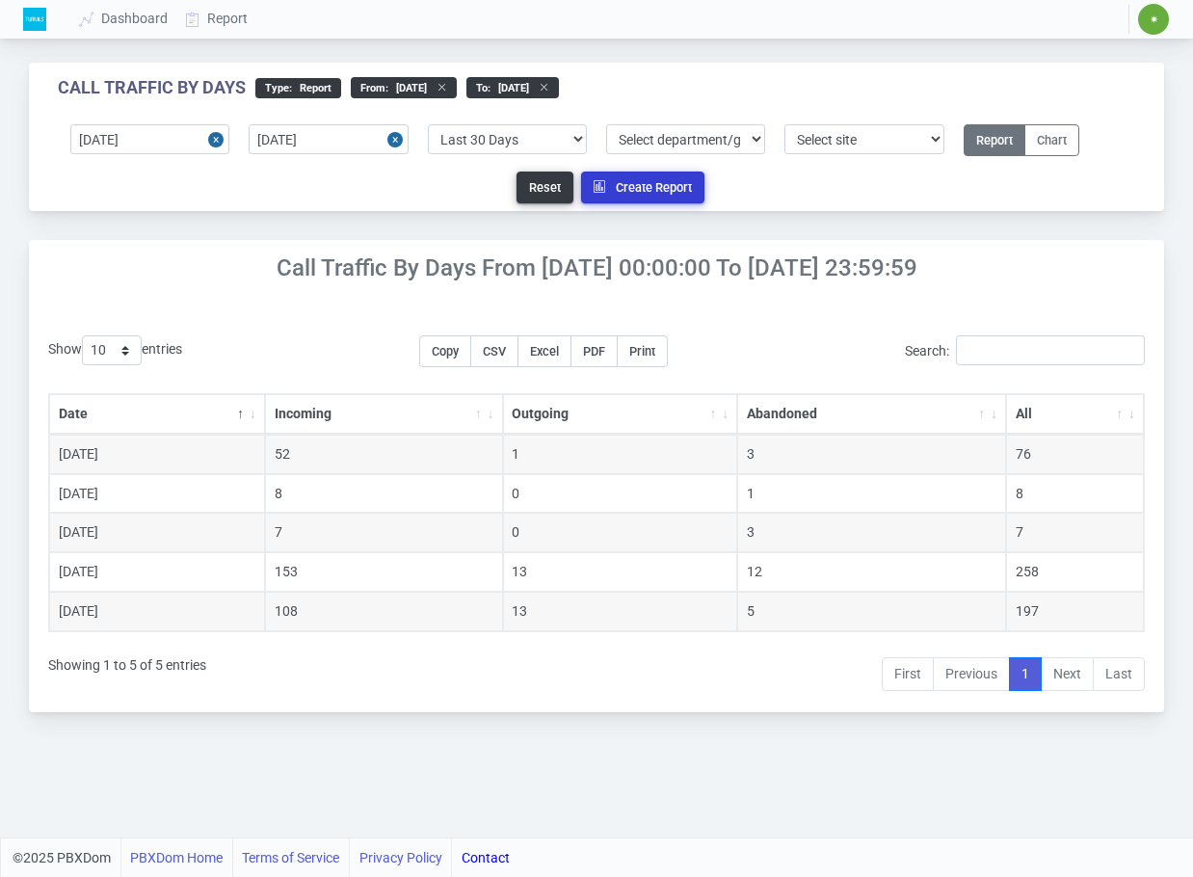
click at [659, 179] on button "Create Report" at bounding box center [642, 188] width 123 height 32
click at [160, 17] on link "Dashboard" at bounding box center [124, 19] width 106 height 36
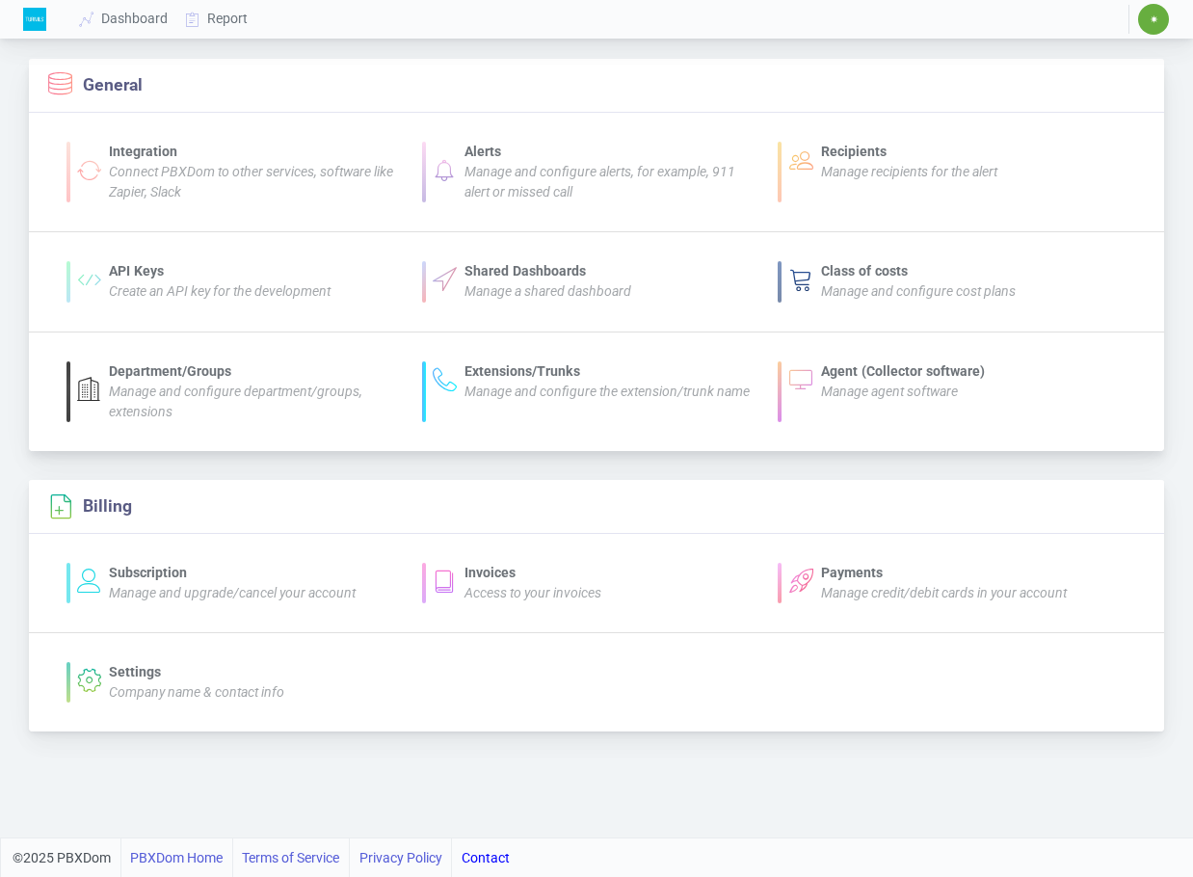
click at [940, 380] on div "Agent (Collector software)" at bounding box center [903, 371] width 164 height 20
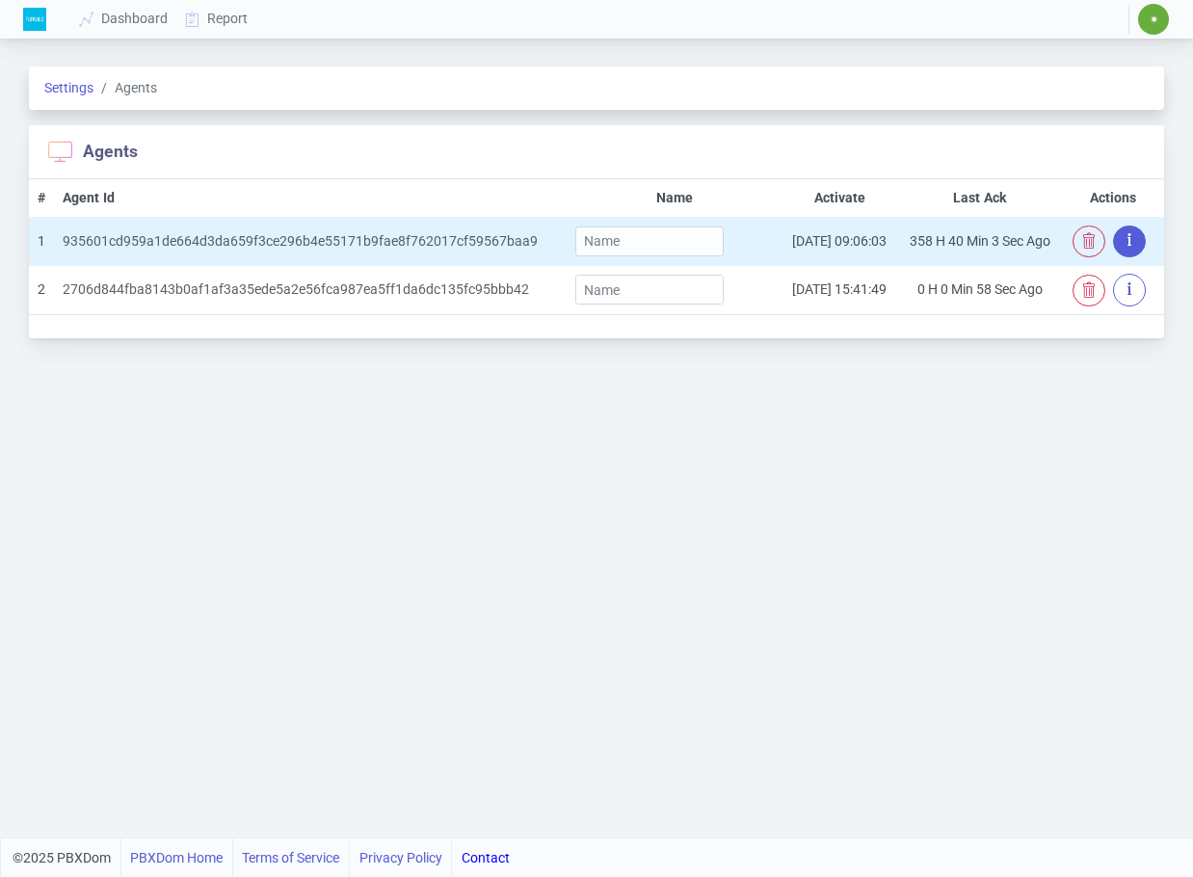
click at [1126, 239] on button "button" at bounding box center [1129, 241] width 33 height 32
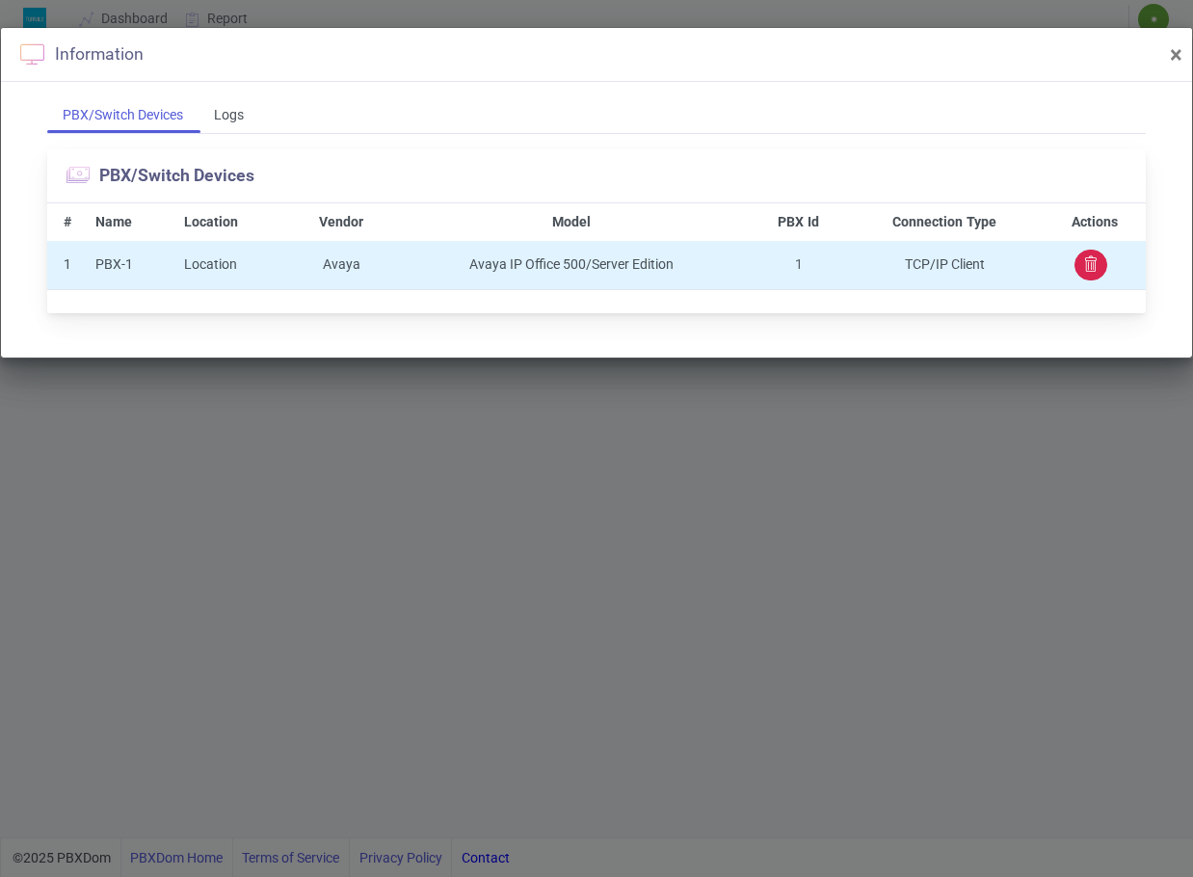
click at [1091, 265] on icon "button" at bounding box center [1090, 263] width 15 height 15
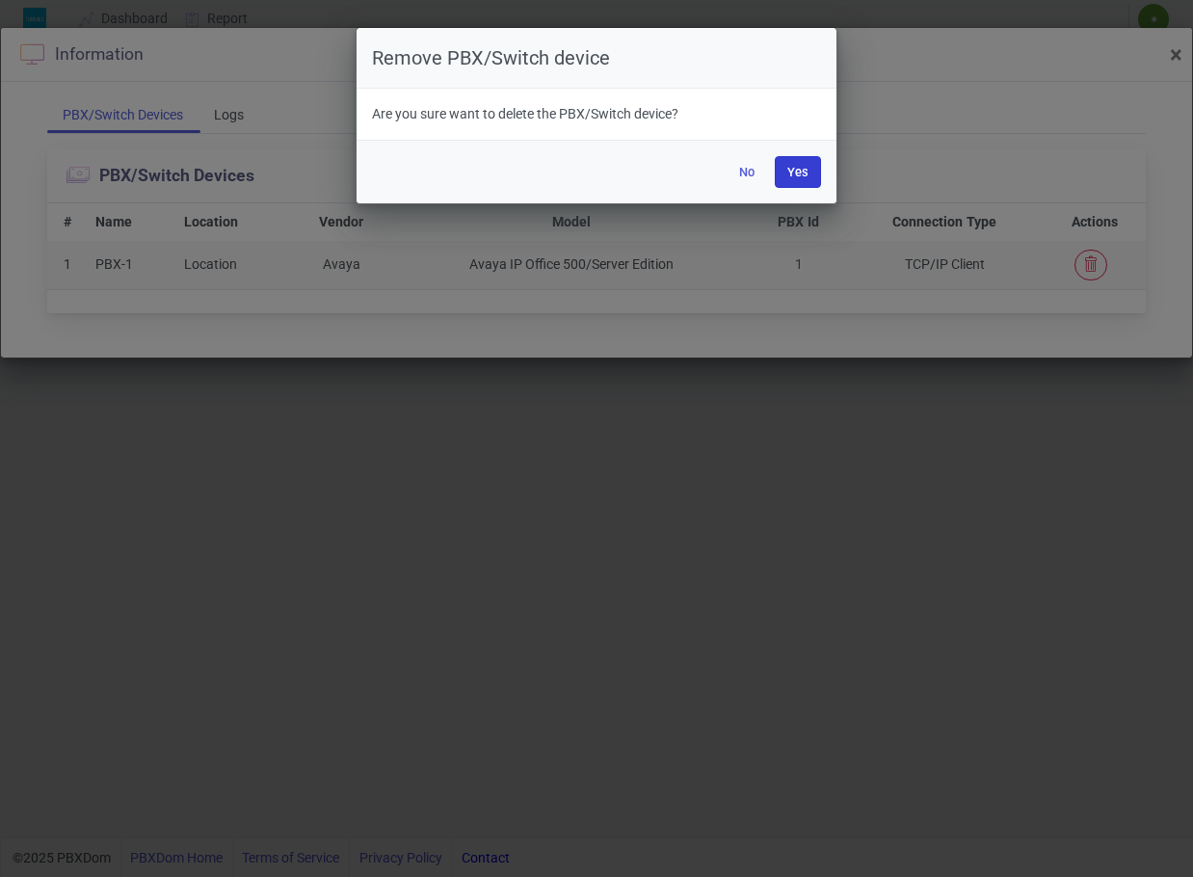
click at [801, 170] on button "Yes" at bounding box center [798, 172] width 46 height 32
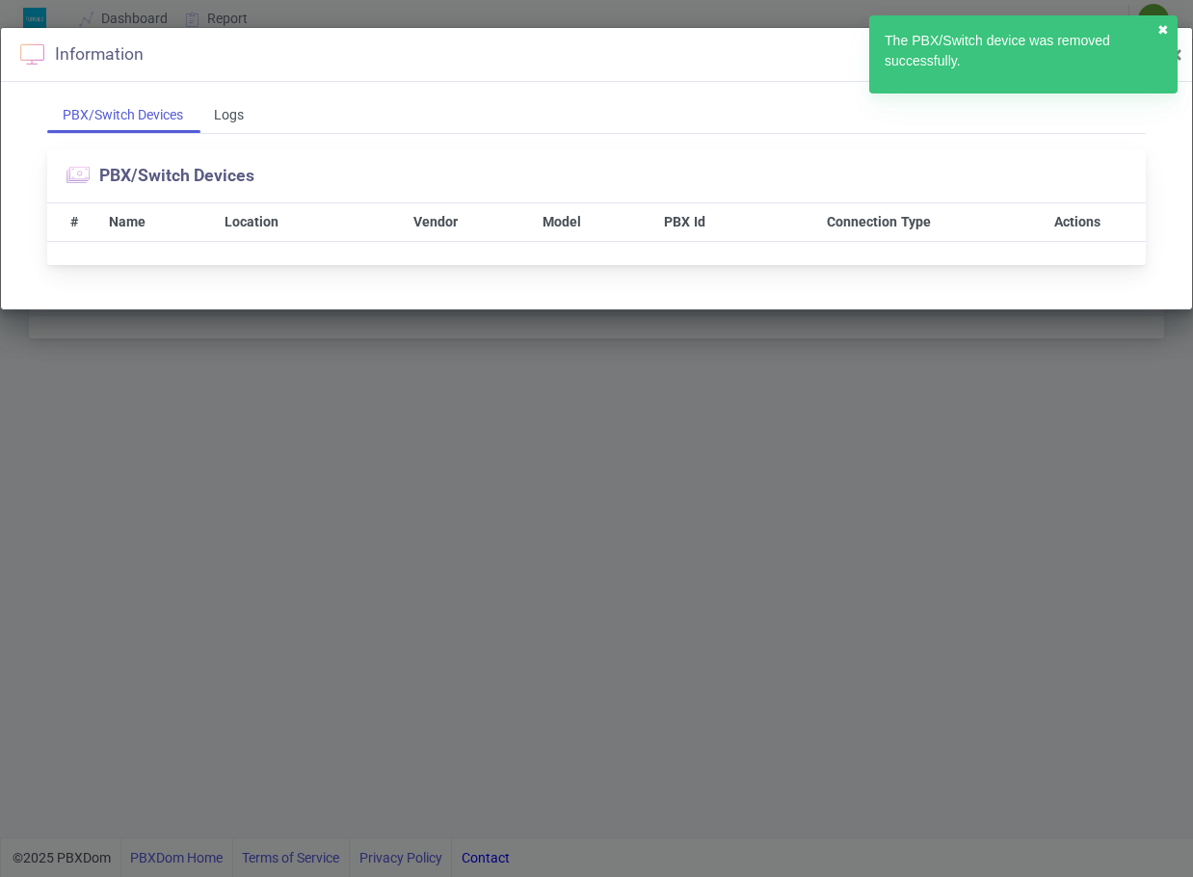
click at [1164, 27] on button "✖︎" at bounding box center [1163, 30] width 12 height 20
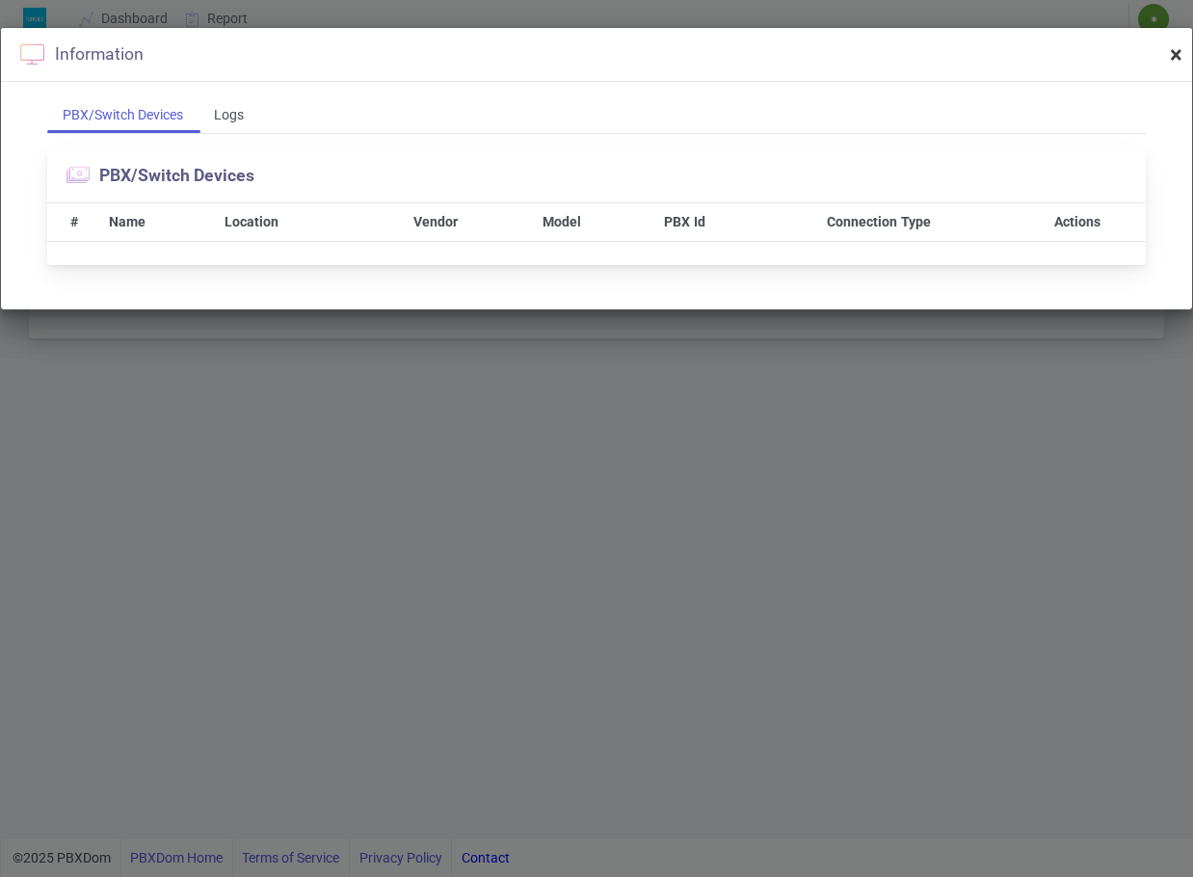
click at [1173, 55] on span "×" at bounding box center [1176, 54] width 13 height 27
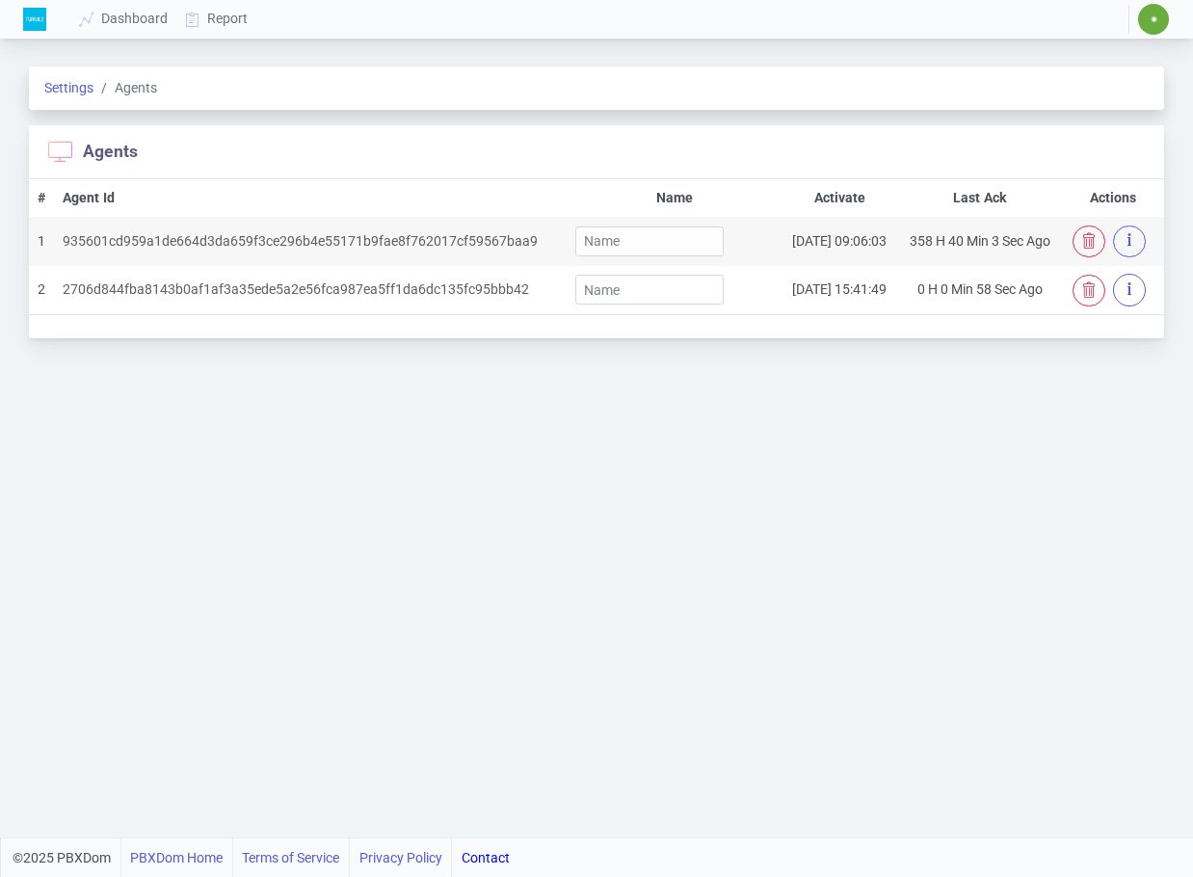
drag, startPoint x: 1090, startPoint y: 242, endPoint x: 928, endPoint y: 202, distance: 166.6
click at [903, 159] on div "Agents # Agent Id Name Activate Last Ack Actions 1 935601cd959a1de664d3da659f3c…" at bounding box center [596, 231] width 1135 height 213
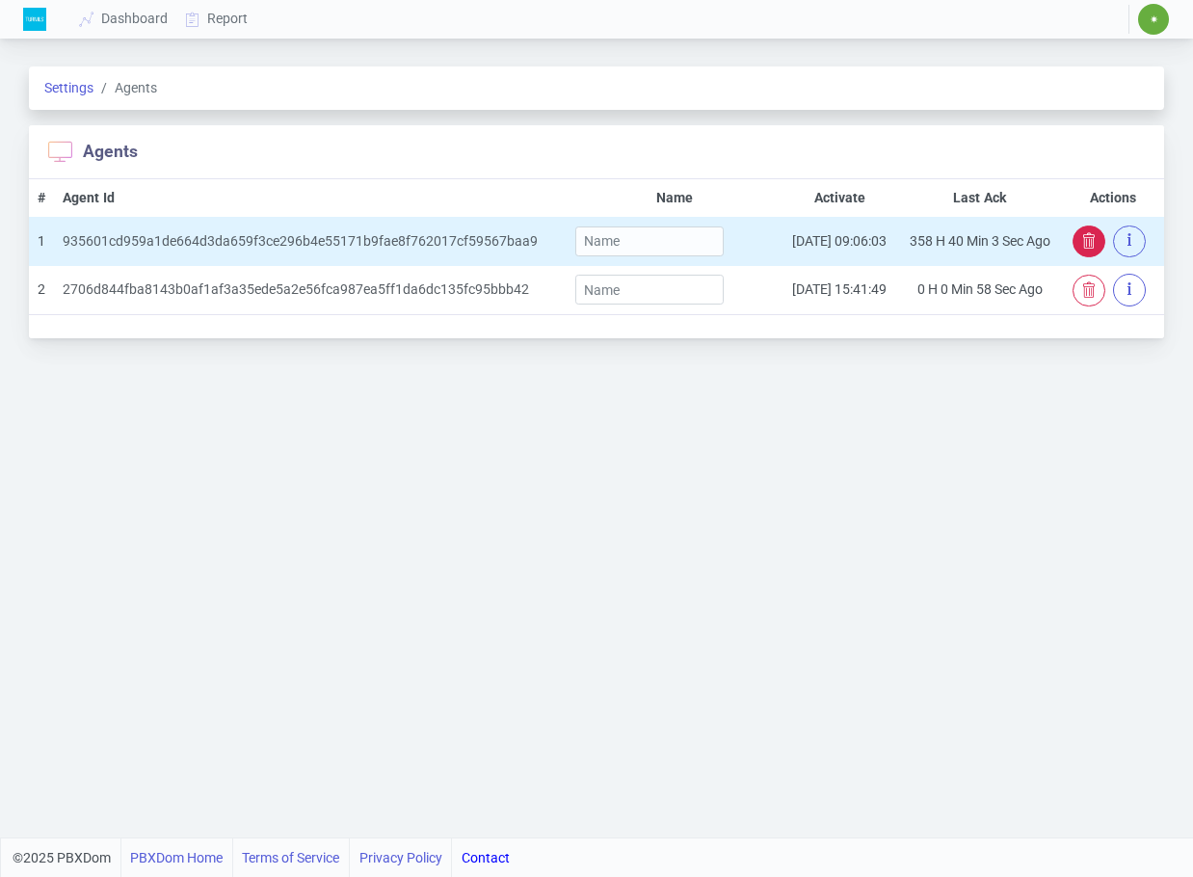
click at [1082, 243] on icon "button" at bounding box center [1088, 240] width 15 height 15
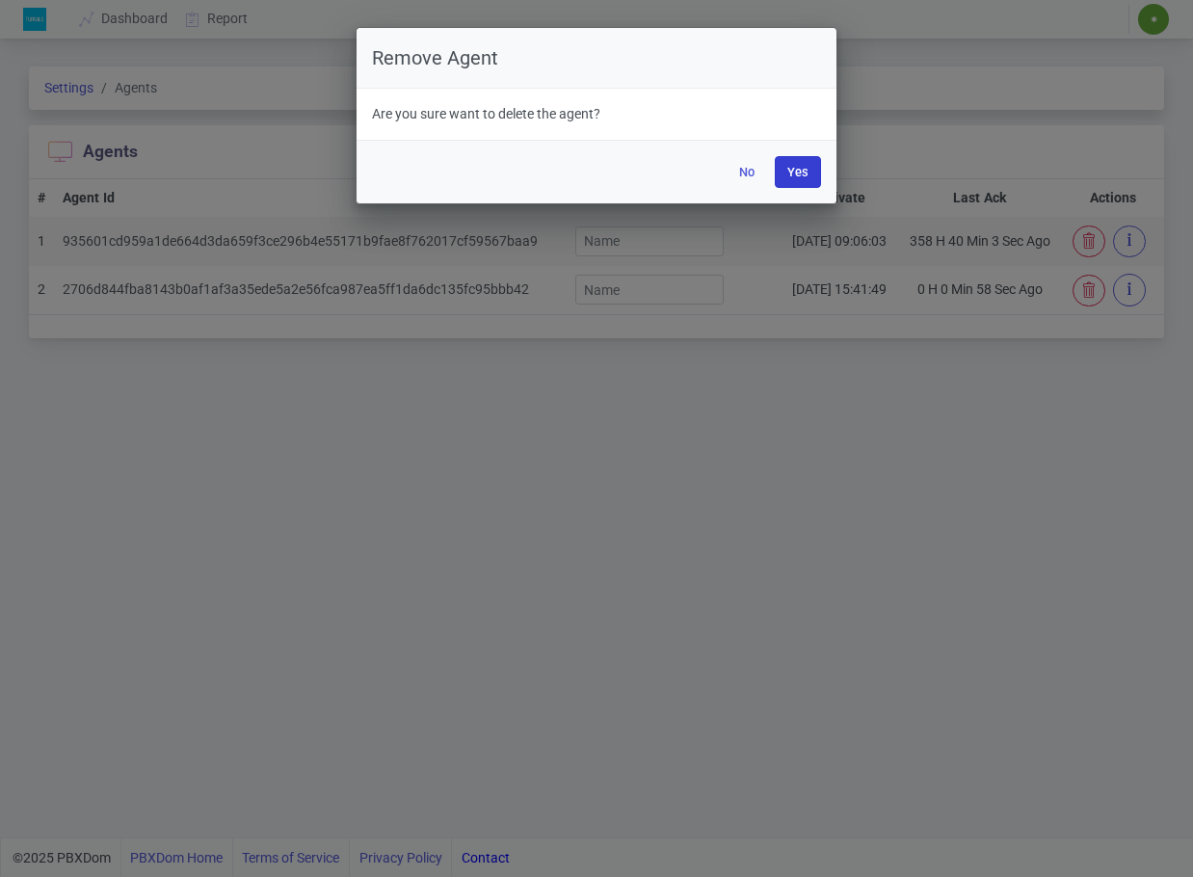
click at [792, 179] on button "Yes" at bounding box center [798, 172] width 46 height 32
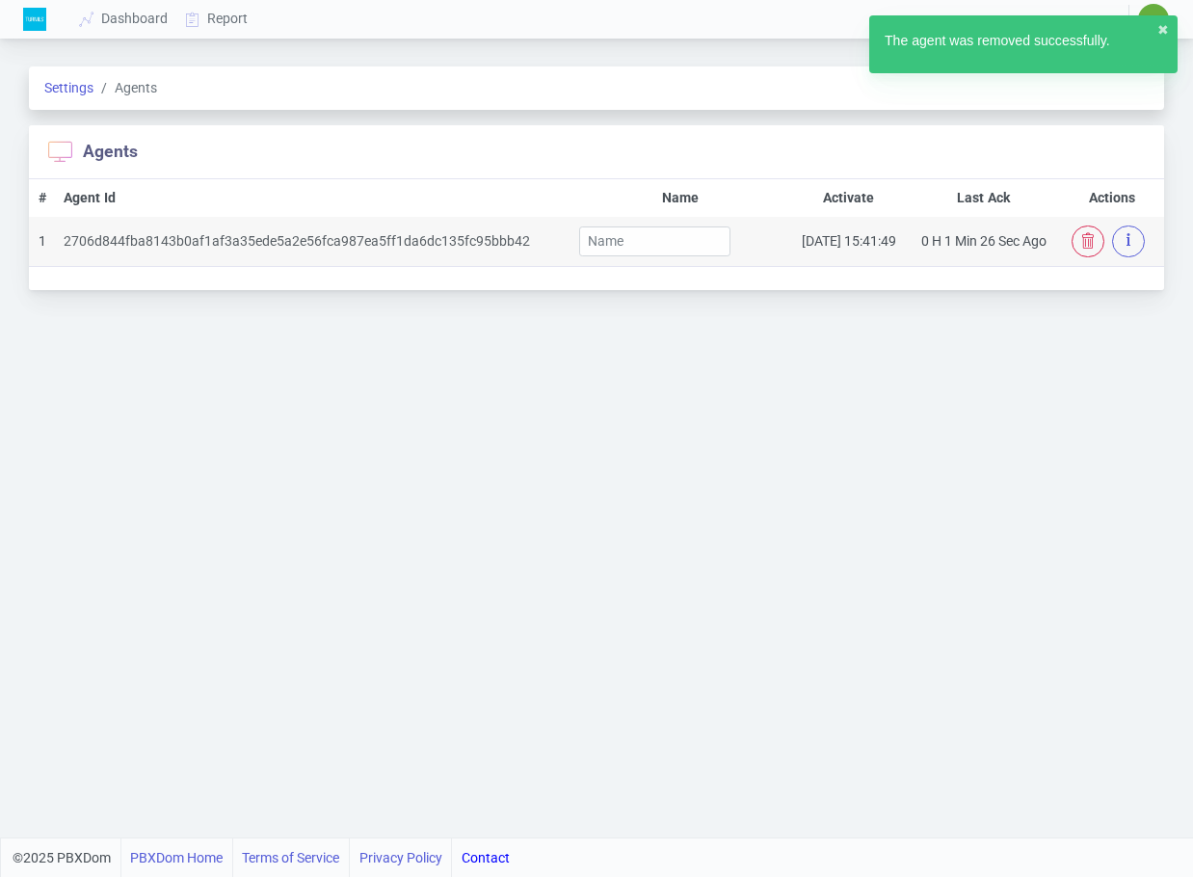
click at [787, 435] on div "Settings Agents Agents # Agent Id Name Activate Last Ack Actions 1 2706d844fba8…" at bounding box center [596, 440] width 1193 height 794
drag, startPoint x: 1160, startPoint y: 26, endPoint x: 1150, endPoint y: 28, distance: 10.8
click at [1160, 27] on button "✖︎" at bounding box center [1163, 30] width 12 height 20
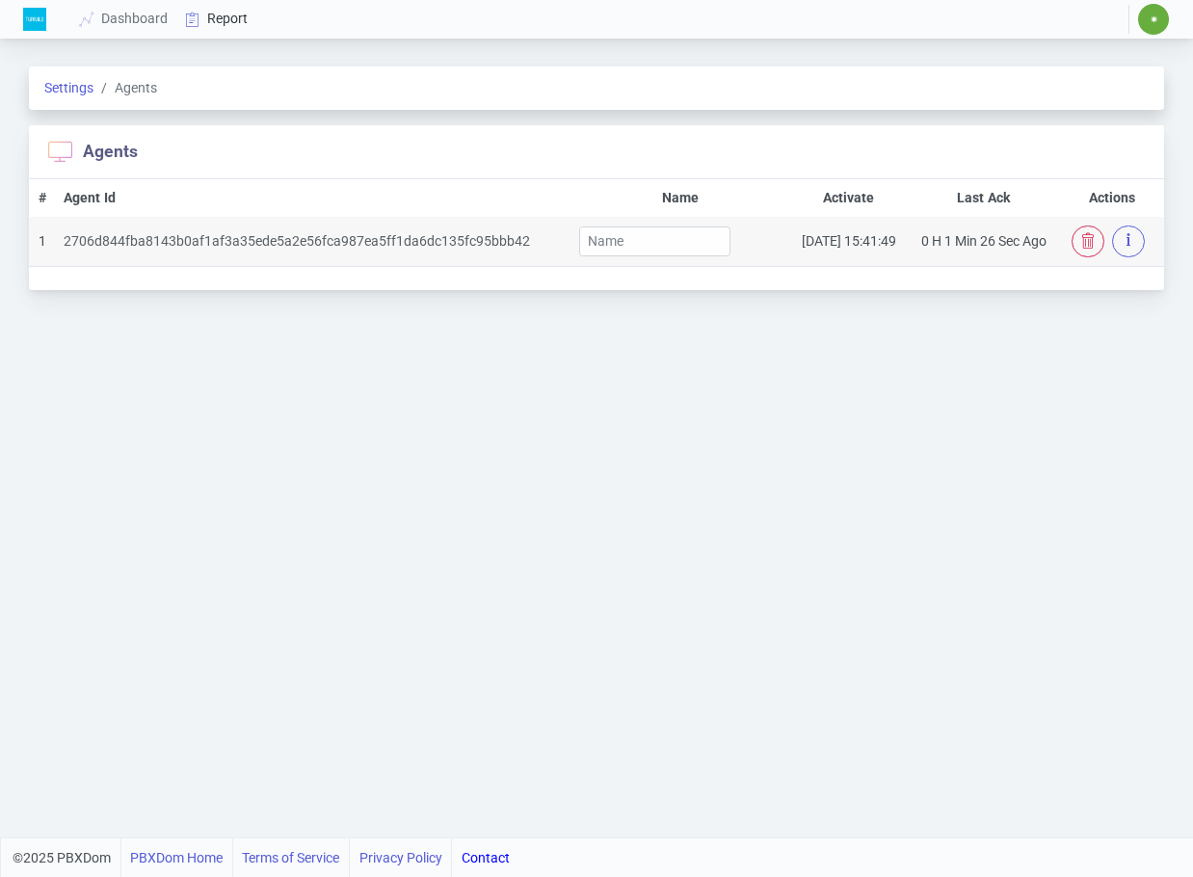
click at [203, 15] on icon at bounding box center [192, 19] width 29 height 15
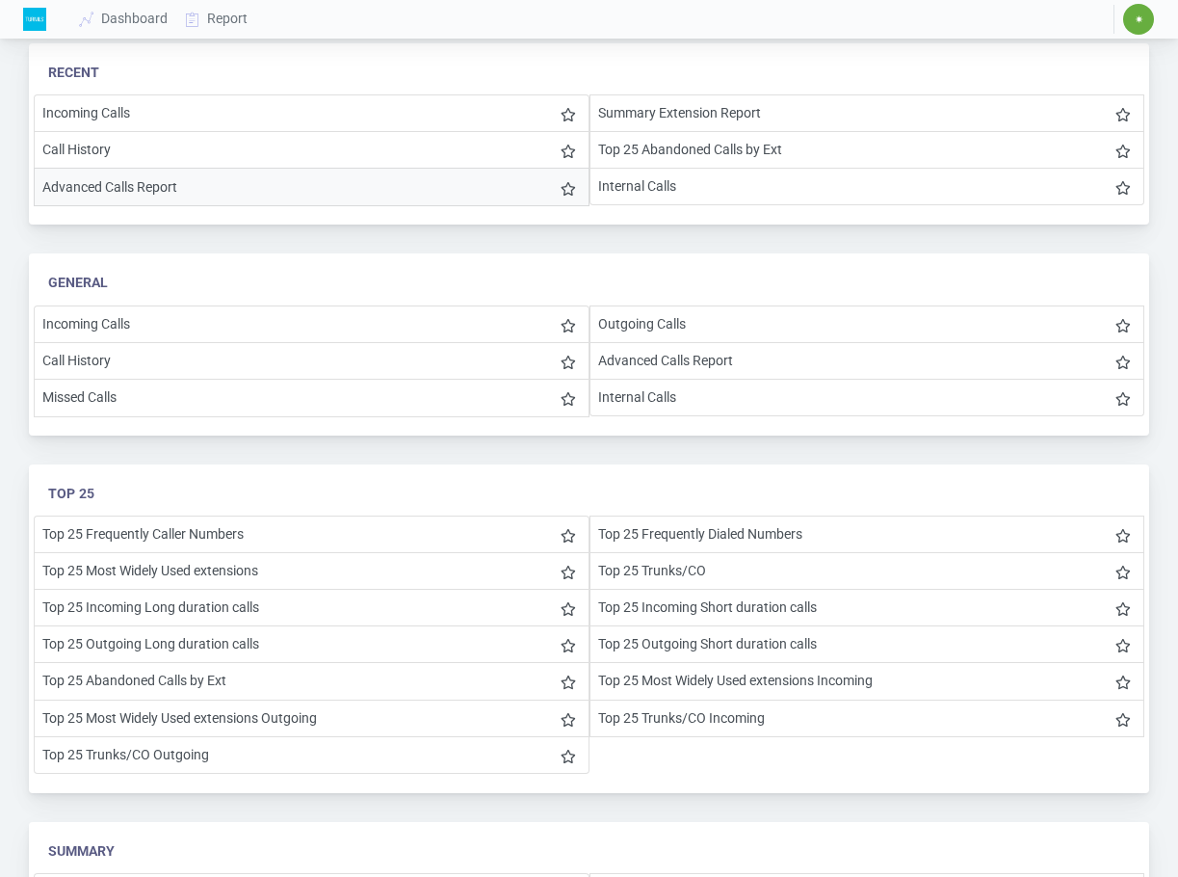
click at [191, 182] on li "Advanced Calls Report" at bounding box center [312, 187] width 556 height 39
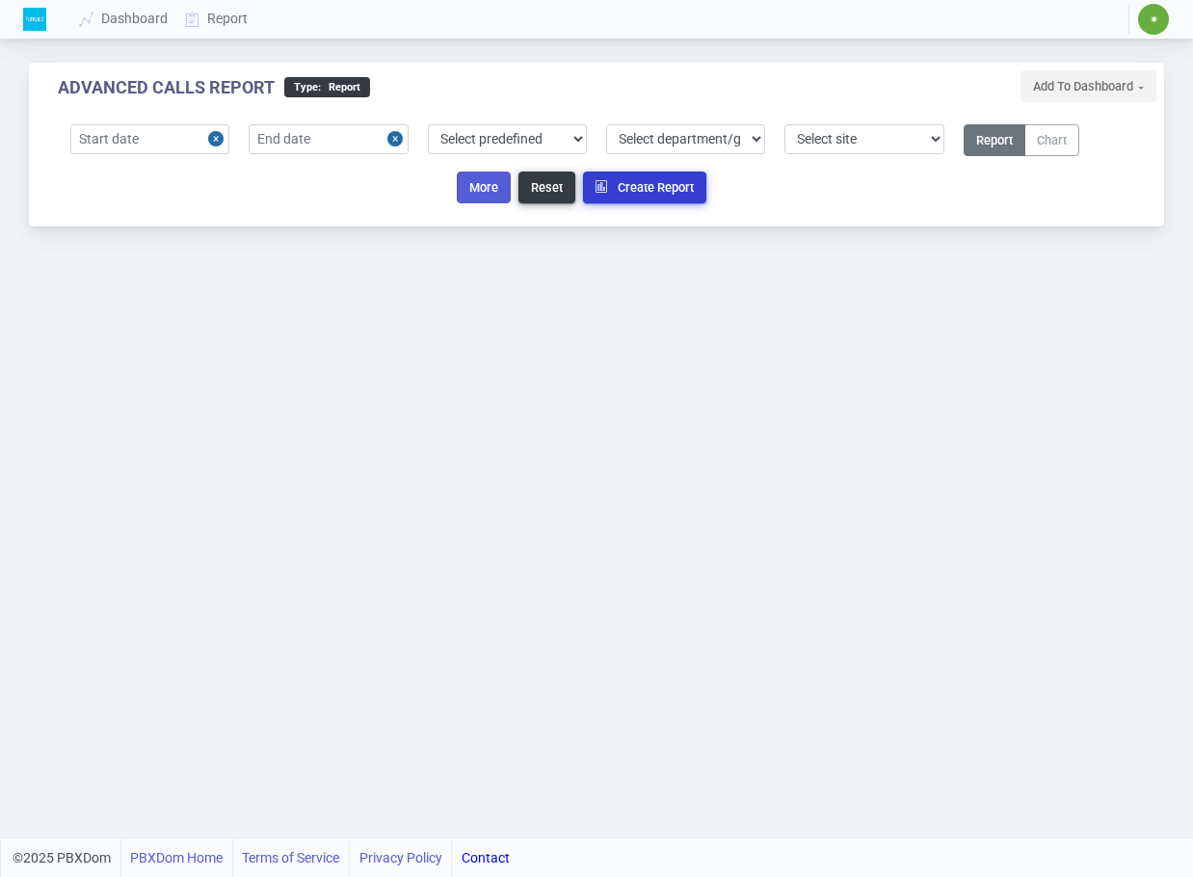
click at [663, 192] on button "Create Report" at bounding box center [644, 188] width 123 height 32
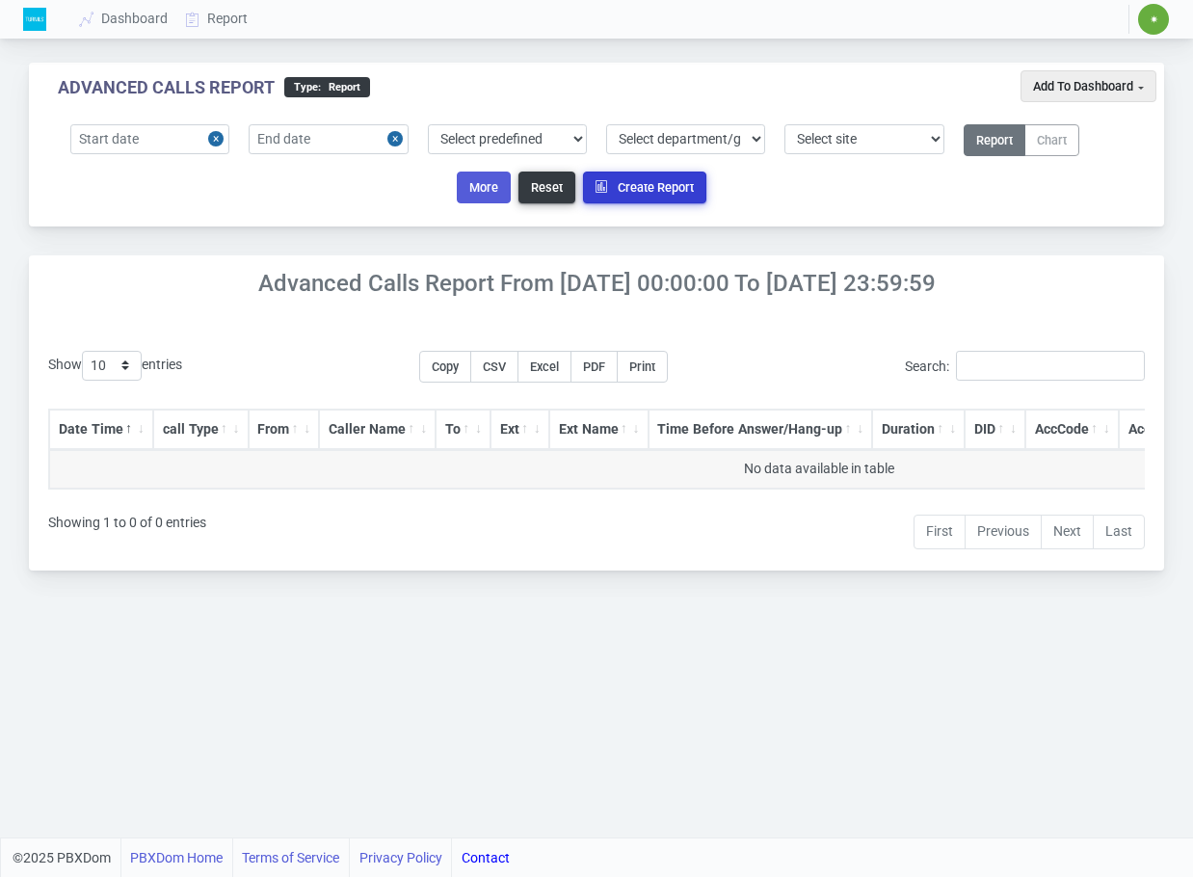
click at [654, 189] on button "Create Report" at bounding box center [644, 188] width 123 height 32
click at [611, 188] on icon "button" at bounding box center [607, 186] width 22 height 13
click at [609, 188] on icon "button" at bounding box center [607, 186] width 22 height 13
click at [642, 182] on button "Create Report" at bounding box center [644, 188] width 123 height 32
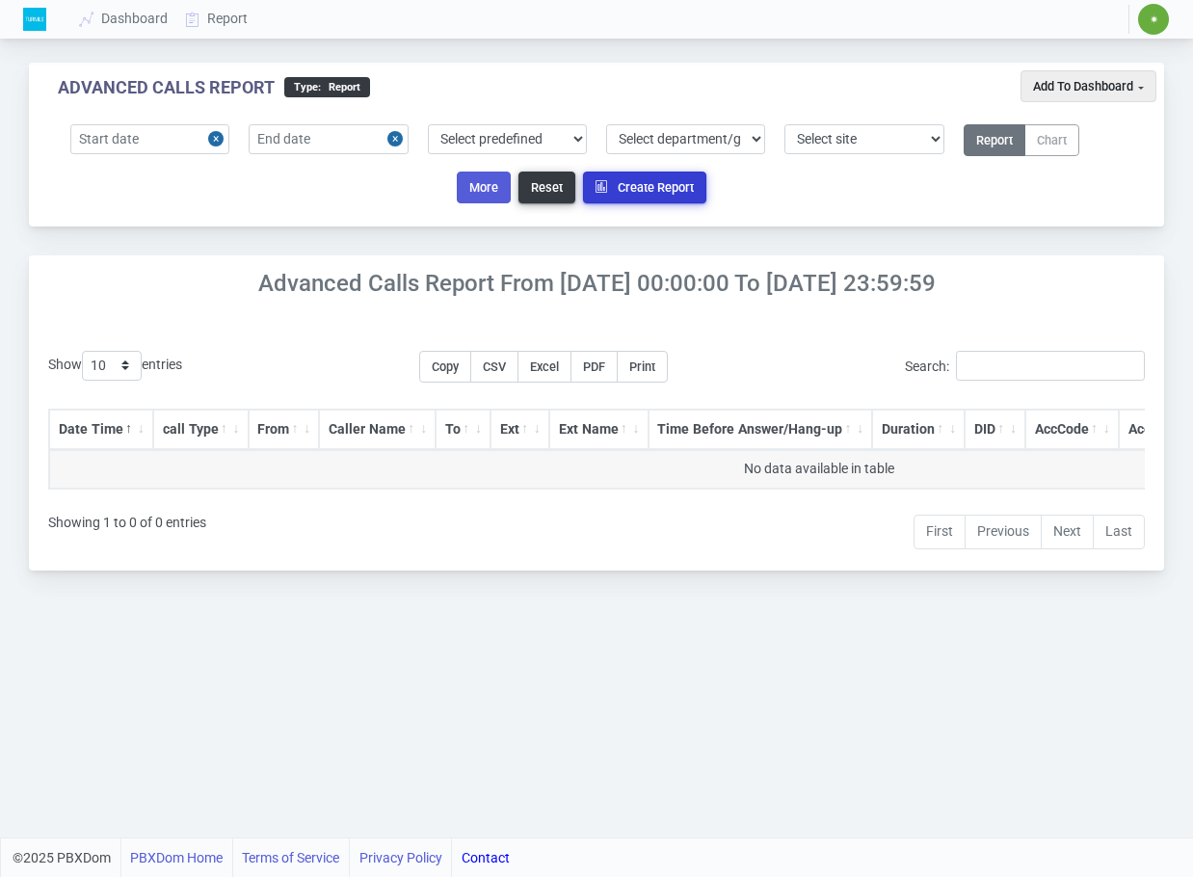
click at [642, 182] on button "Create Report" at bounding box center [644, 188] width 123 height 32
click at [667, 176] on button "Create Report" at bounding box center [644, 188] width 123 height 32
click at [142, 18] on link "Dashboard" at bounding box center [124, 19] width 106 height 36
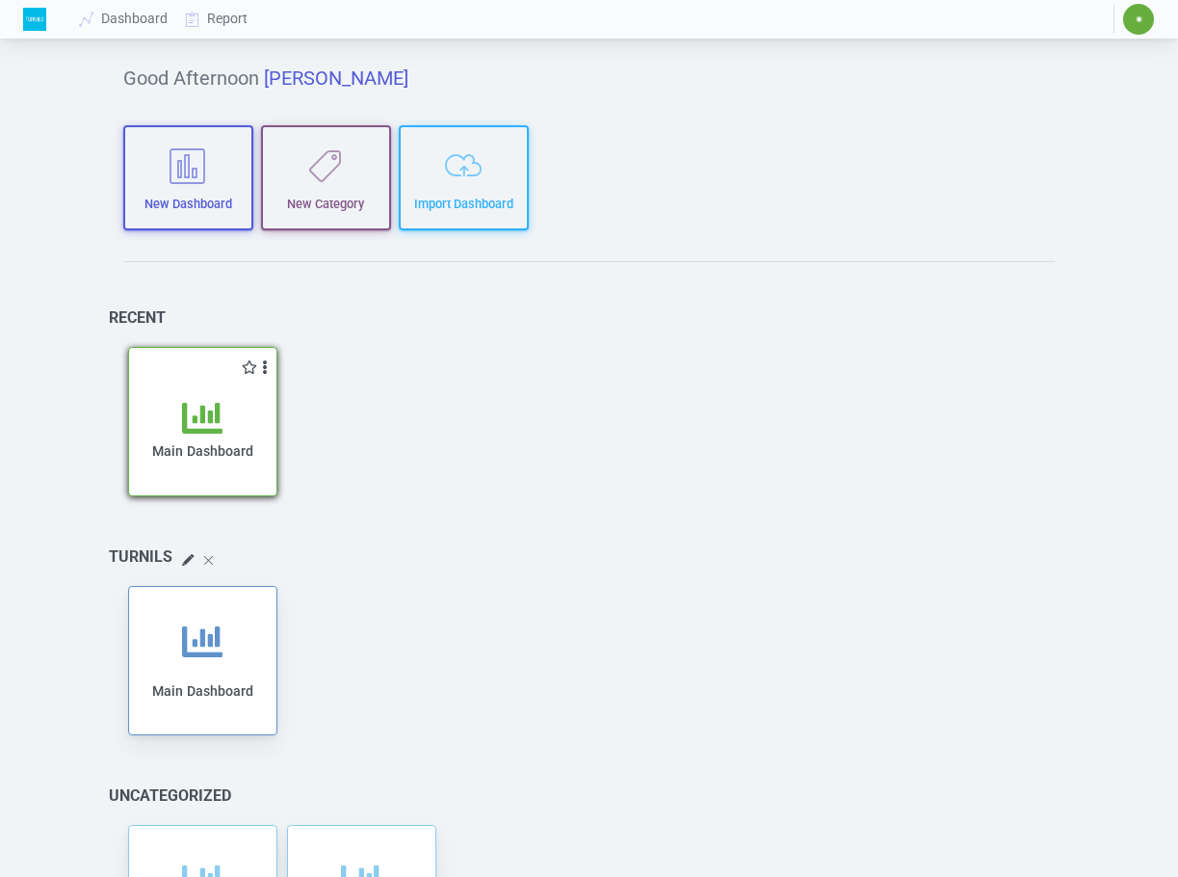
click at [175, 383] on div "Main Dashboard" at bounding box center [202, 437] width 147 height 118
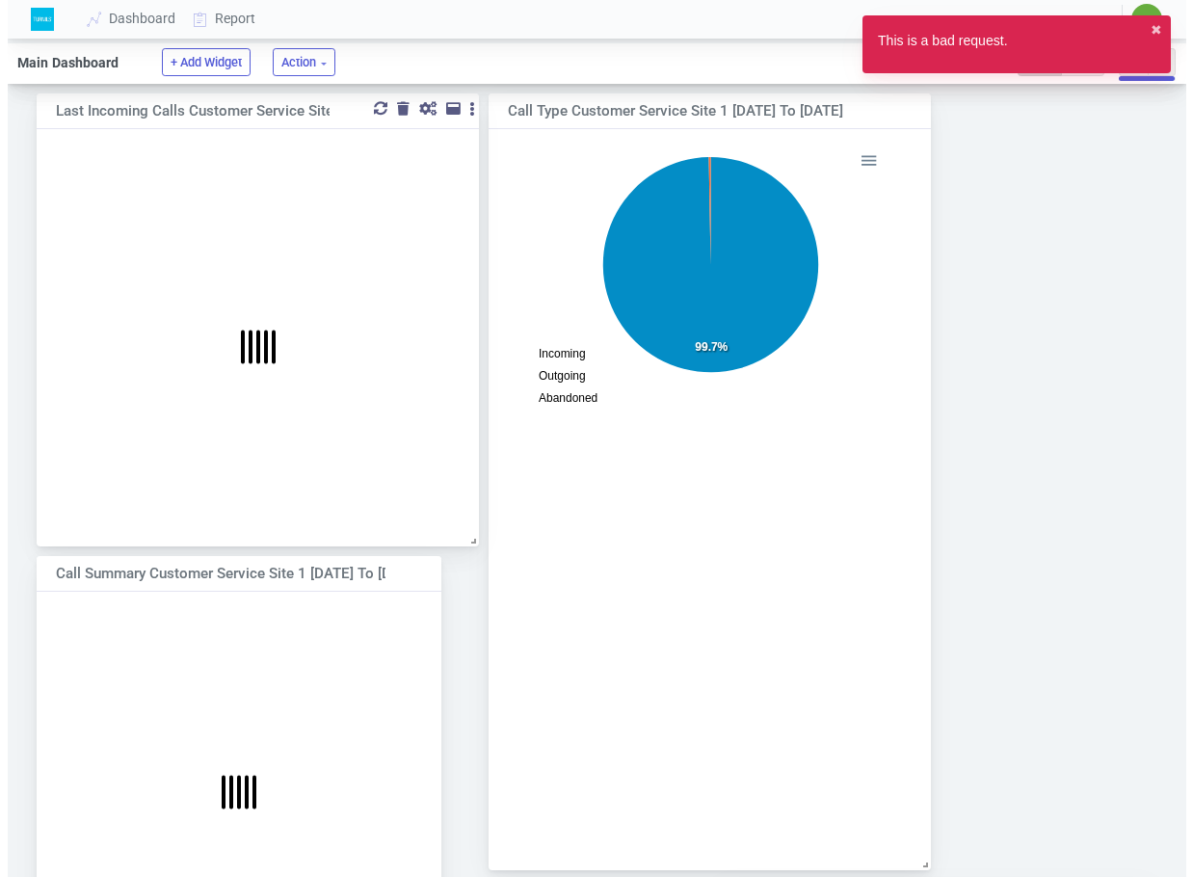
scroll to position [312, 470]
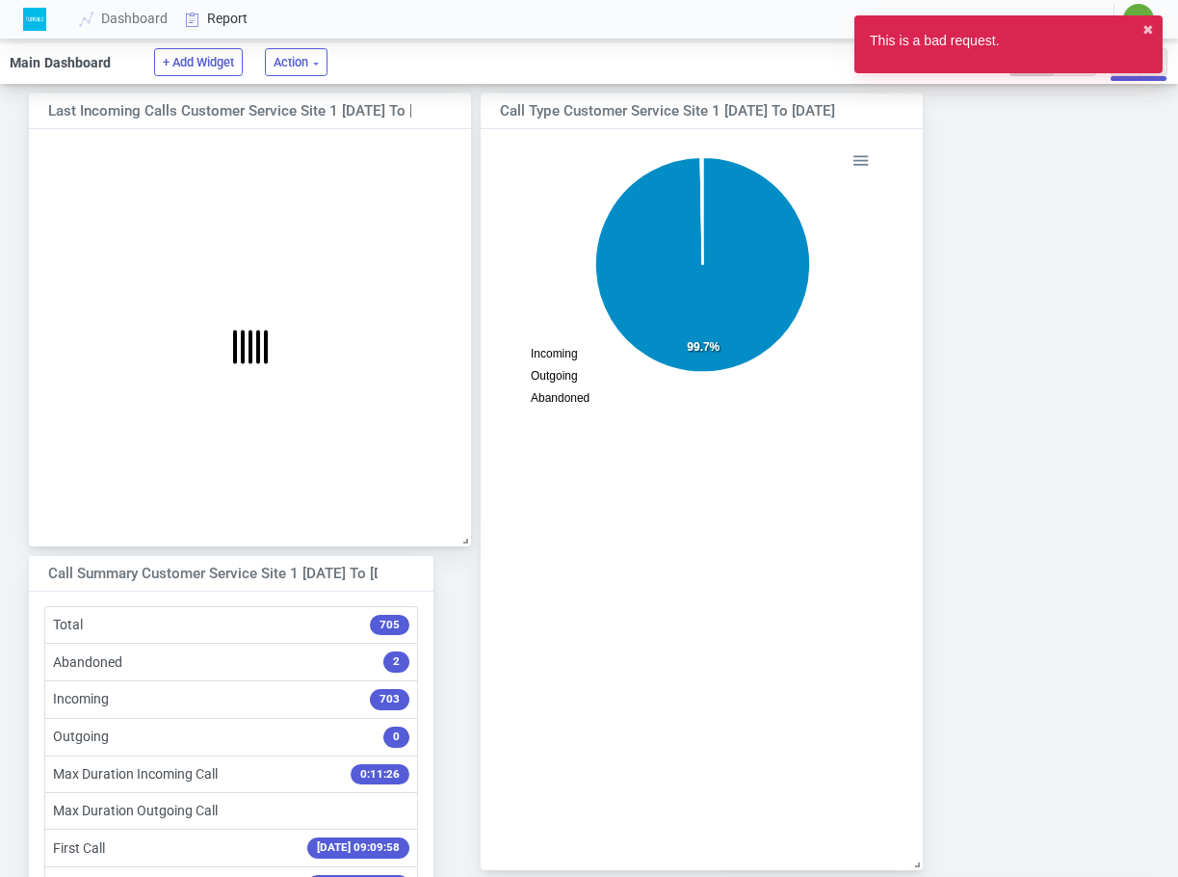
click at [222, 17] on link "Report" at bounding box center [217, 19] width 80 height 36
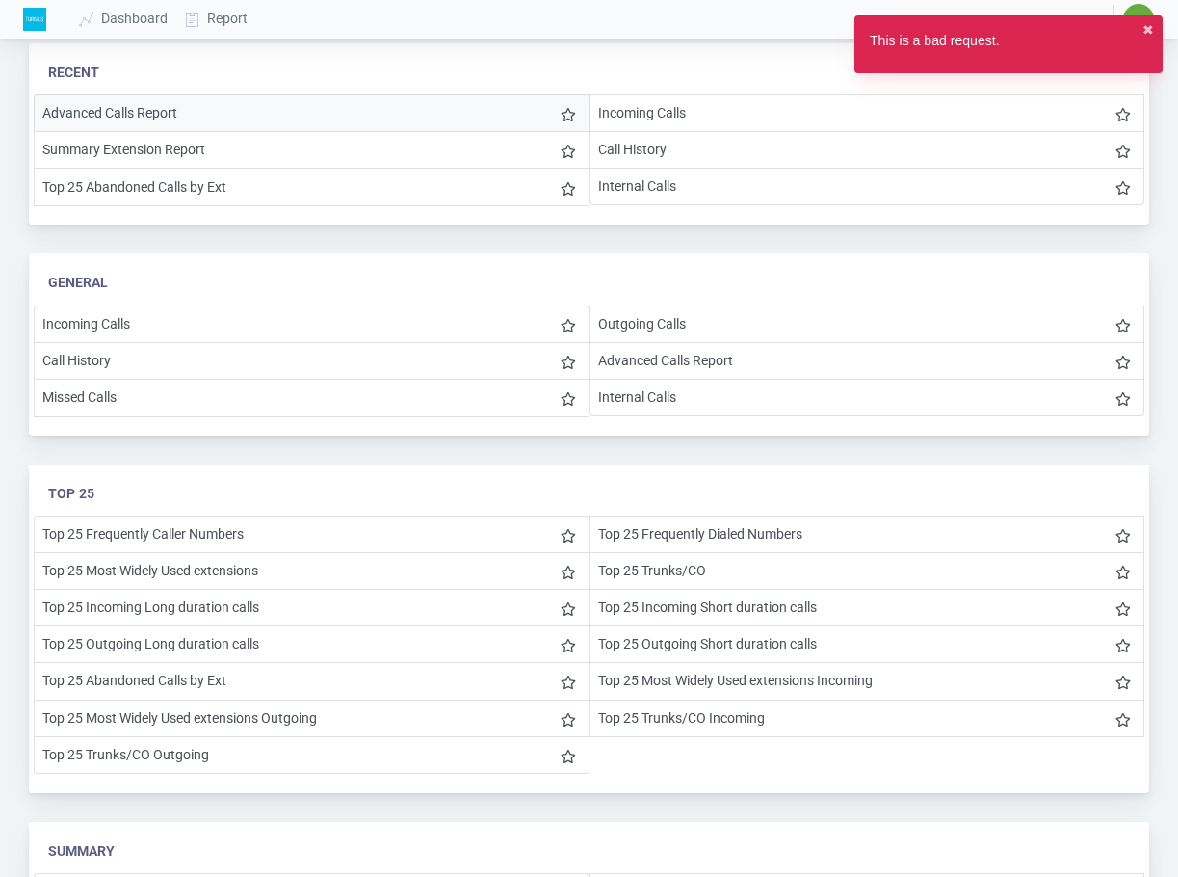
click at [229, 113] on li "Advanced Calls Report" at bounding box center [312, 113] width 556 height 38
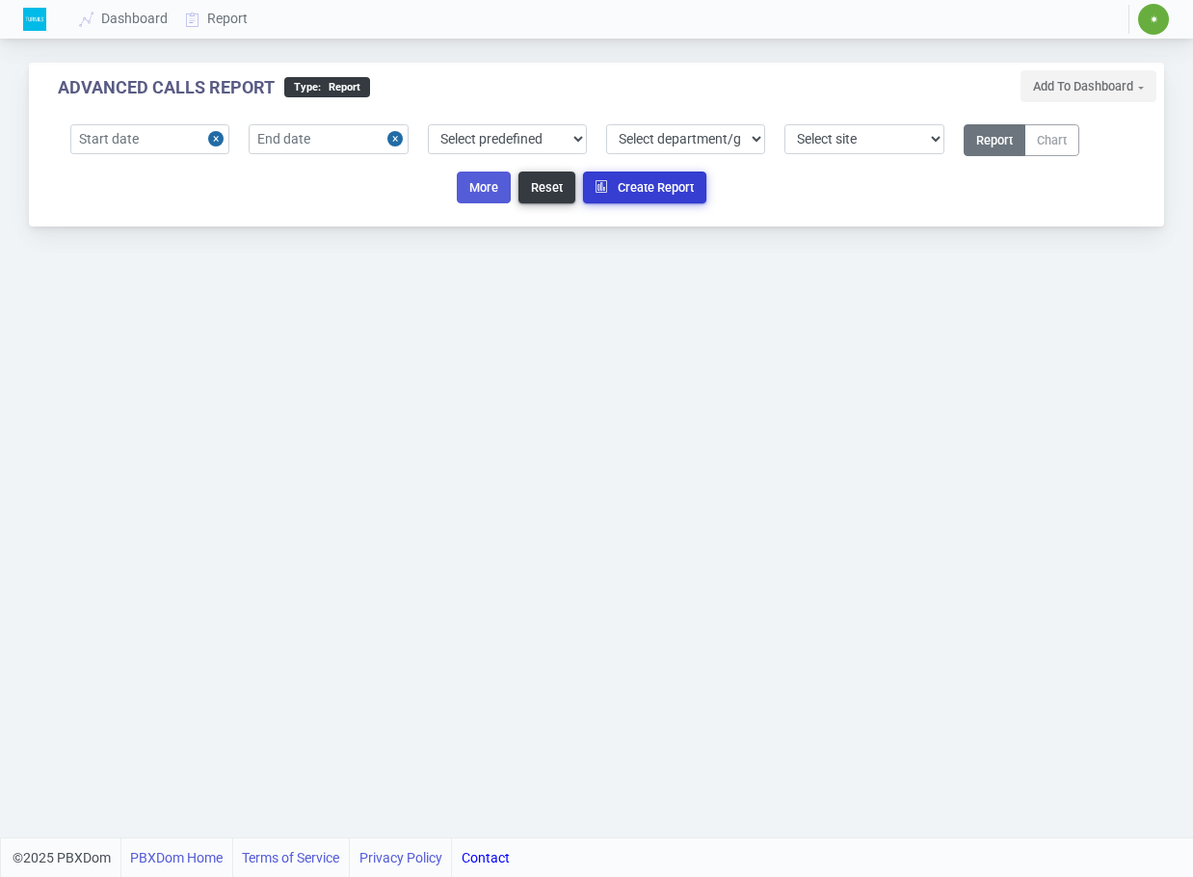
click at [665, 188] on button "Create Report" at bounding box center [644, 188] width 123 height 32
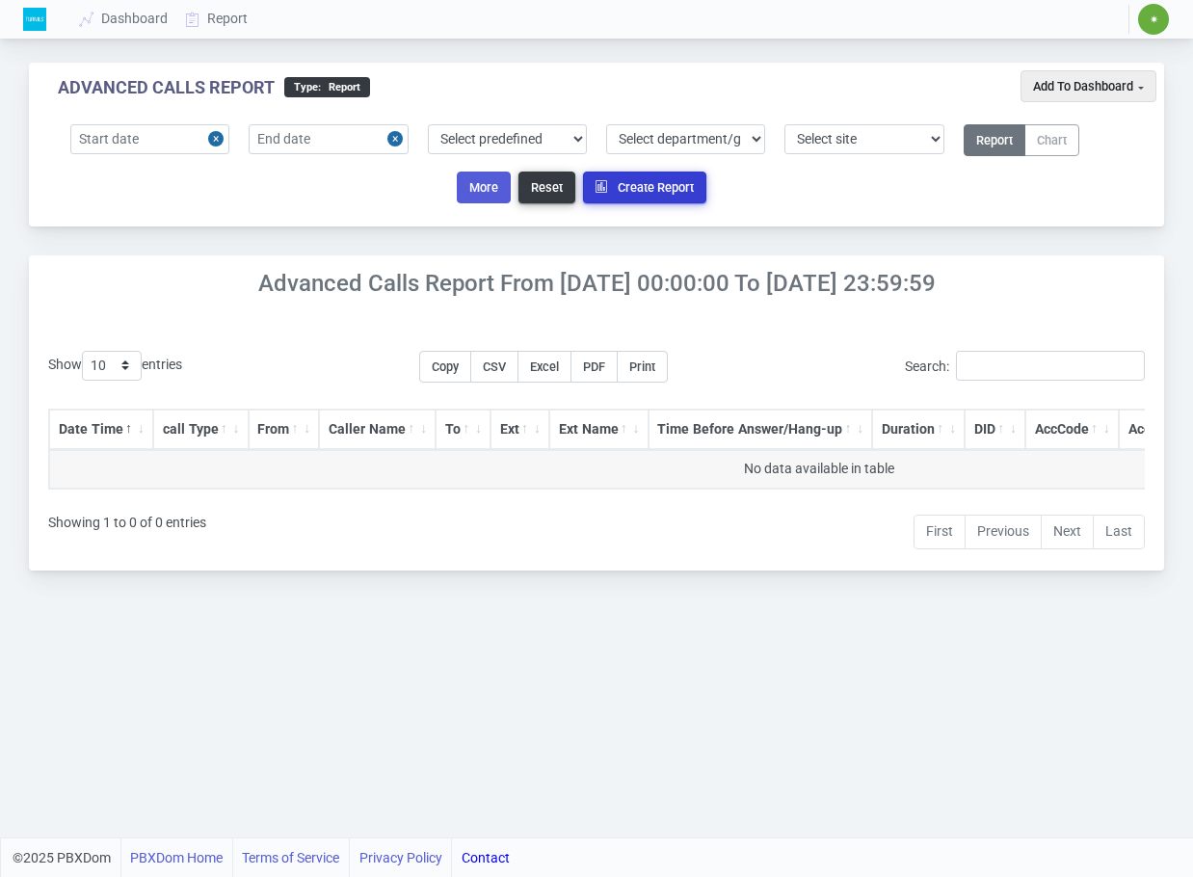
click at [661, 188] on button "Create Report" at bounding box center [644, 188] width 123 height 32
